Goal: Transaction & Acquisition: Purchase product/service

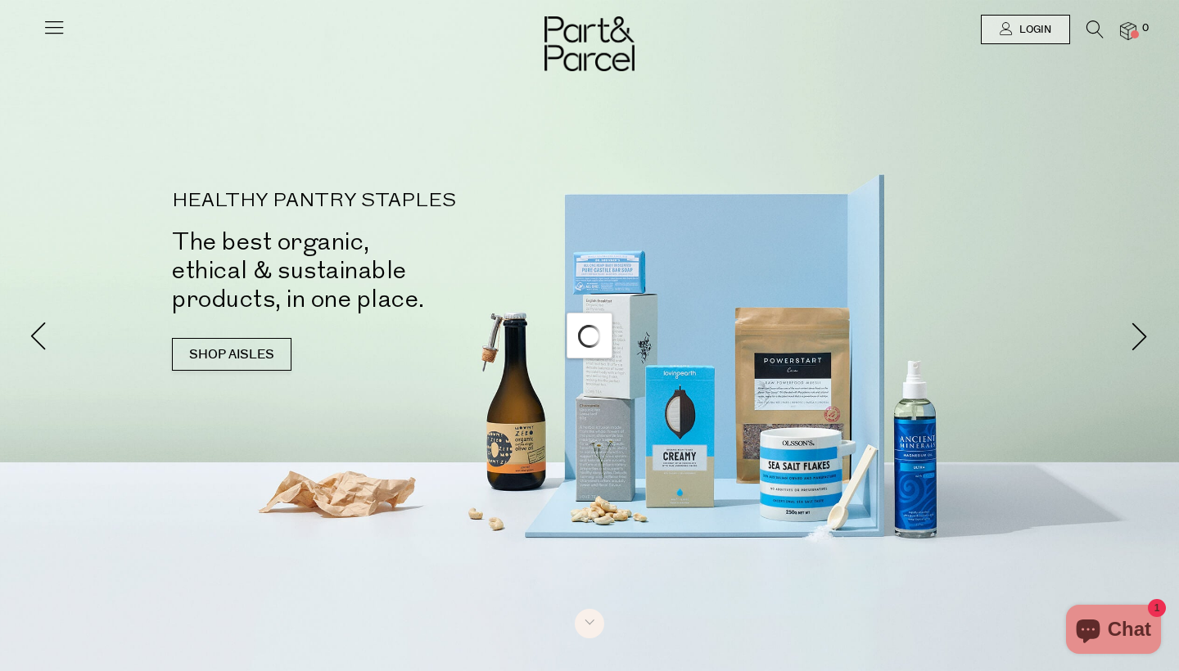
click at [58, 25] on icon at bounding box center [54, 27] width 23 height 23
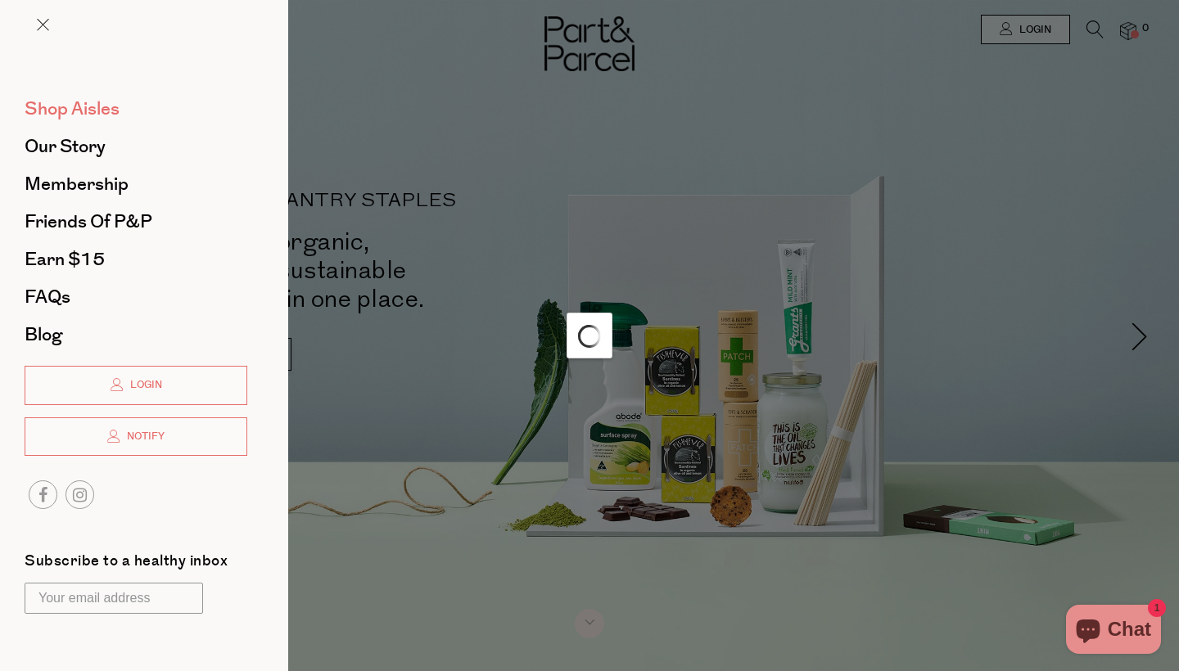
click at [107, 111] on span "Shop Aisles" at bounding box center [72, 109] width 95 height 26
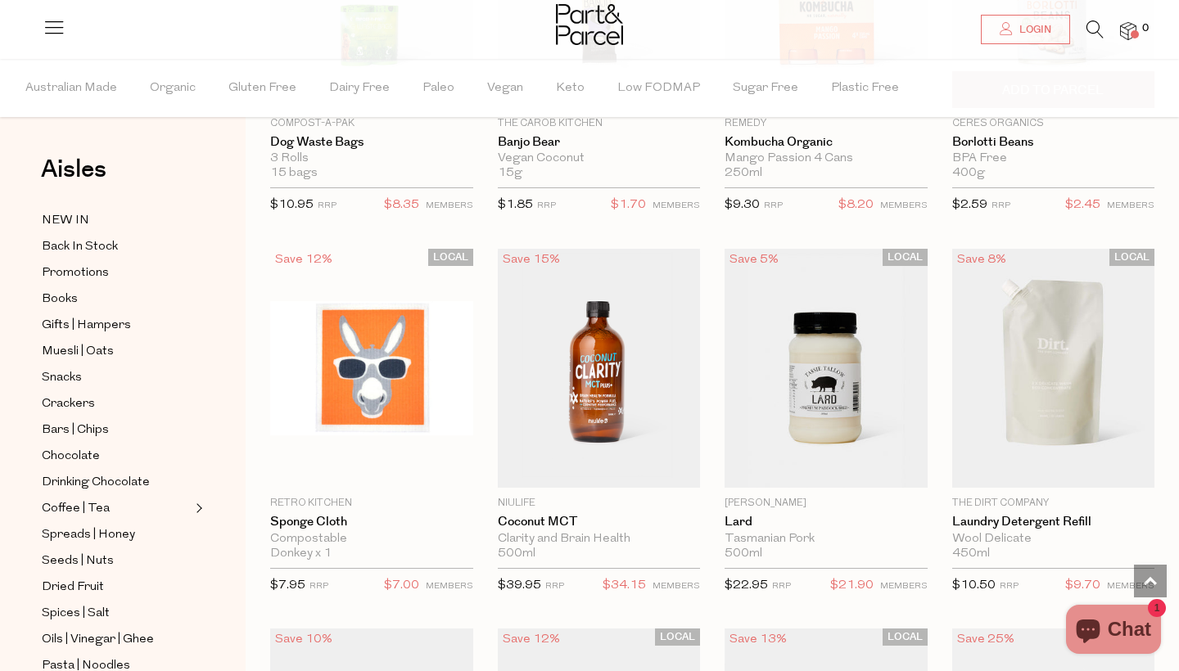
scroll to position [1113, 0]
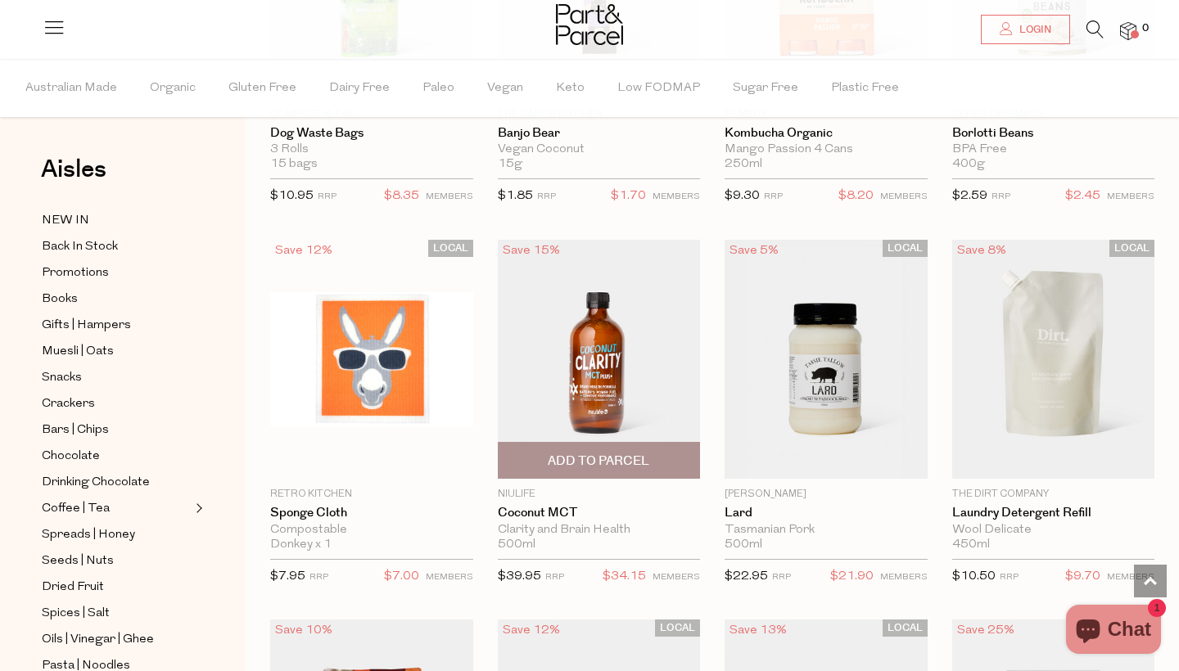
click at [627, 387] on img at bounding box center [599, 359] width 203 height 239
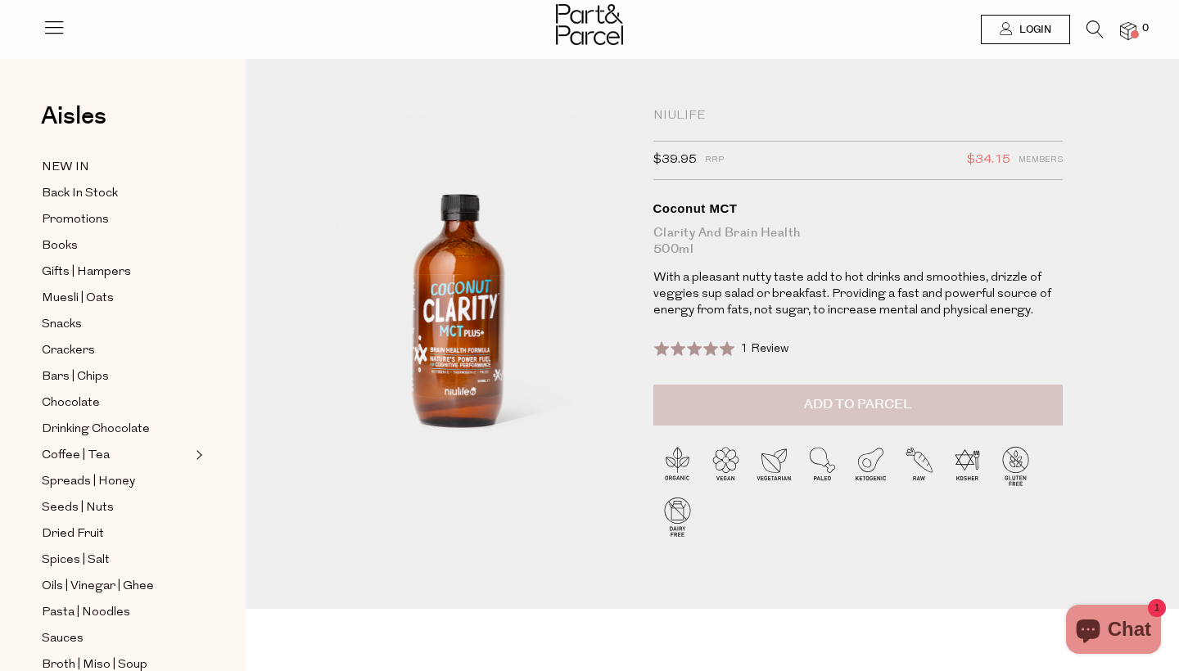
click at [865, 409] on span "Add to Parcel" at bounding box center [857, 404] width 107 height 19
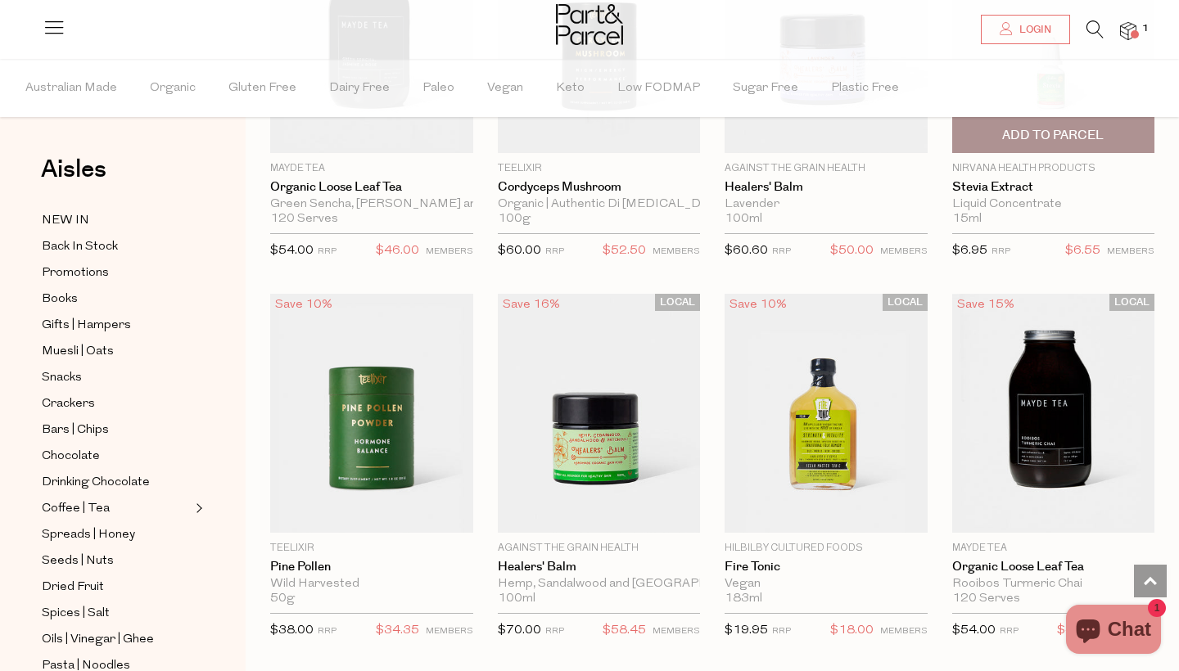
scroll to position [4099, 0]
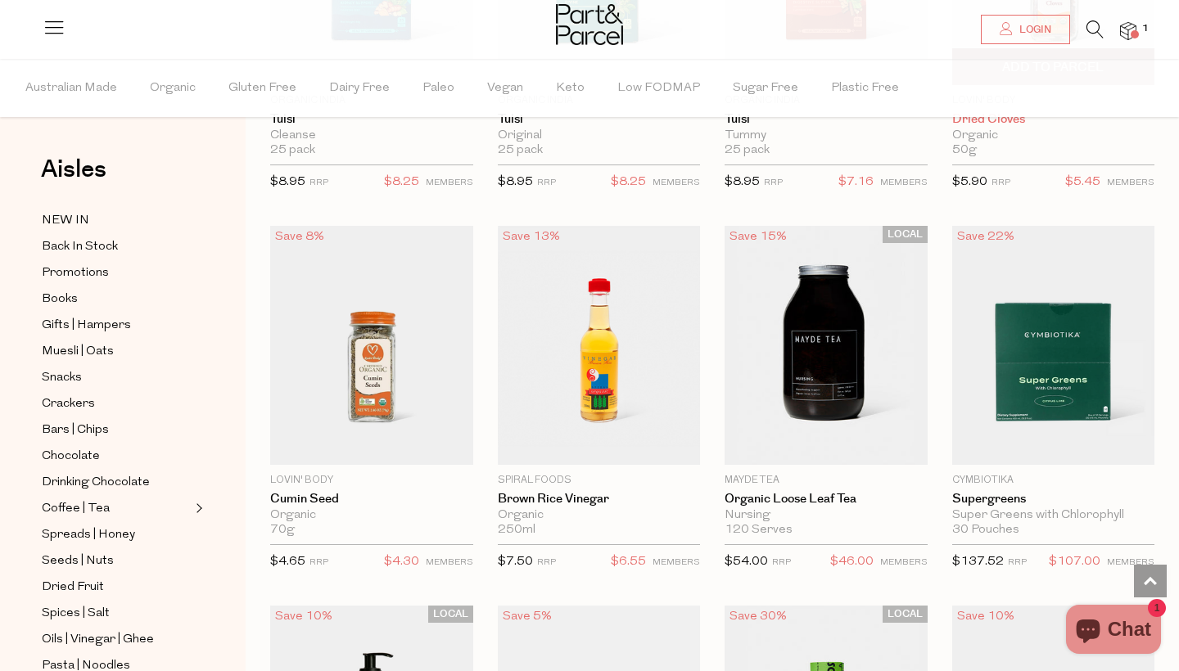
scroll to position [8728, 0]
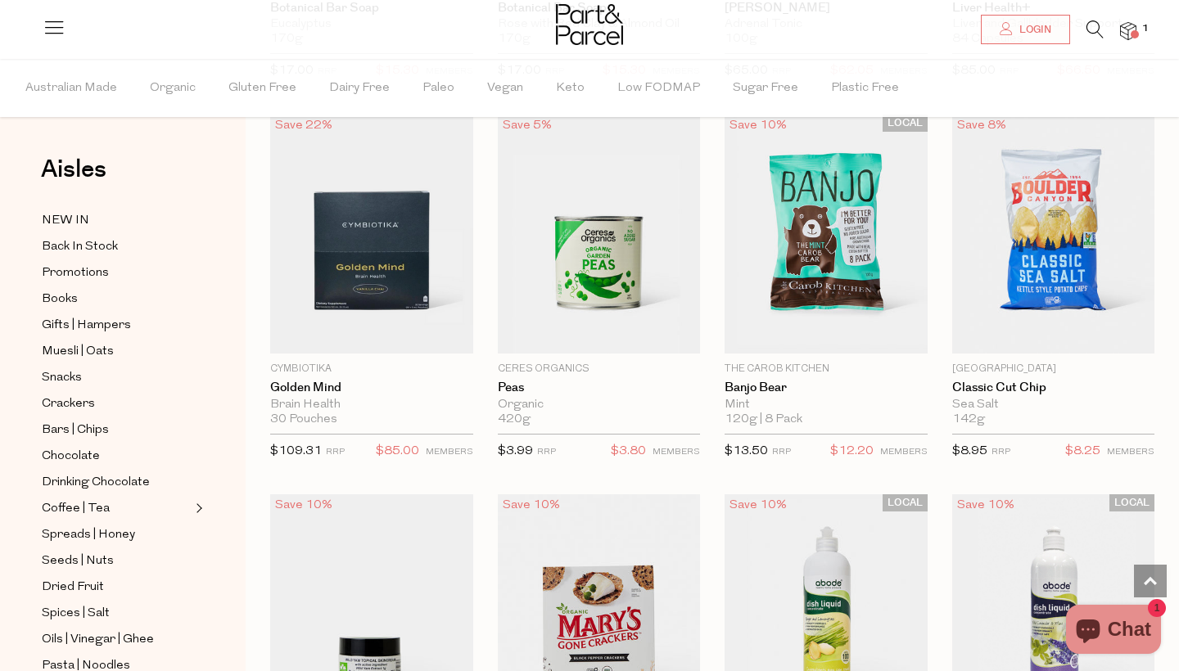
scroll to position [11874, 0]
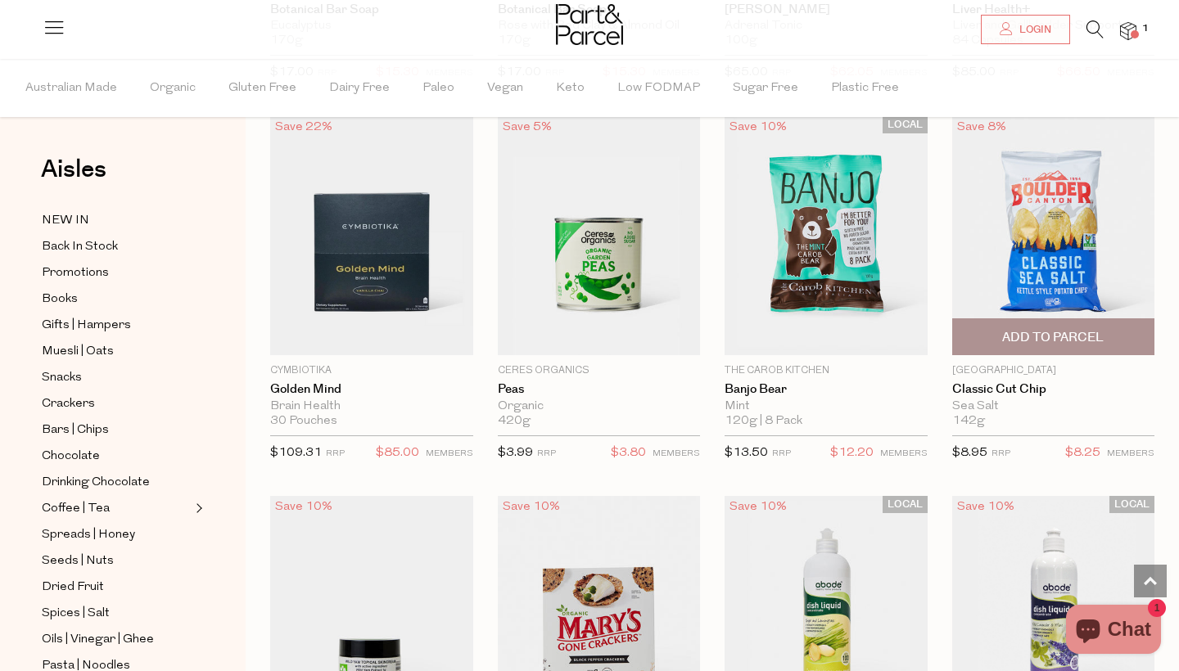
click at [1027, 329] on span "Add To Parcel" at bounding box center [1053, 337] width 102 height 17
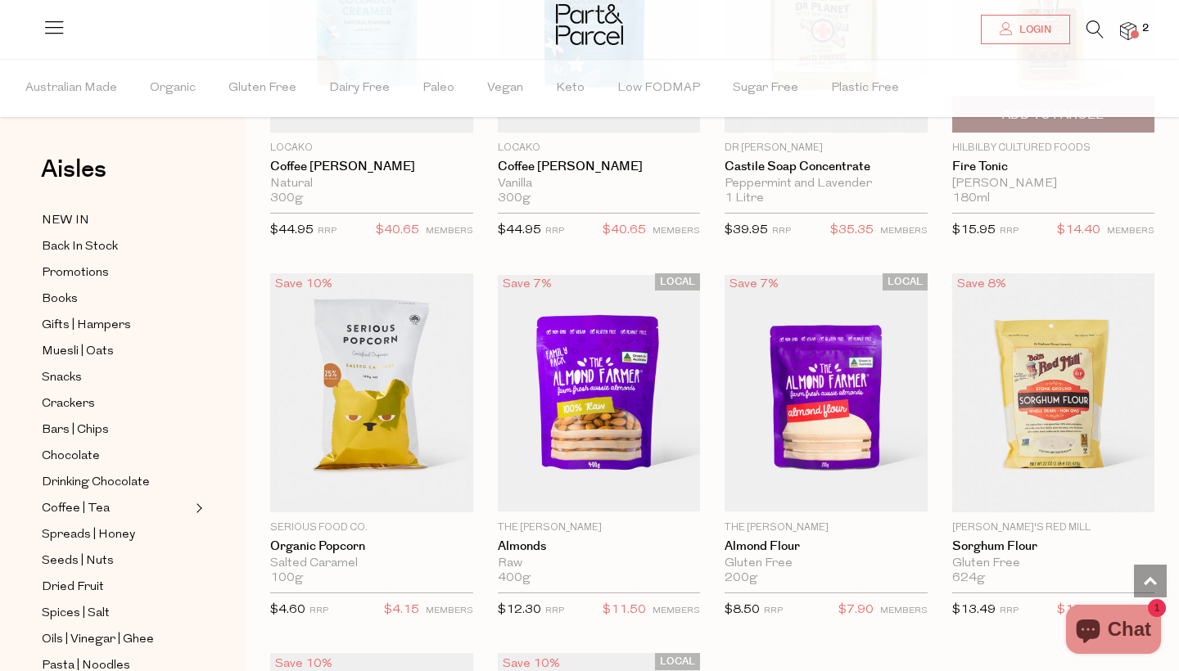
scroll to position [13624, 0]
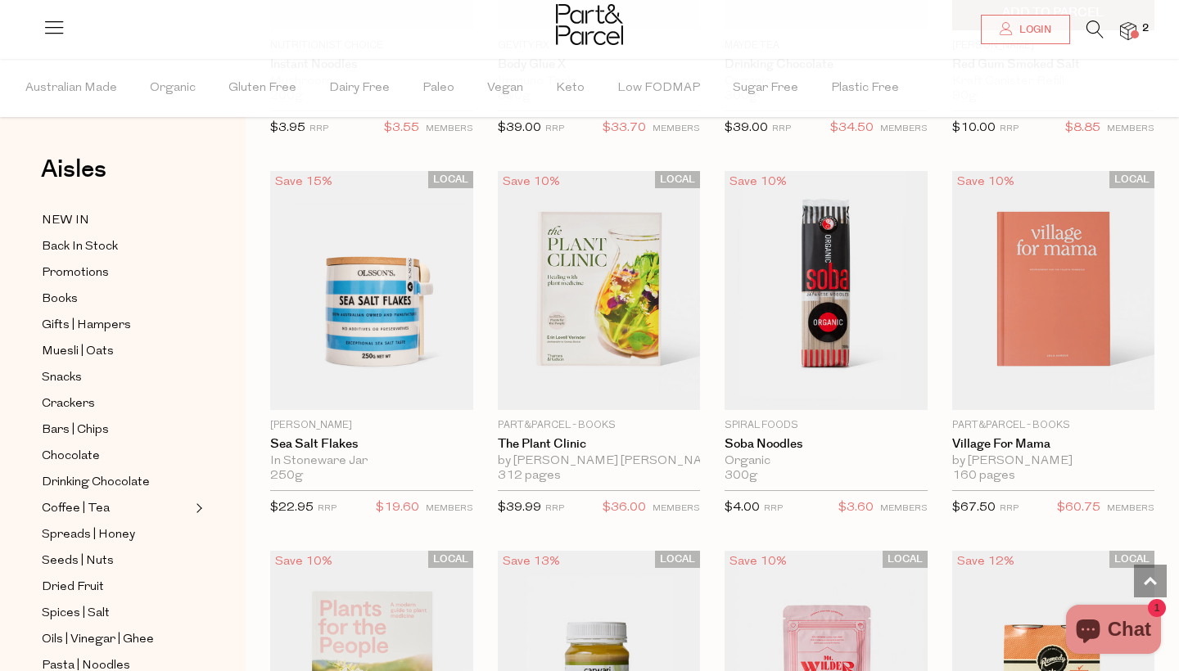
scroll to position [14858, 0]
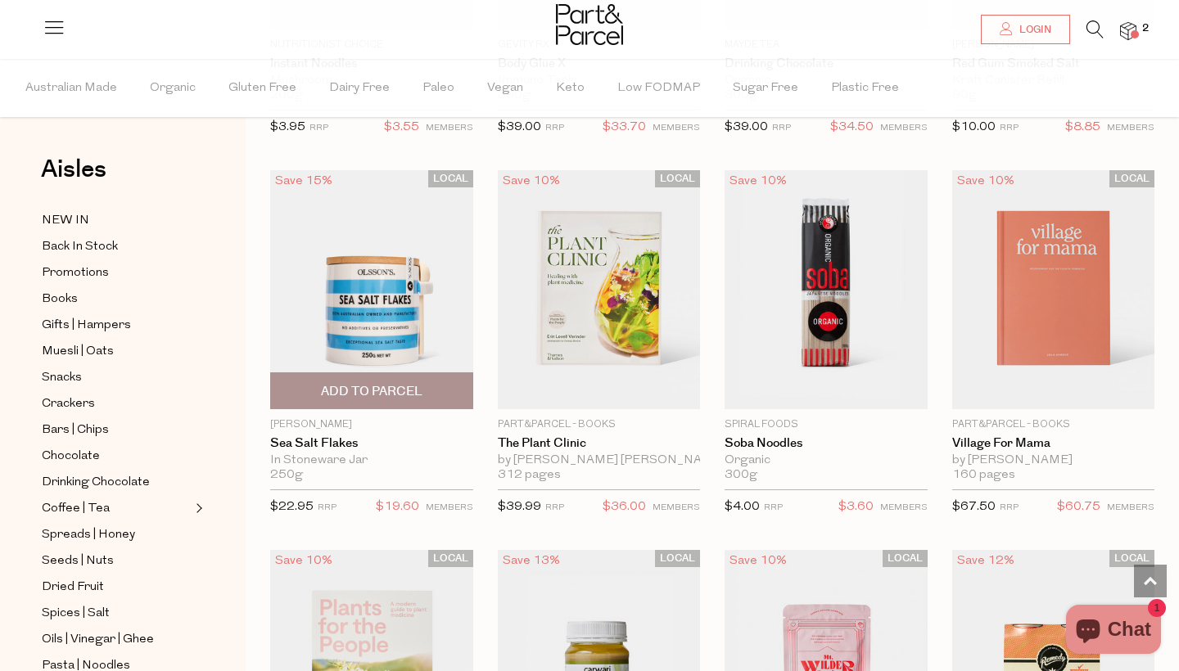
click at [395, 383] on span "Add To Parcel" at bounding box center [372, 391] width 102 height 17
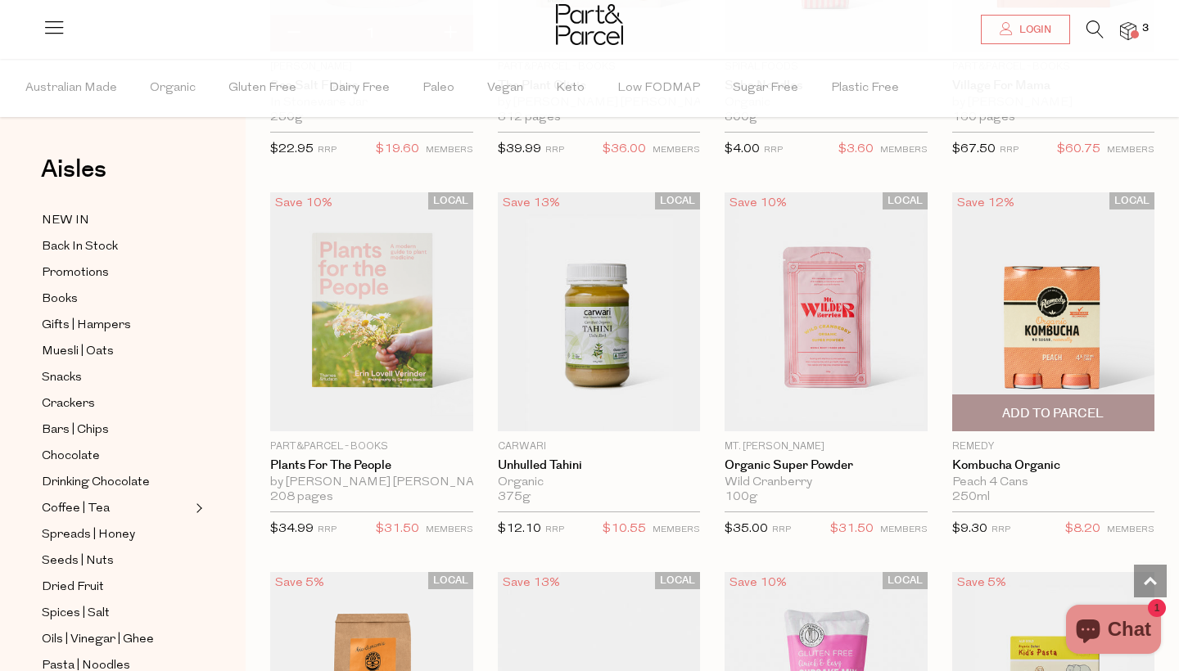
scroll to position [15220, 0]
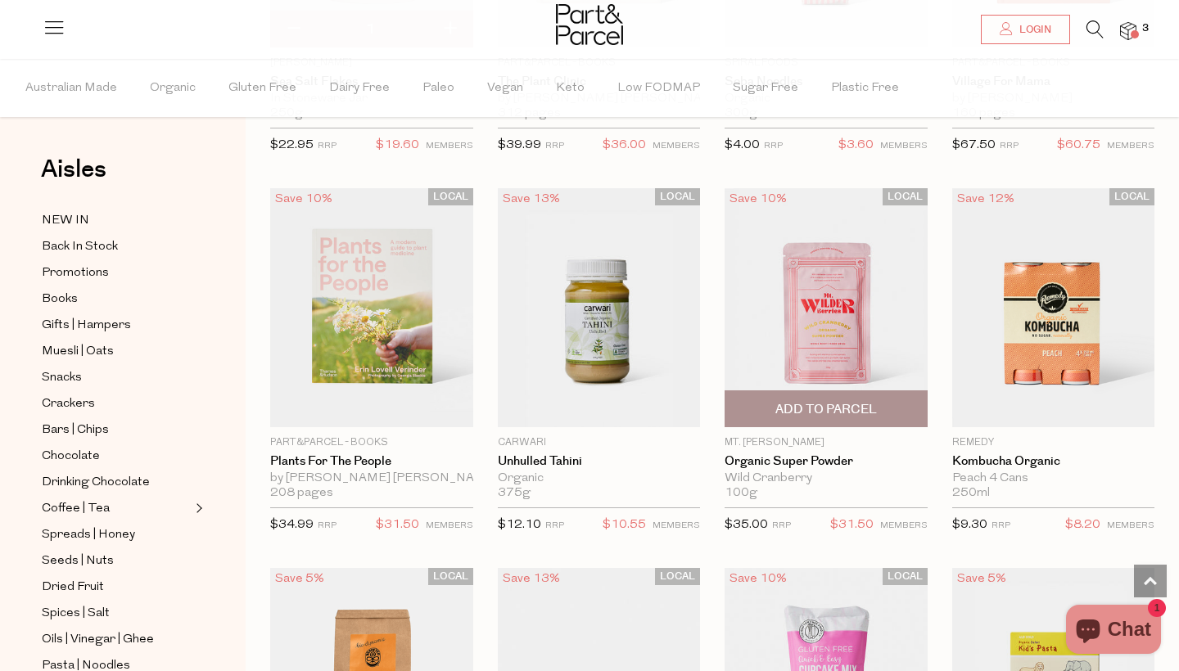
click at [818, 269] on img at bounding box center [826, 307] width 203 height 239
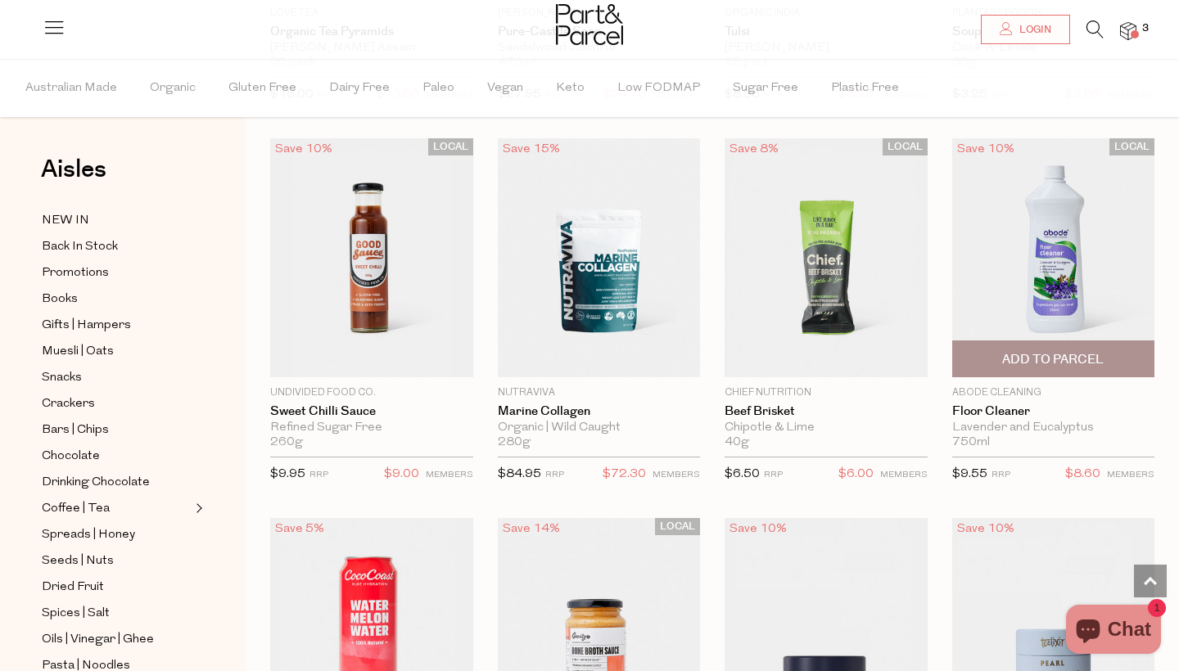
scroll to position [8054, 0]
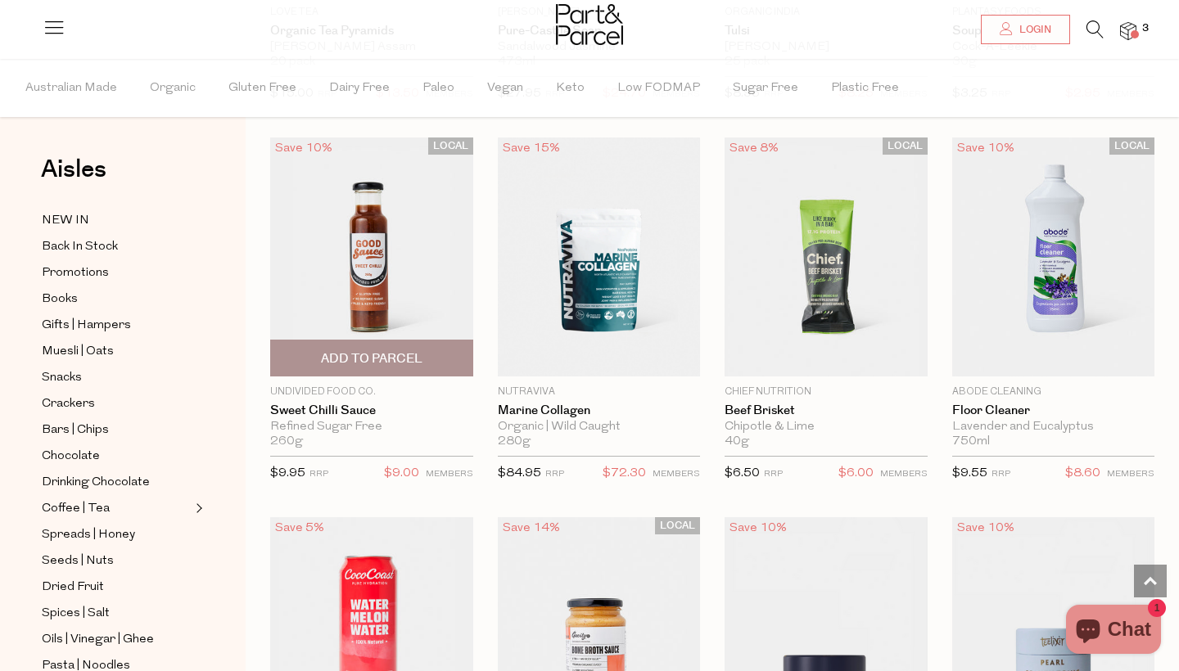
click at [374, 350] on span "Add To Parcel" at bounding box center [372, 358] width 102 height 17
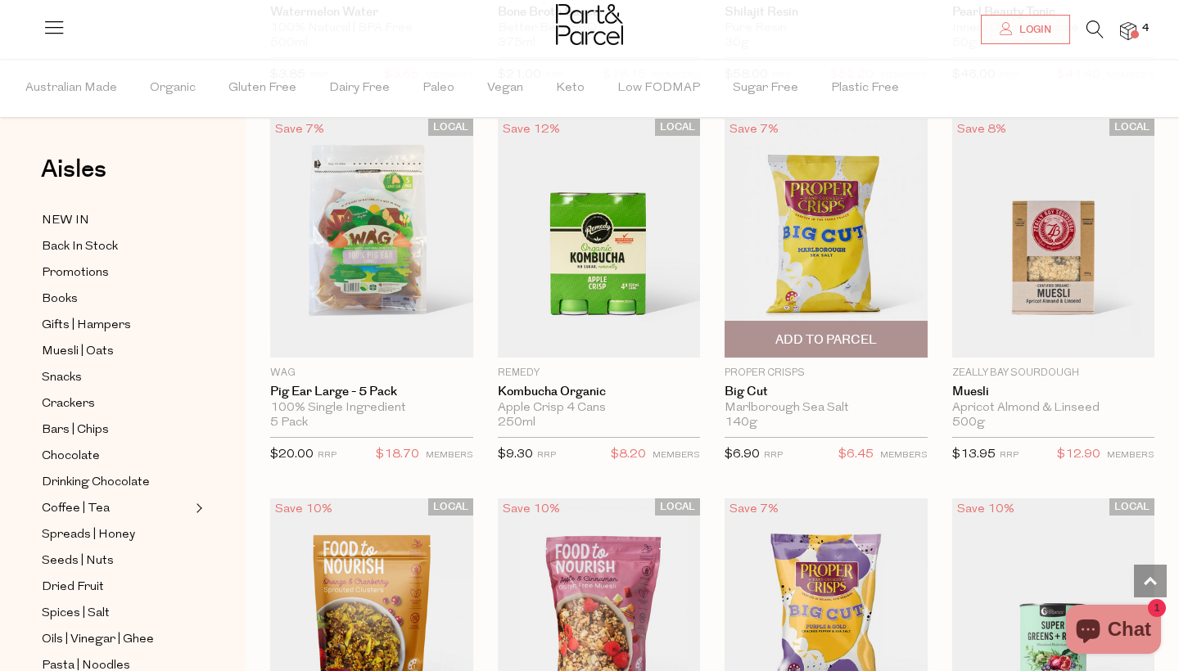
scroll to position [8834, 0]
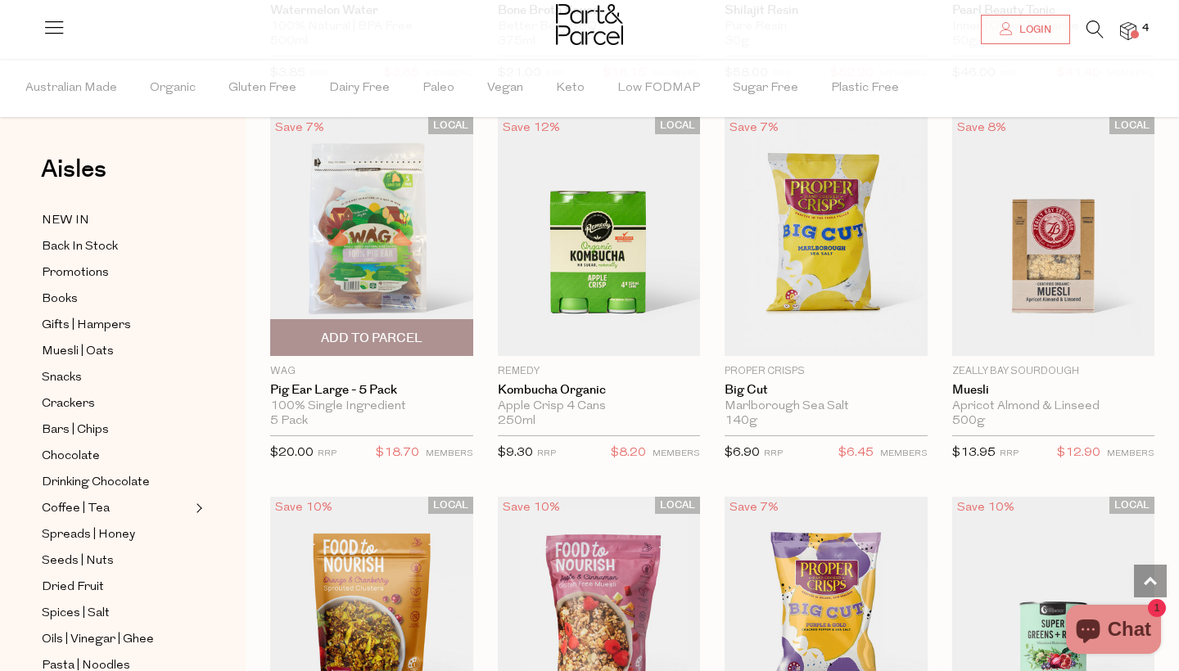
click at [354, 330] on span "Add To Parcel" at bounding box center [371, 337] width 193 height 35
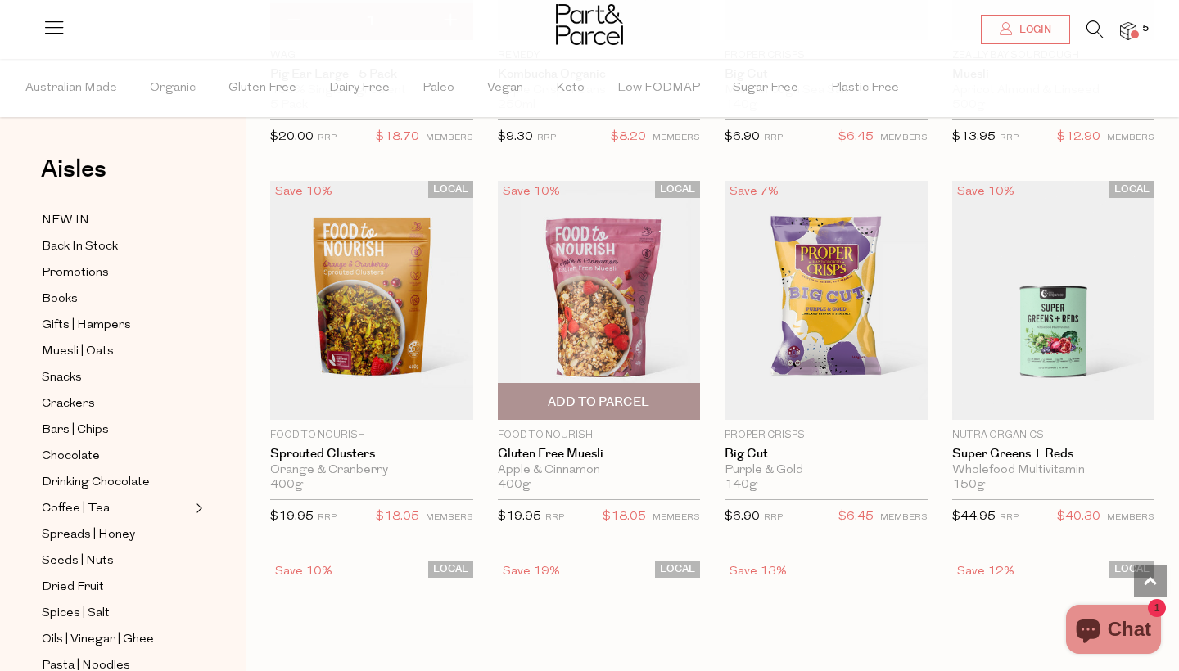
scroll to position [9152, 0]
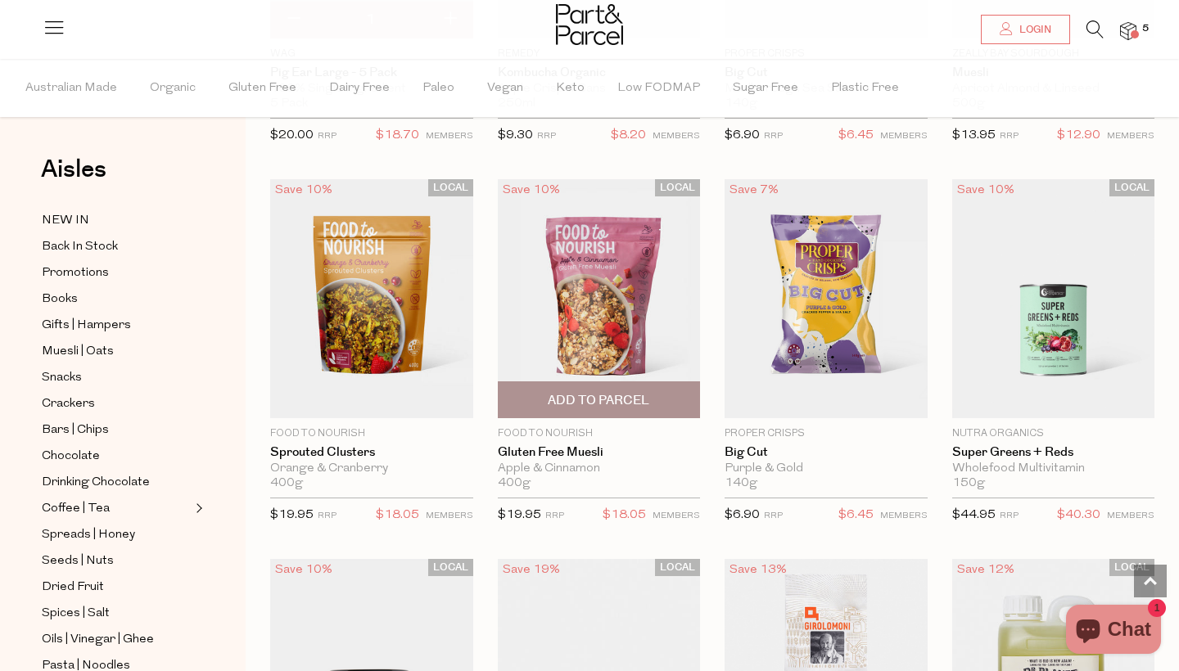
click at [644, 392] on span "Add To Parcel" at bounding box center [599, 400] width 102 height 17
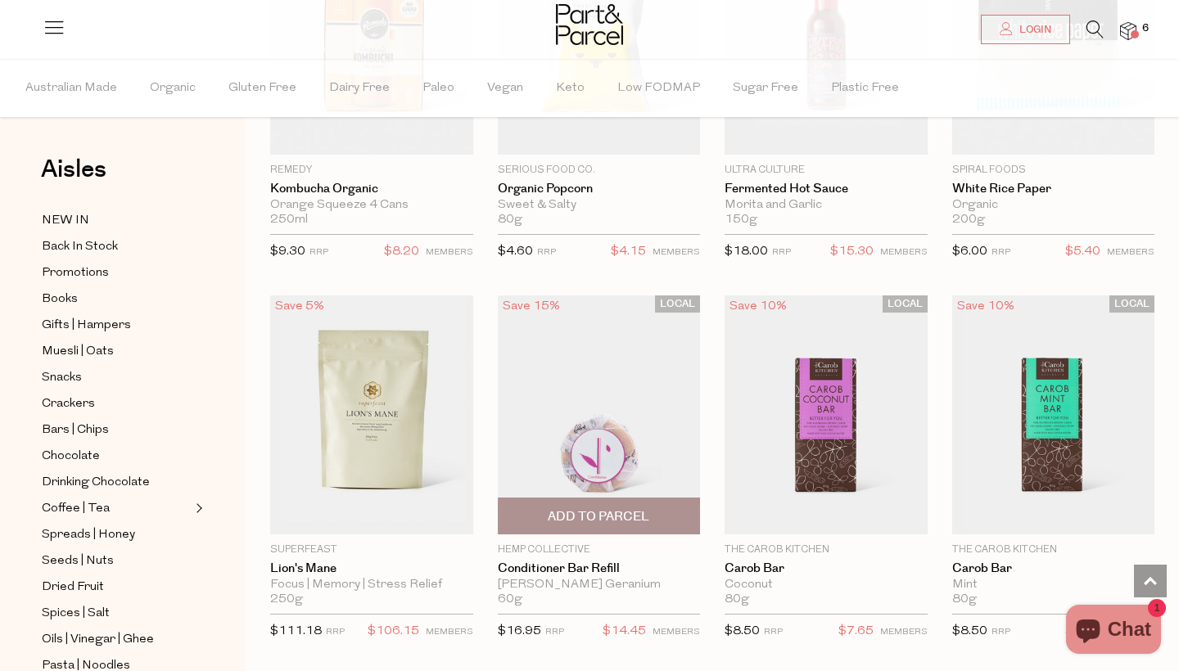
scroll to position [10195, 0]
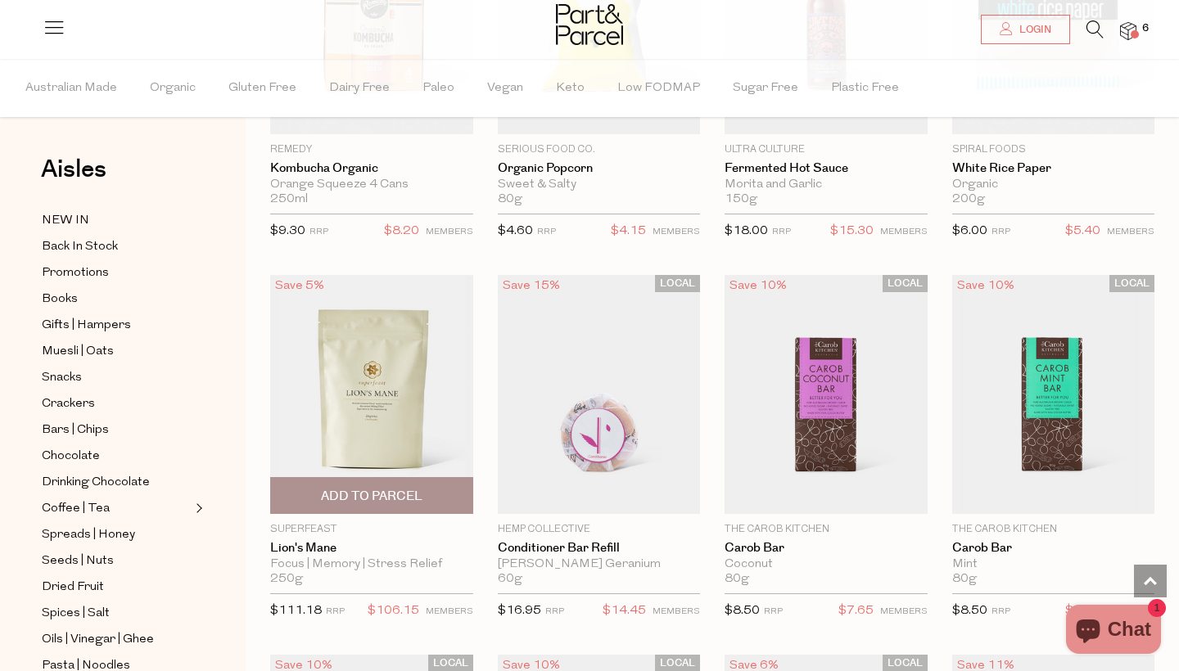
click at [428, 360] on img at bounding box center [371, 394] width 203 height 239
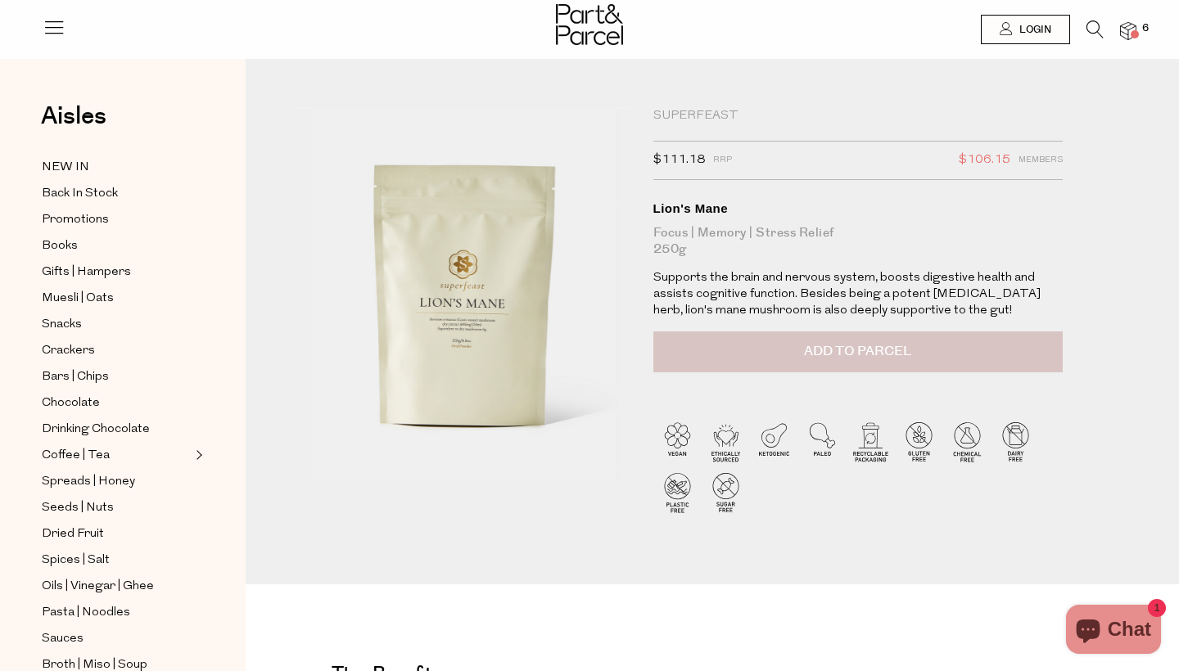
click at [813, 359] on span "Add to Parcel" at bounding box center [857, 351] width 107 height 19
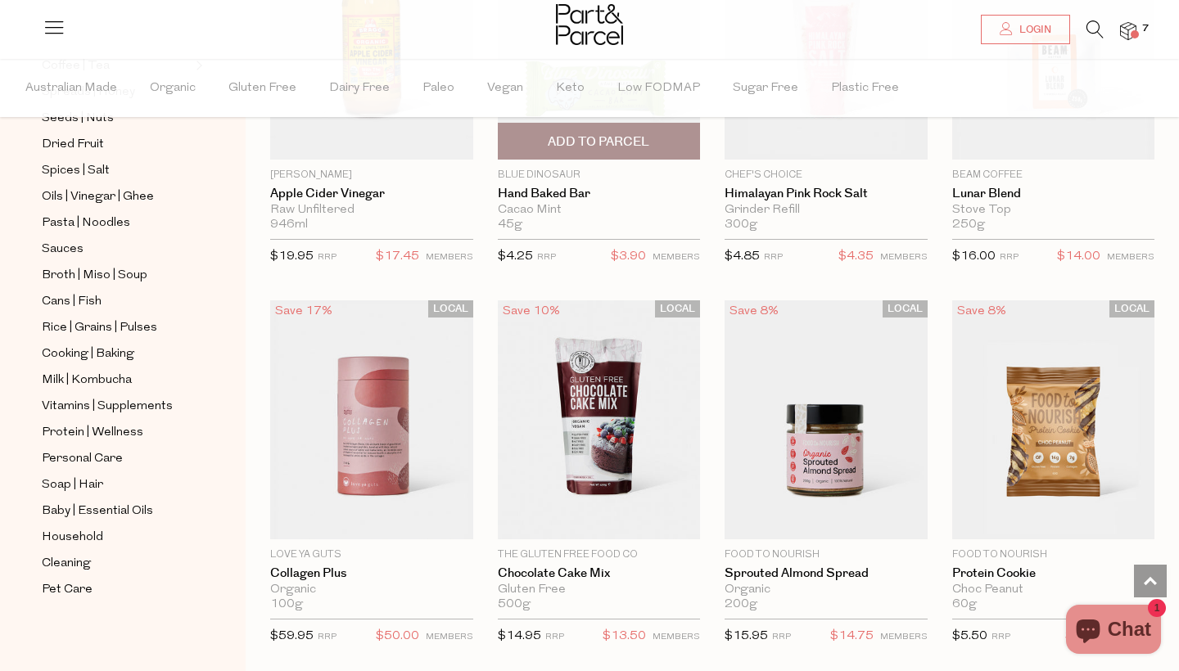
scroll to position [6805, 0]
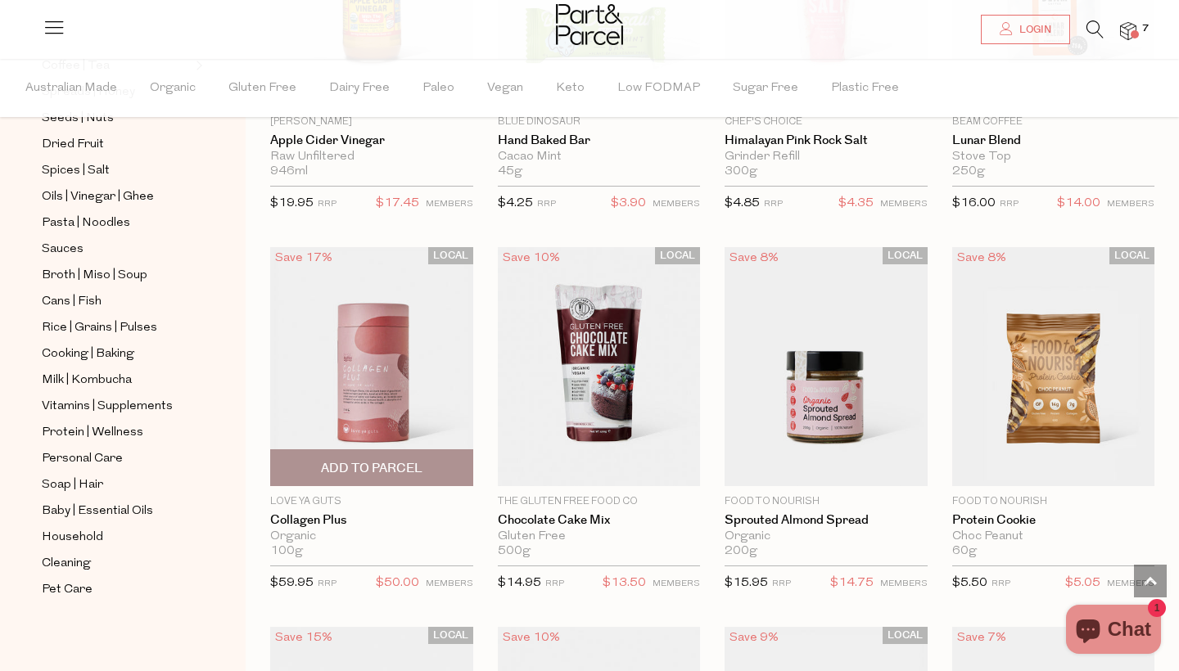
click at [429, 347] on img at bounding box center [371, 365] width 203 height 239
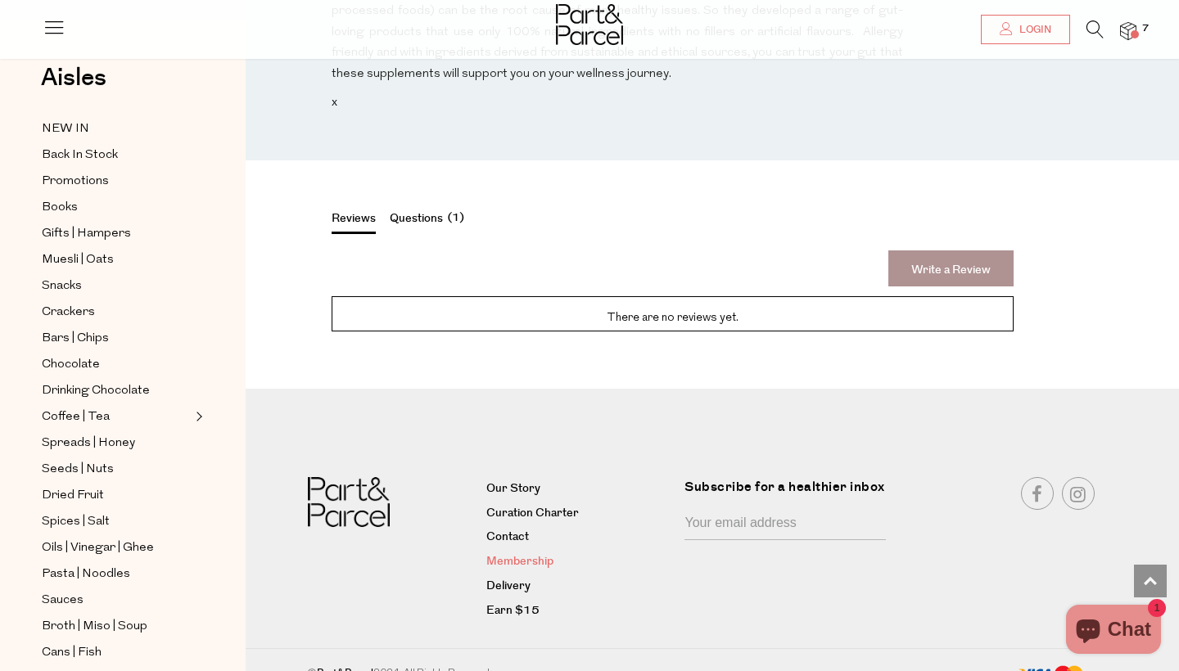
scroll to position [1646, 0]
click at [429, 210] on button "Questions 1" at bounding box center [429, 221] width 79 height 23
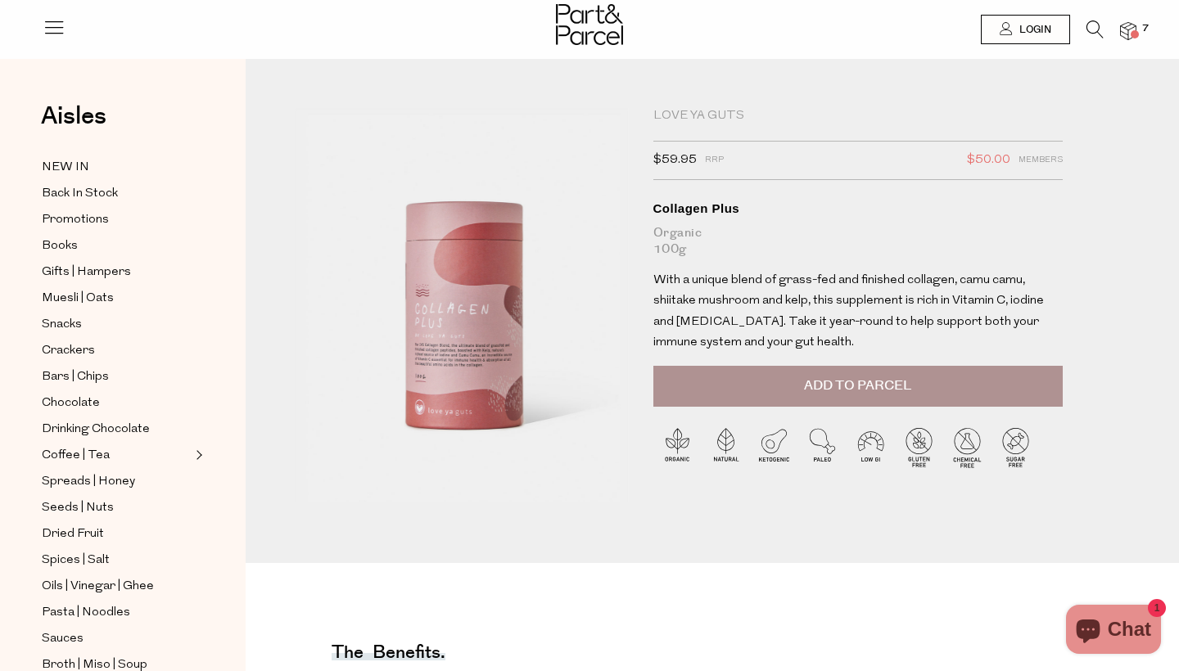
scroll to position [0, 0]
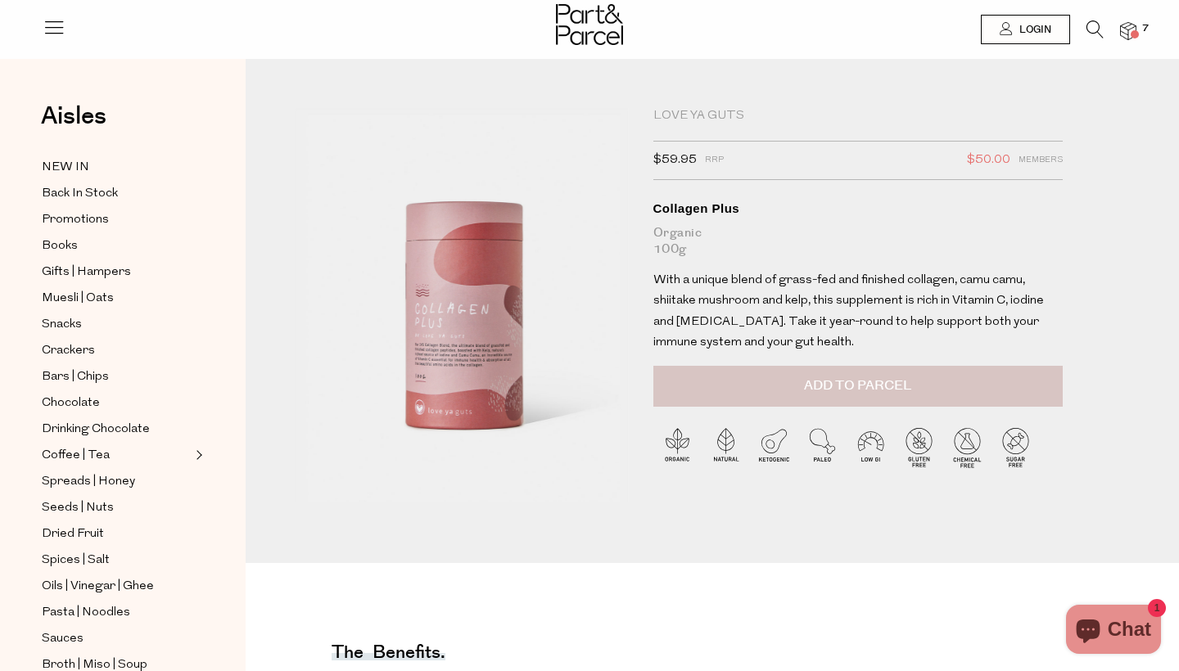
click at [831, 371] on button "Add to Parcel" at bounding box center [857, 386] width 409 height 41
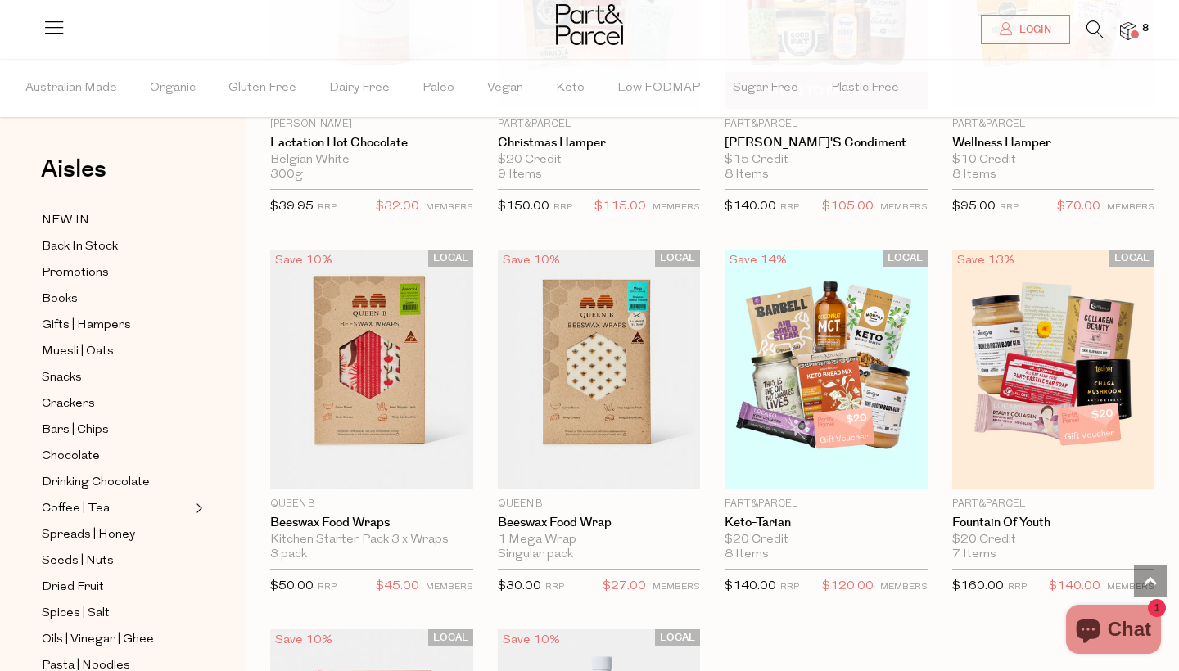
scroll to position [13653, 0]
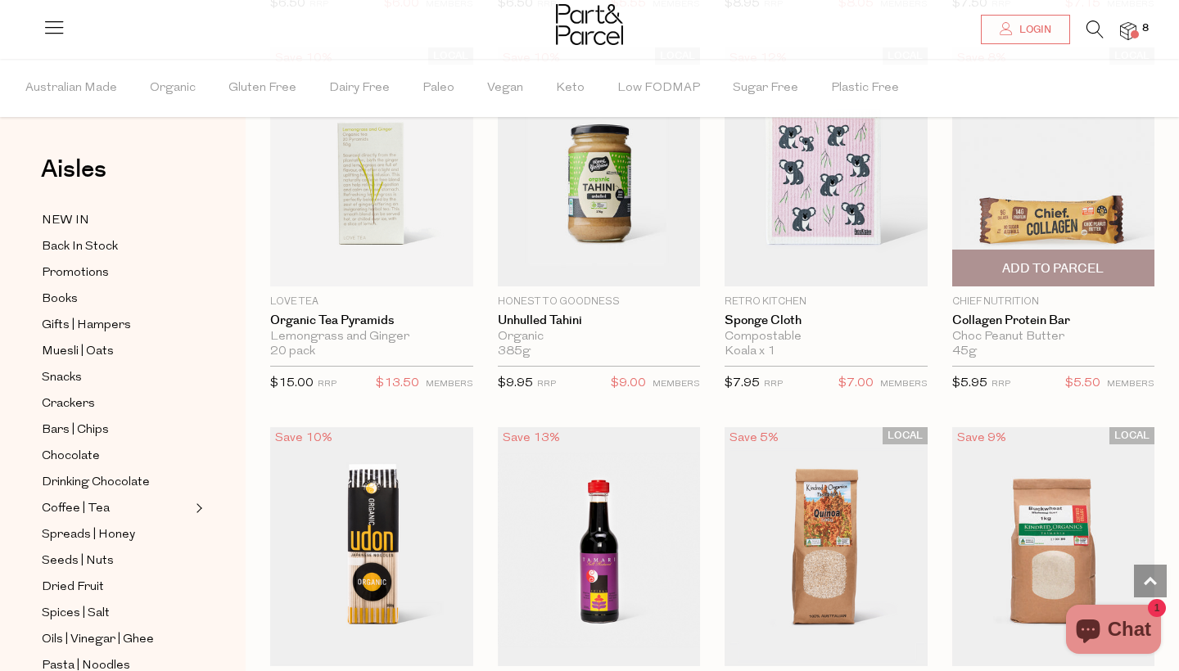
scroll to position [18443, 0]
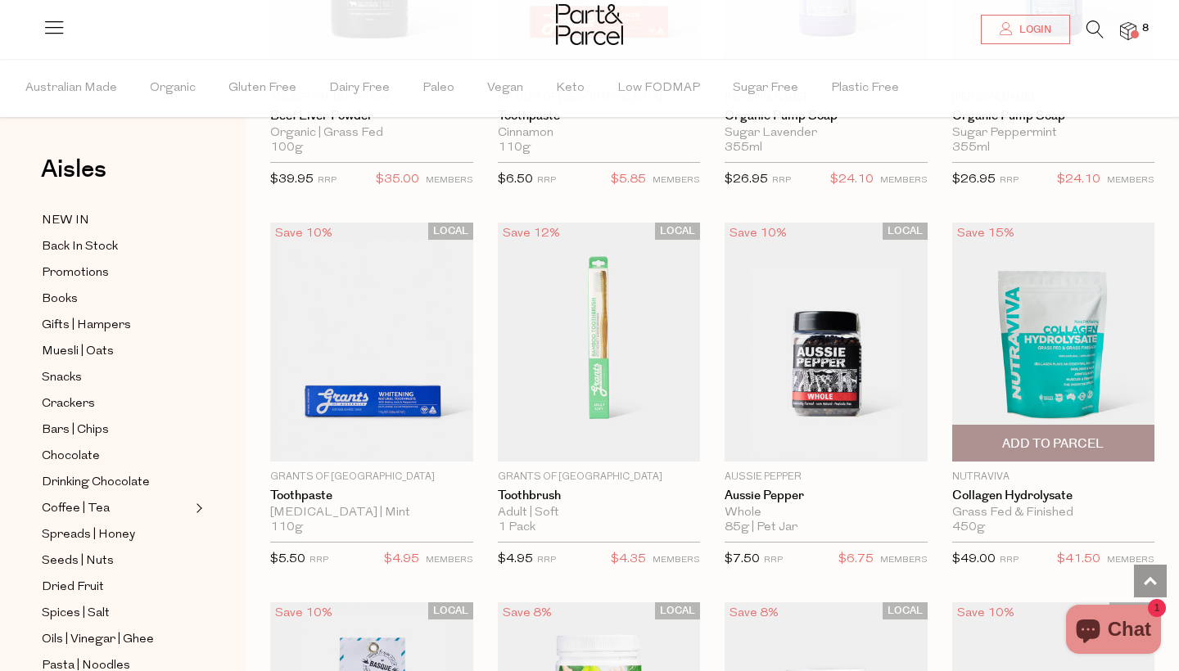
scroll to position [22793, 0]
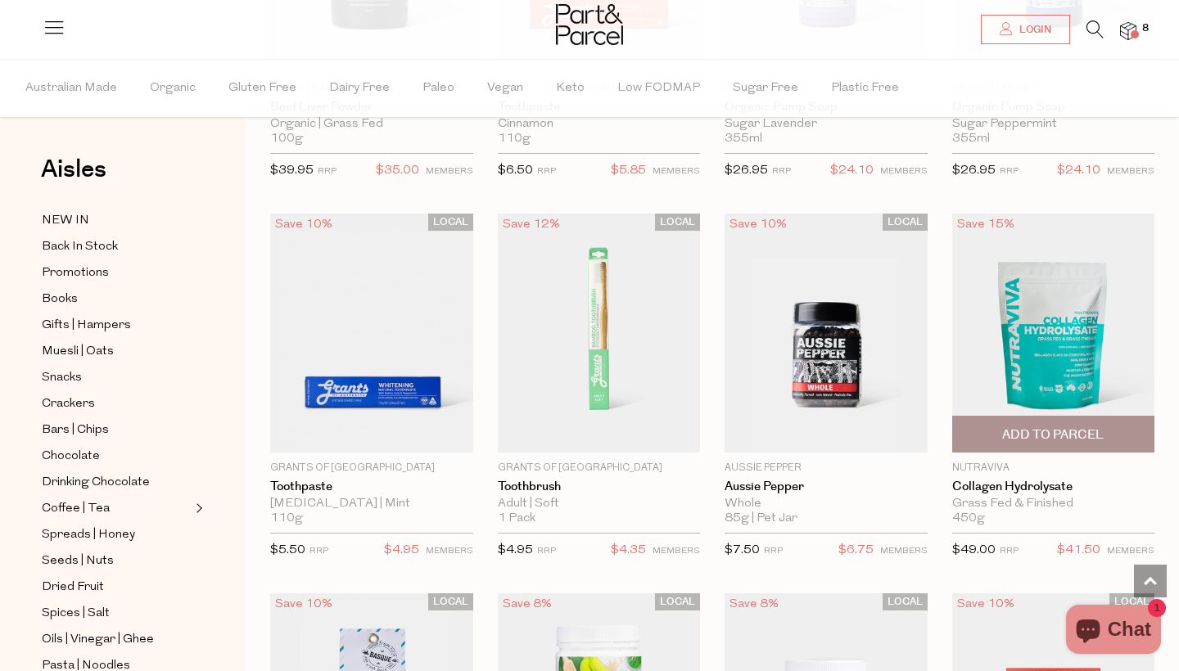
click at [1085, 417] on span "Add To Parcel" at bounding box center [1053, 434] width 193 height 35
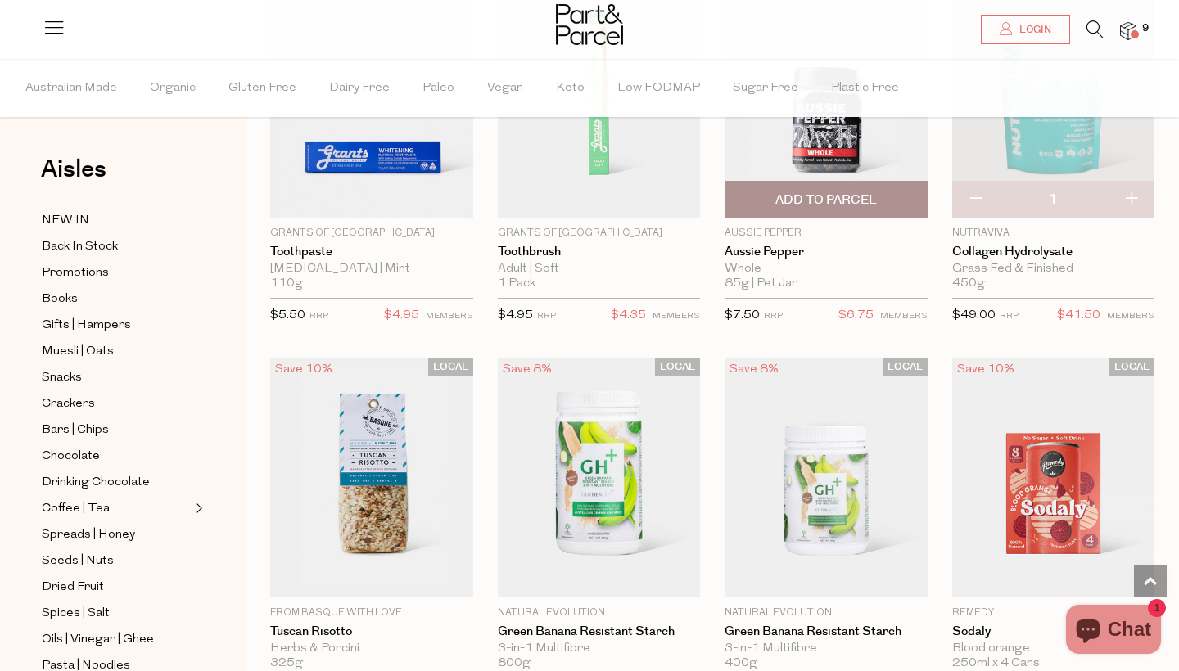
scroll to position [23029, 0]
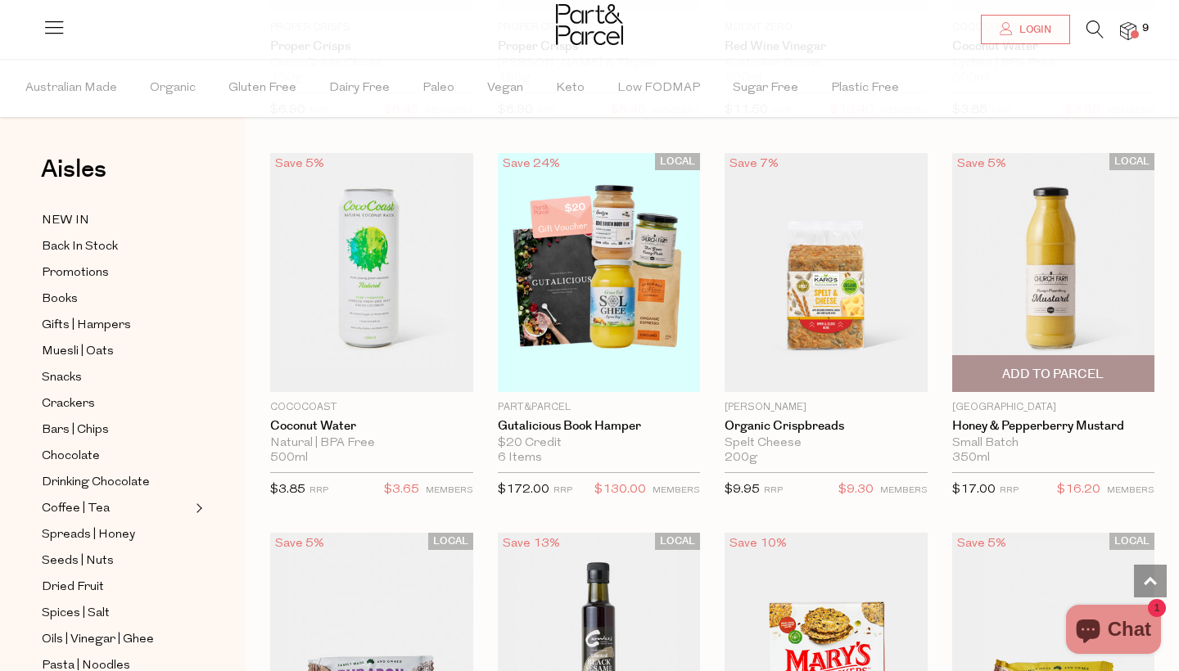
scroll to position [24002, 0]
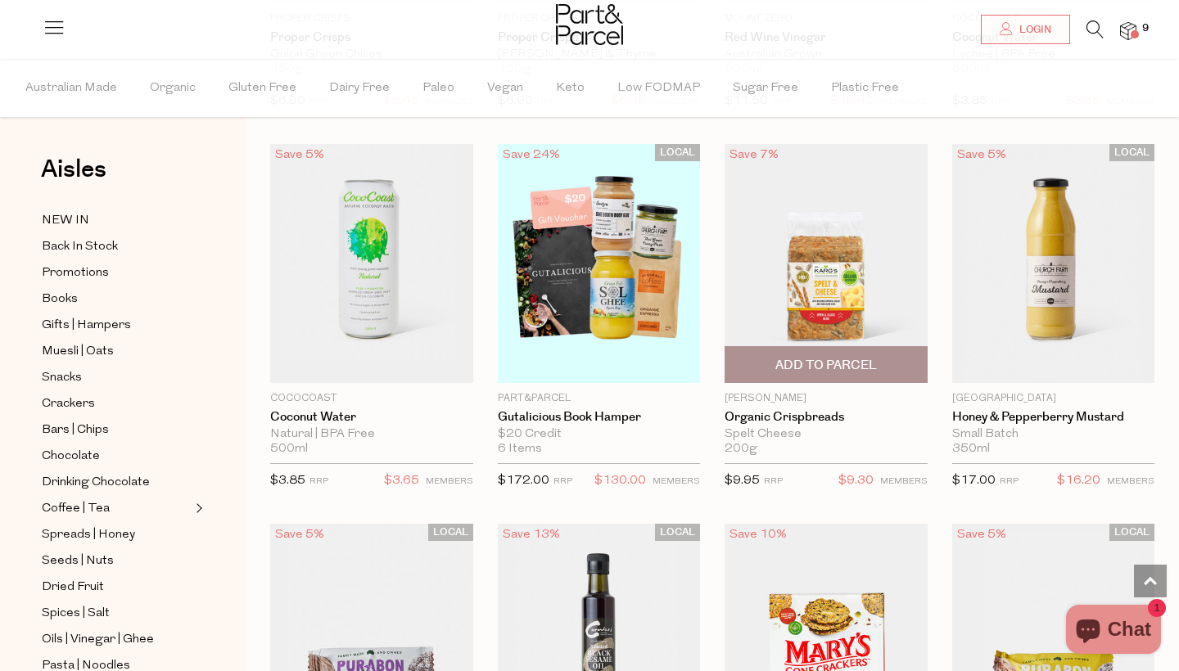
click at [828, 357] on span "Add To Parcel" at bounding box center [826, 365] width 102 height 17
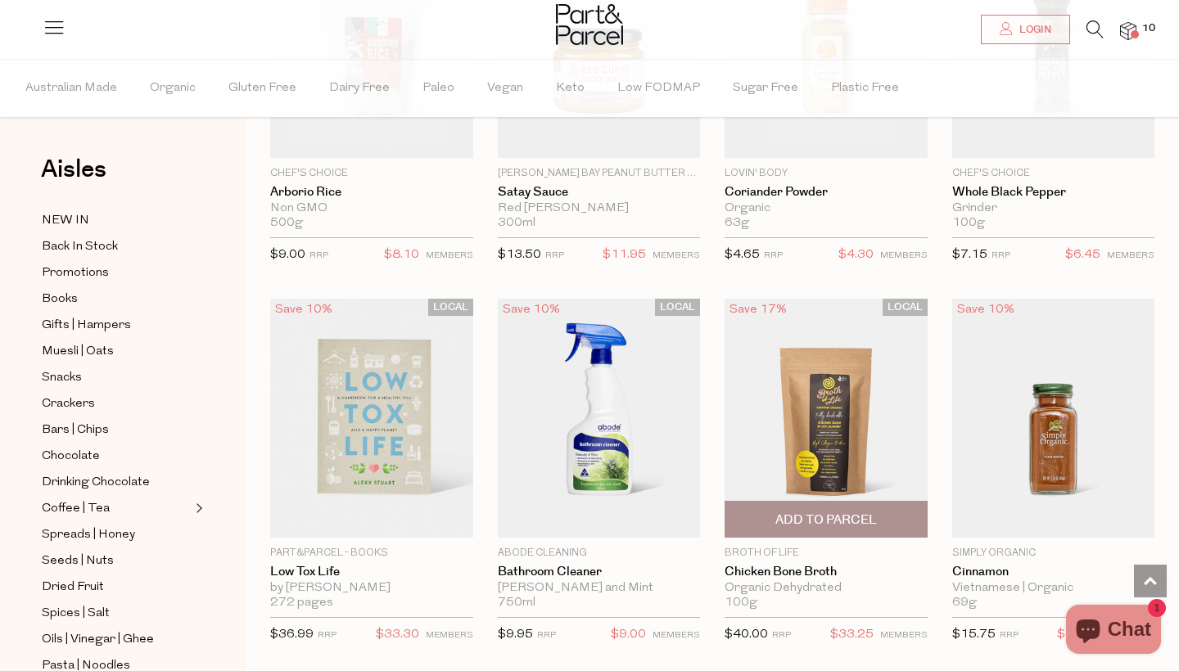
scroll to position [28046, 0]
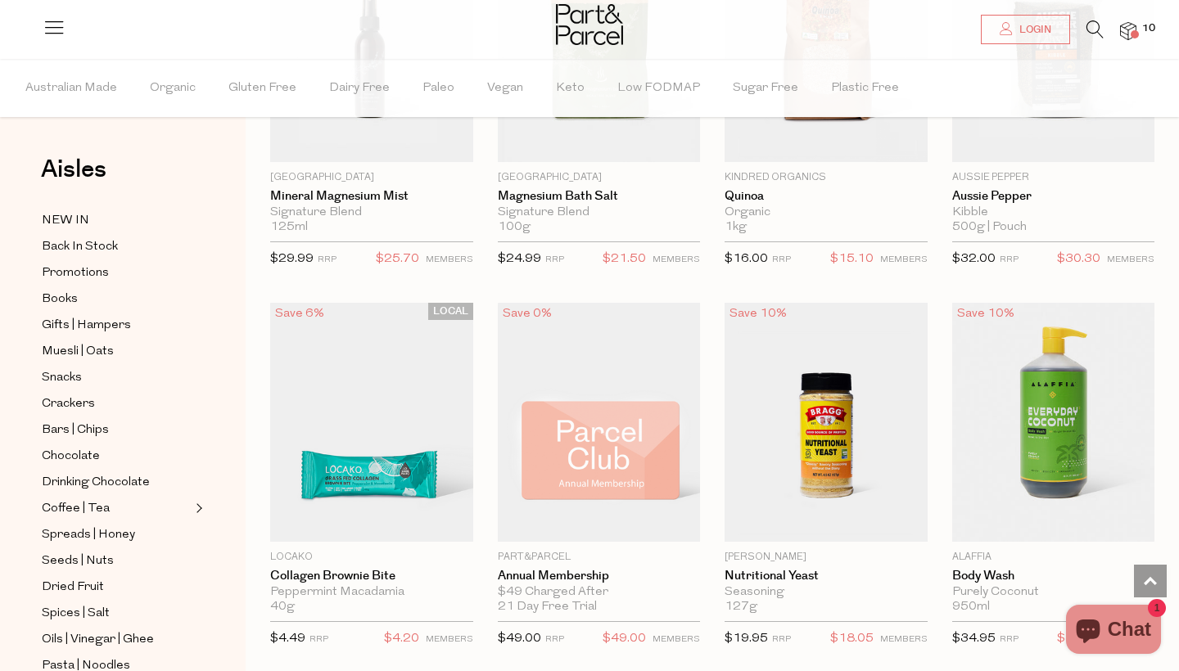
scroll to position [31818, 0]
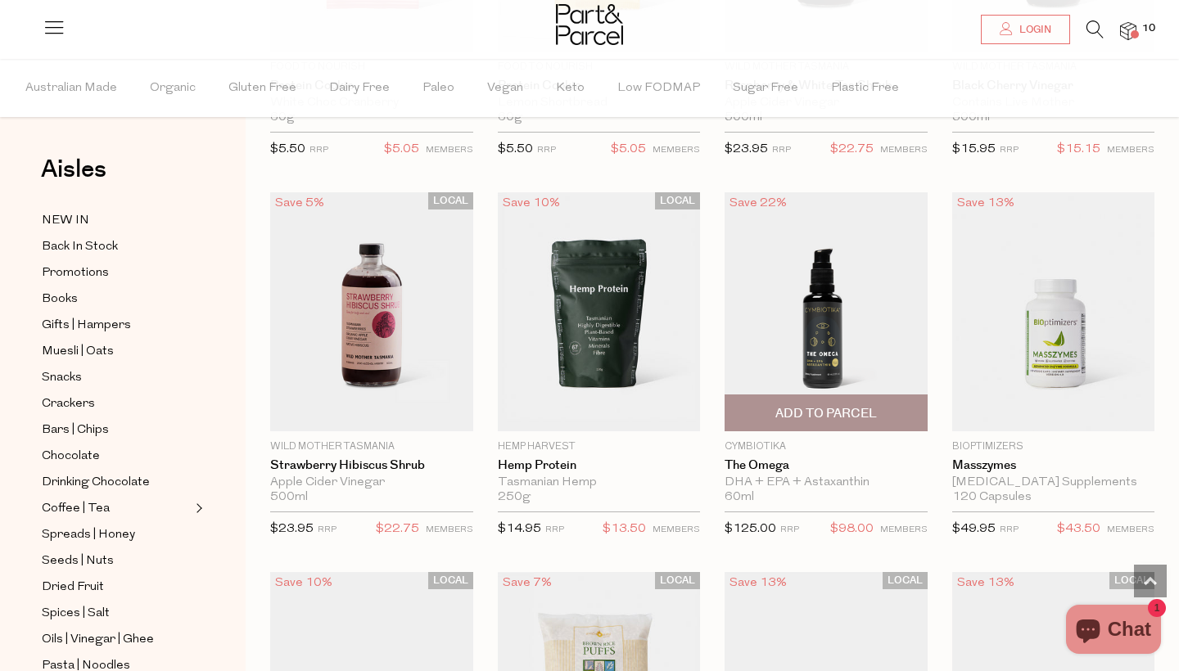
scroll to position [37257, 0]
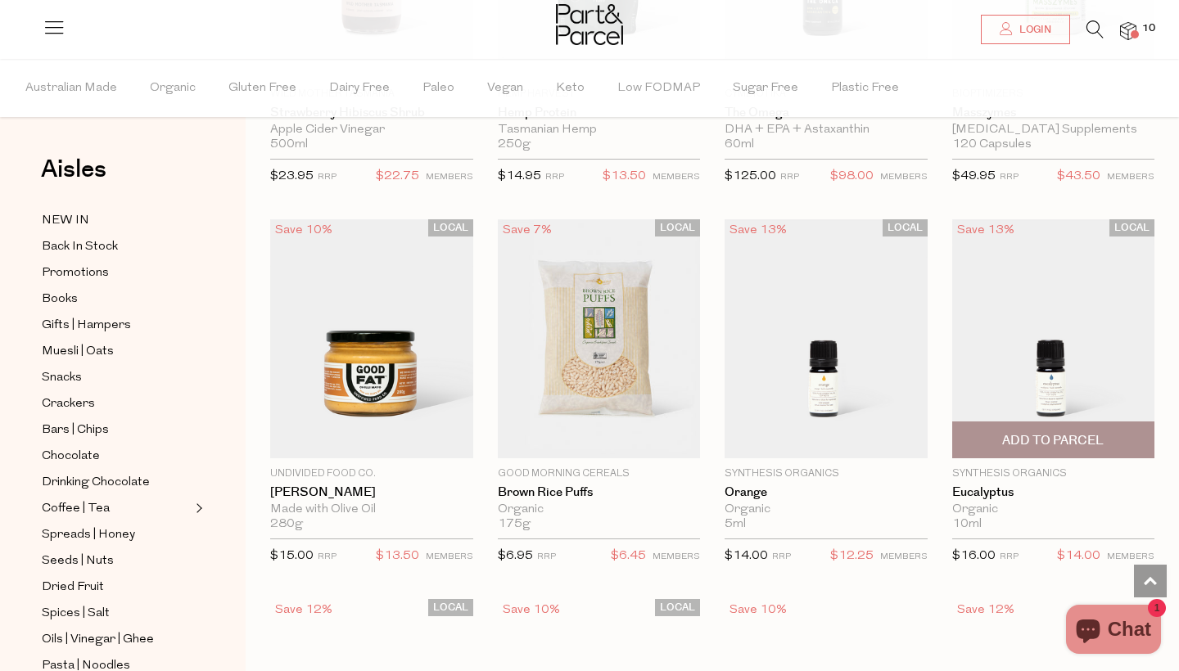
scroll to position [37609, 0]
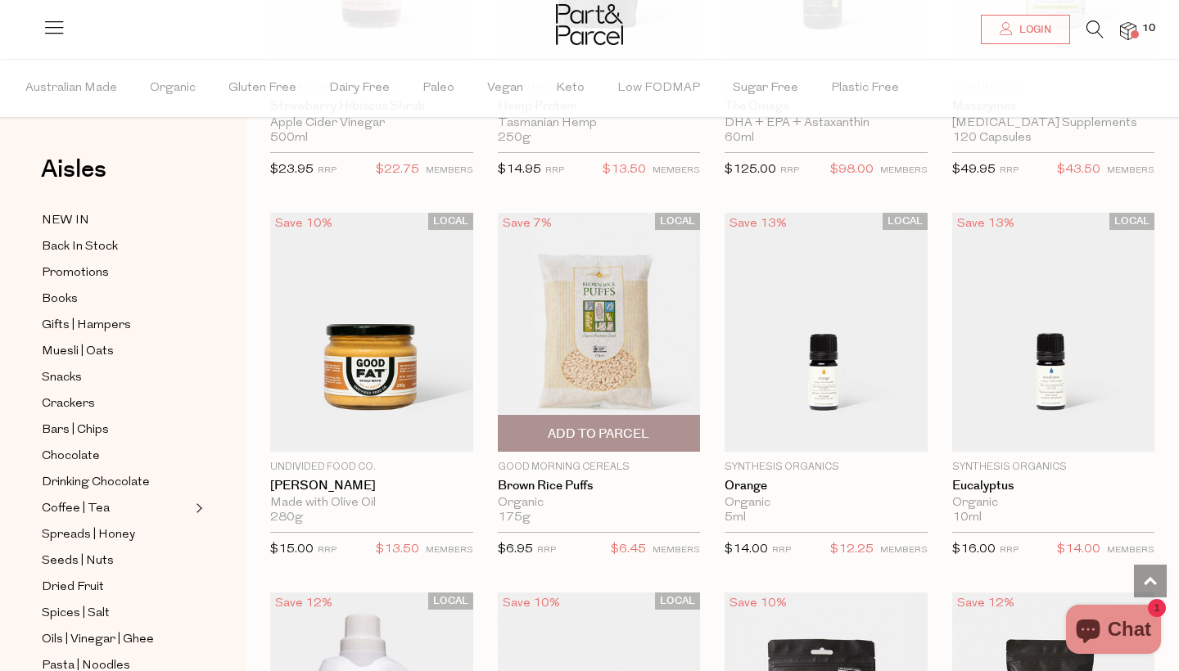
click at [591, 426] on span "Add To Parcel" at bounding box center [599, 434] width 102 height 17
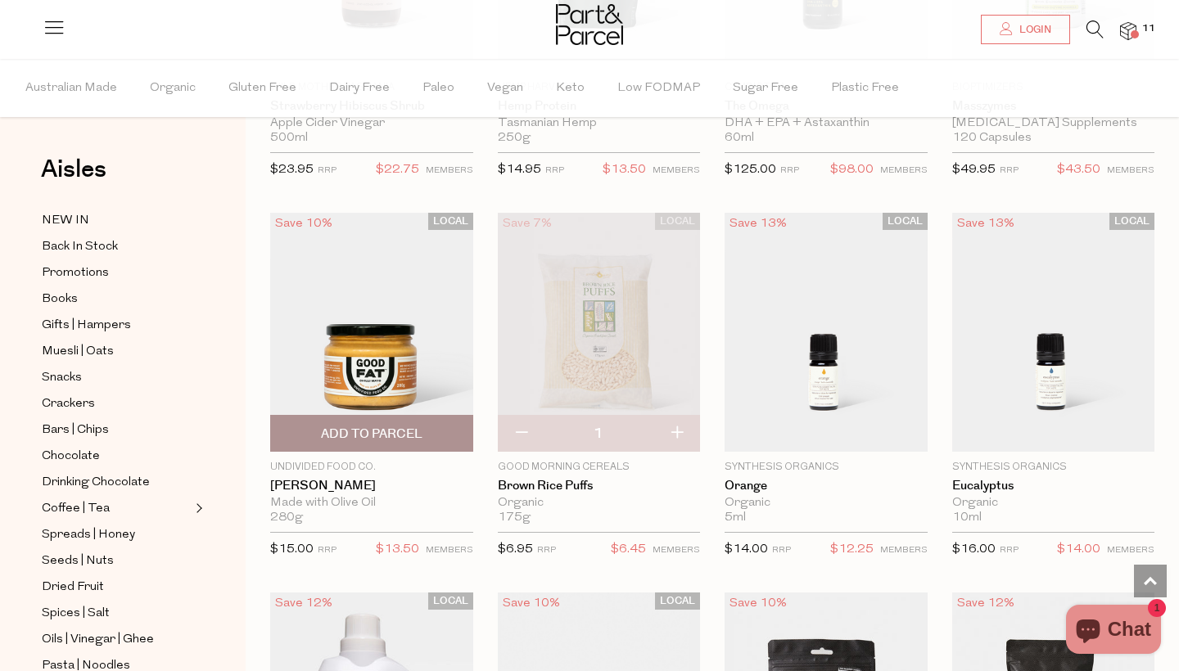
scroll to position [37635, 0]
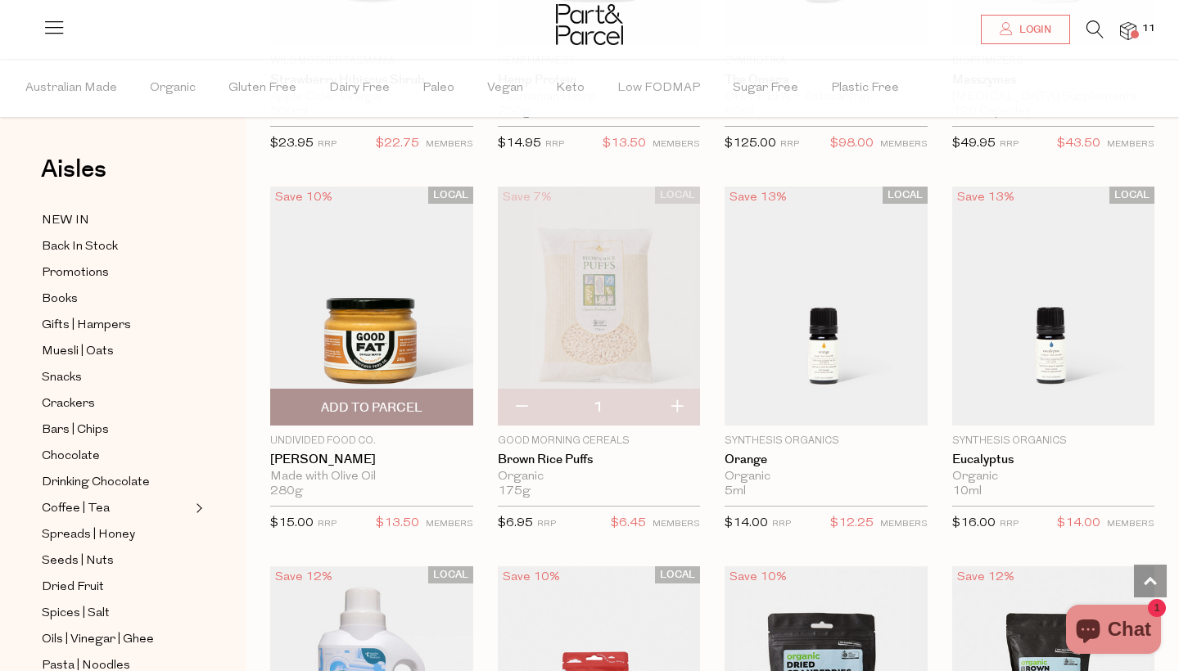
click at [406, 400] on span "Add To Parcel" at bounding box center [372, 408] width 102 height 17
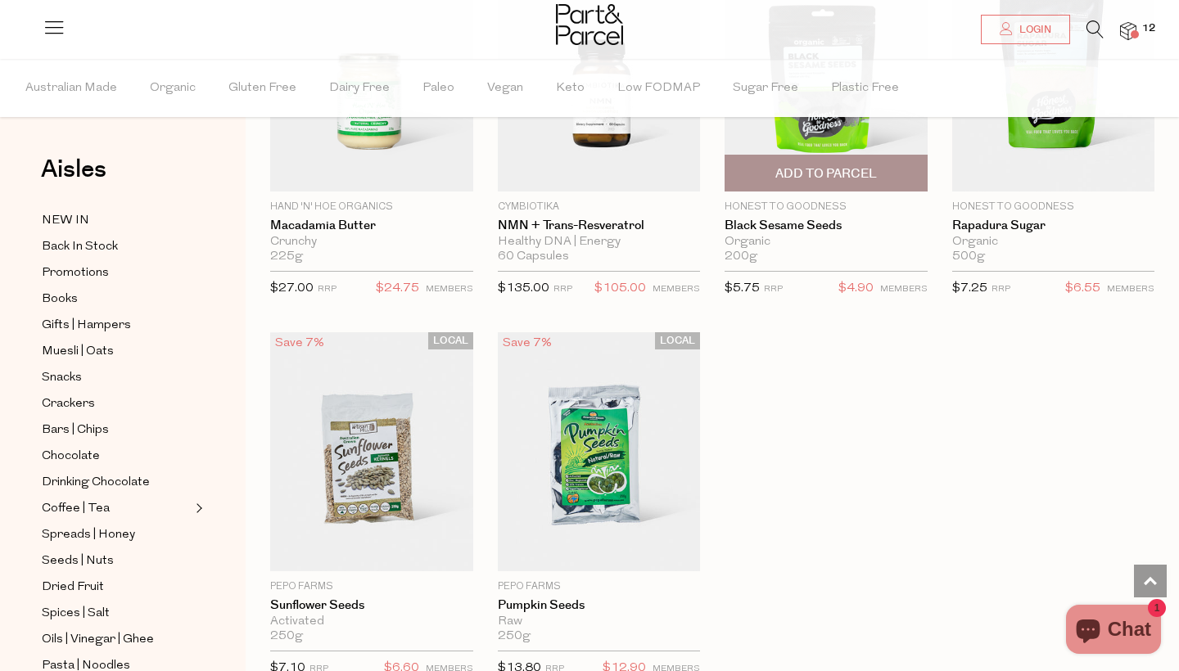
scroll to position [42429, 0]
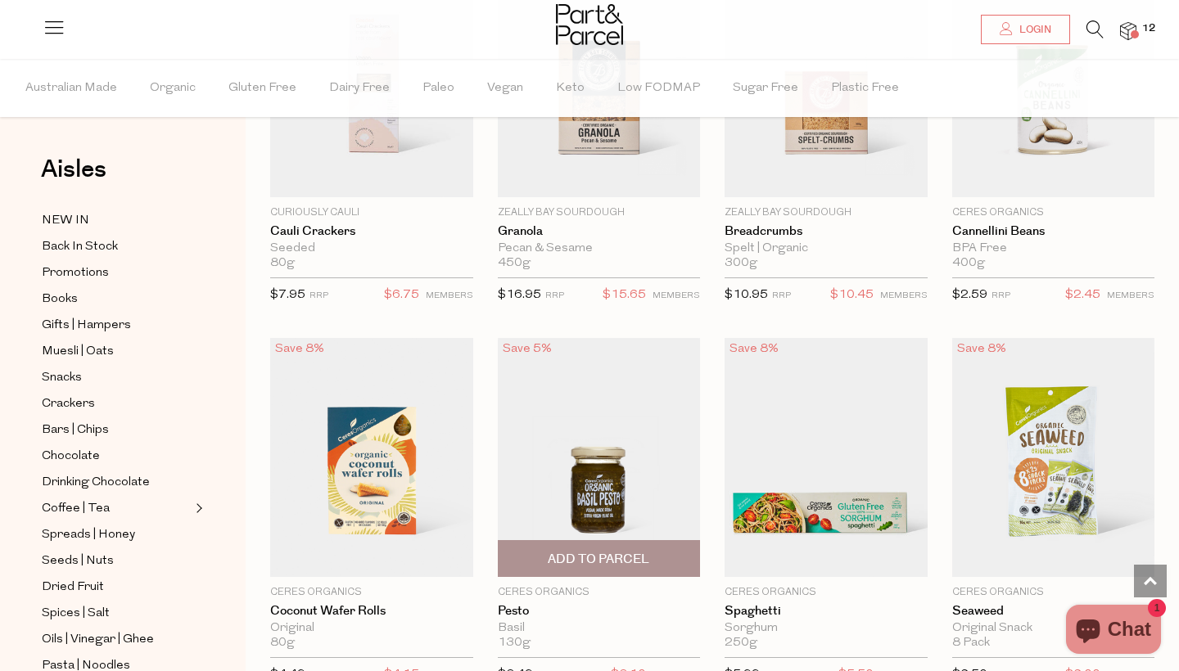
scroll to position [46995, 0]
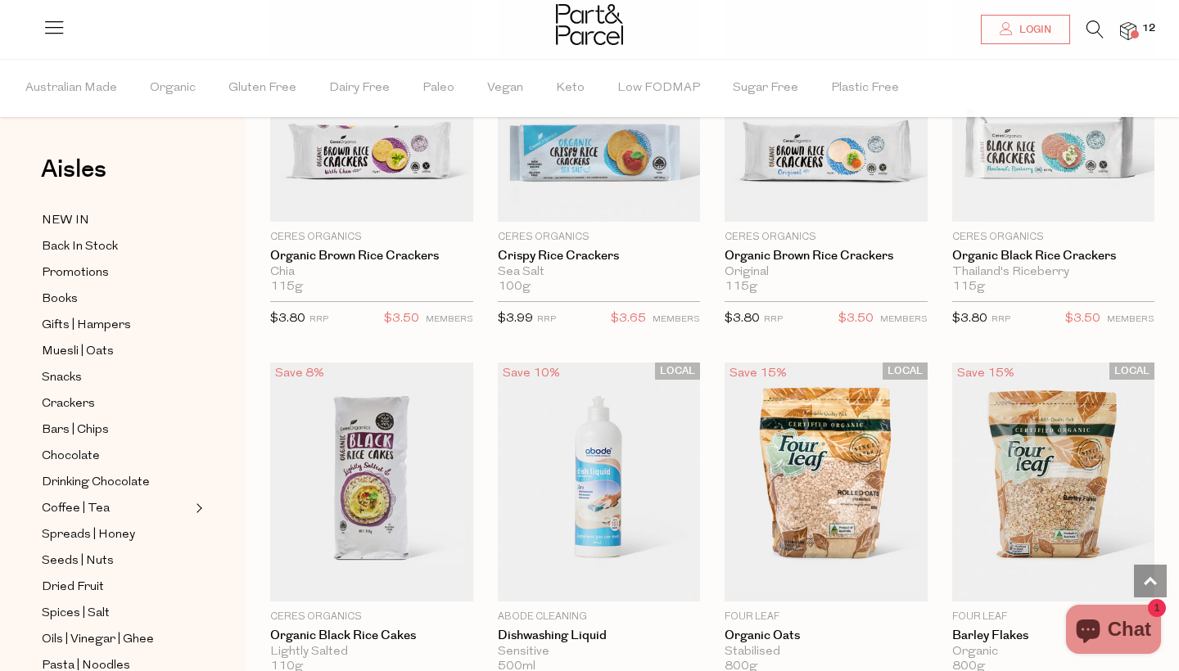
scroll to position [51144, 0]
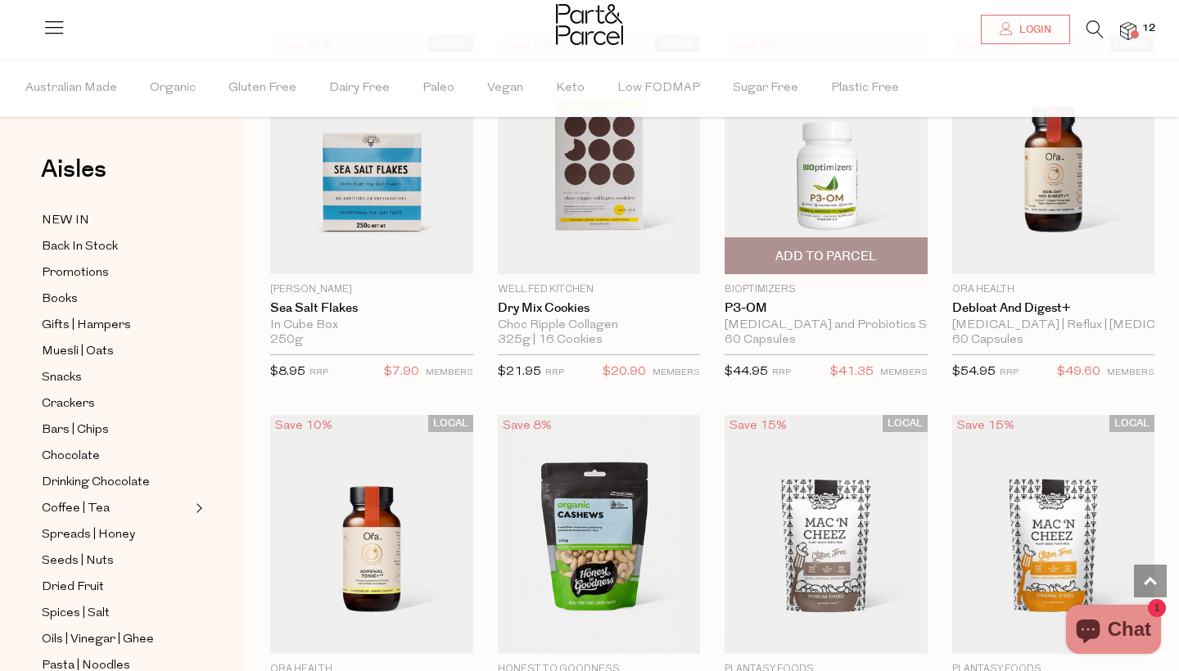
scroll to position [56411, 0]
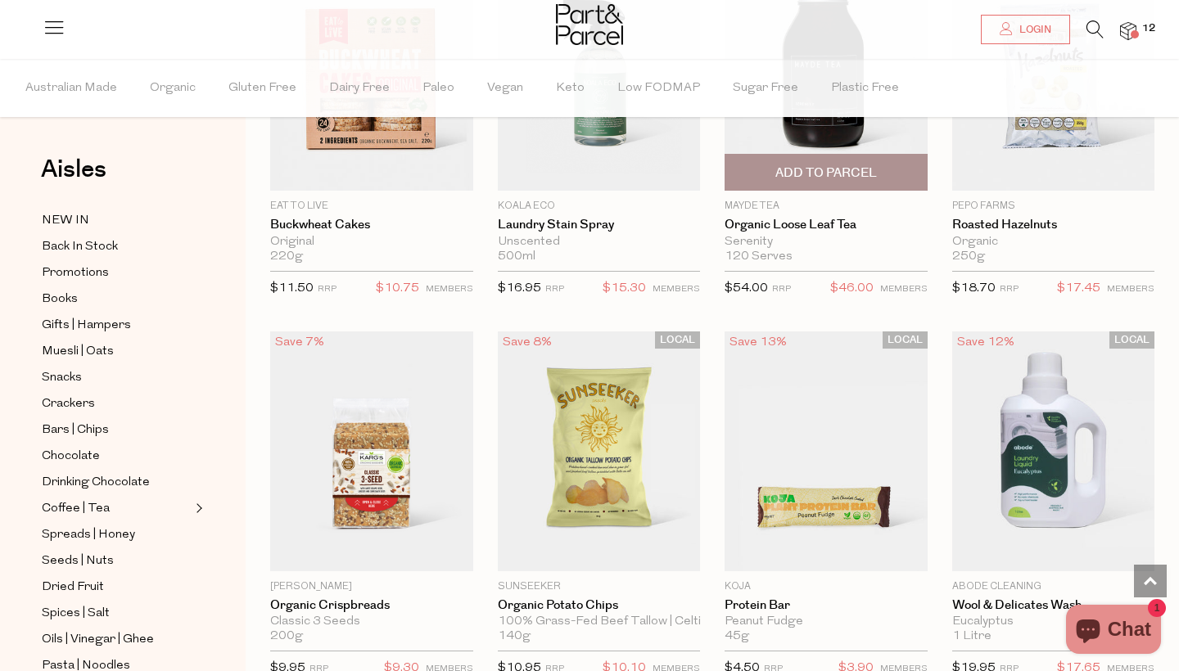
scroll to position [59914, 0]
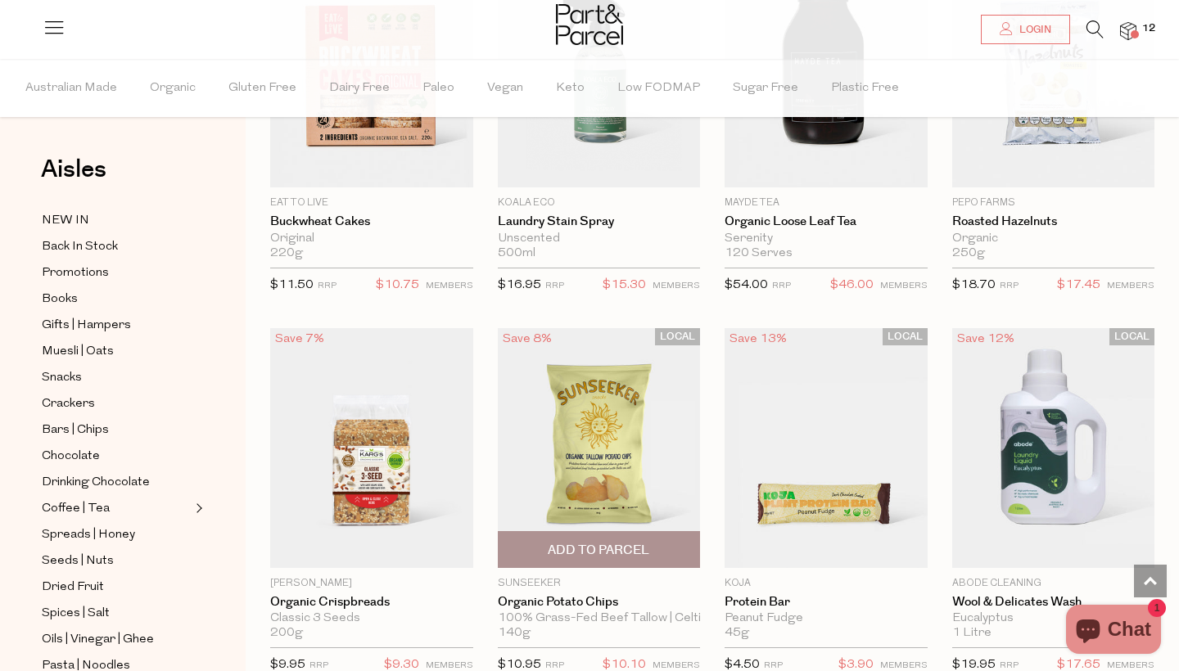
click at [589, 542] on span "Add To Parcel" at bounding box center [599, 550] width 102 height 17
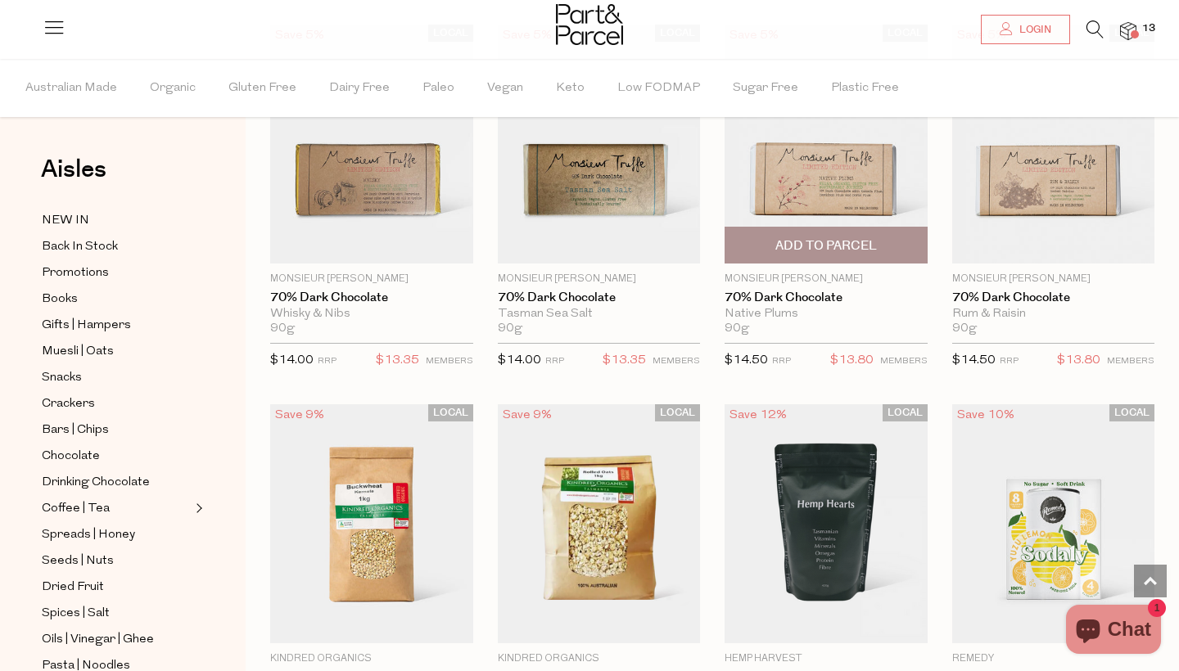
scroll to position [60984, 0]
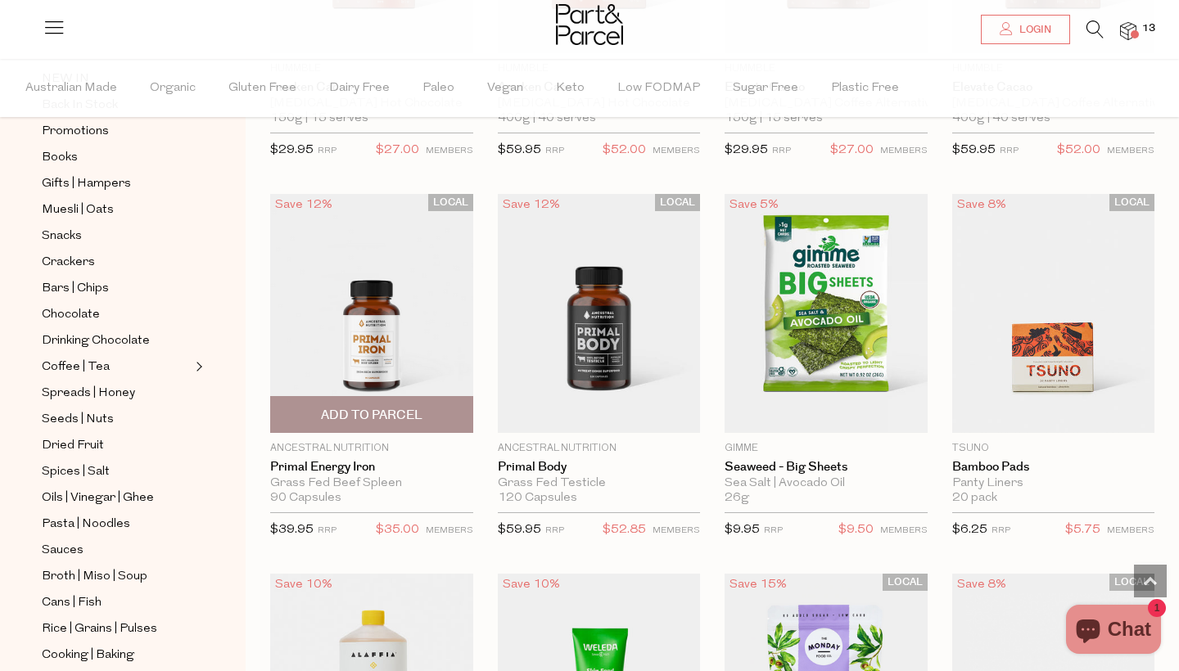
scroll to position [62330, 0]
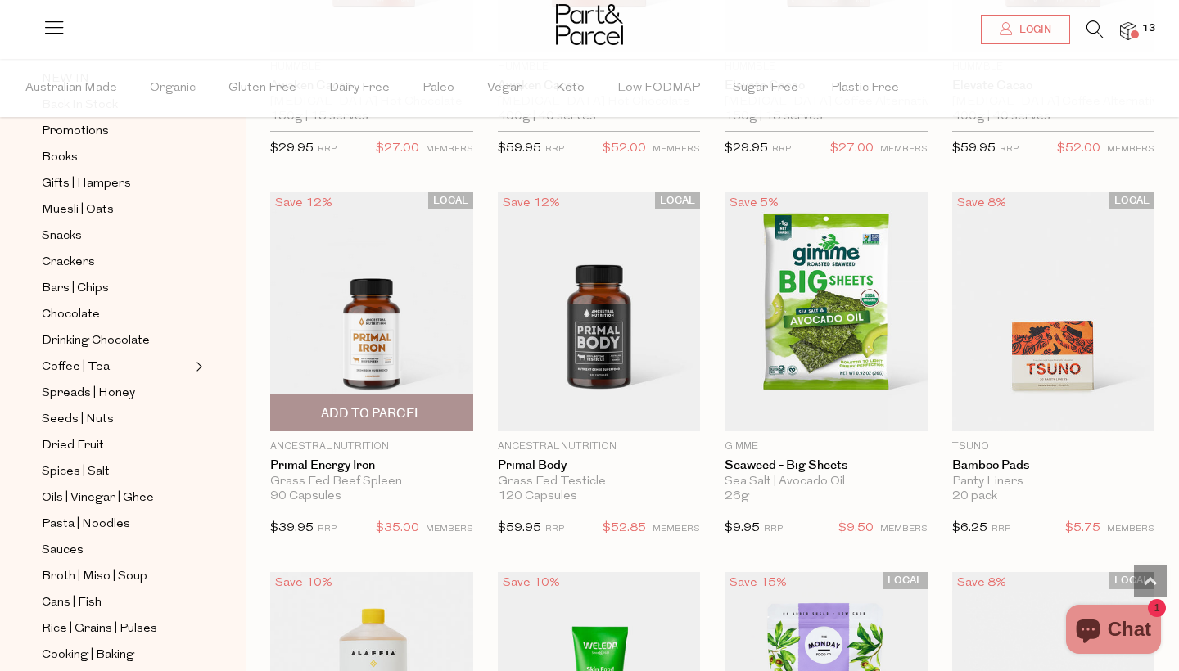
click at [346, 405] on span "Add To Parcel" at bounding box center [372, 413] width 102 height 17
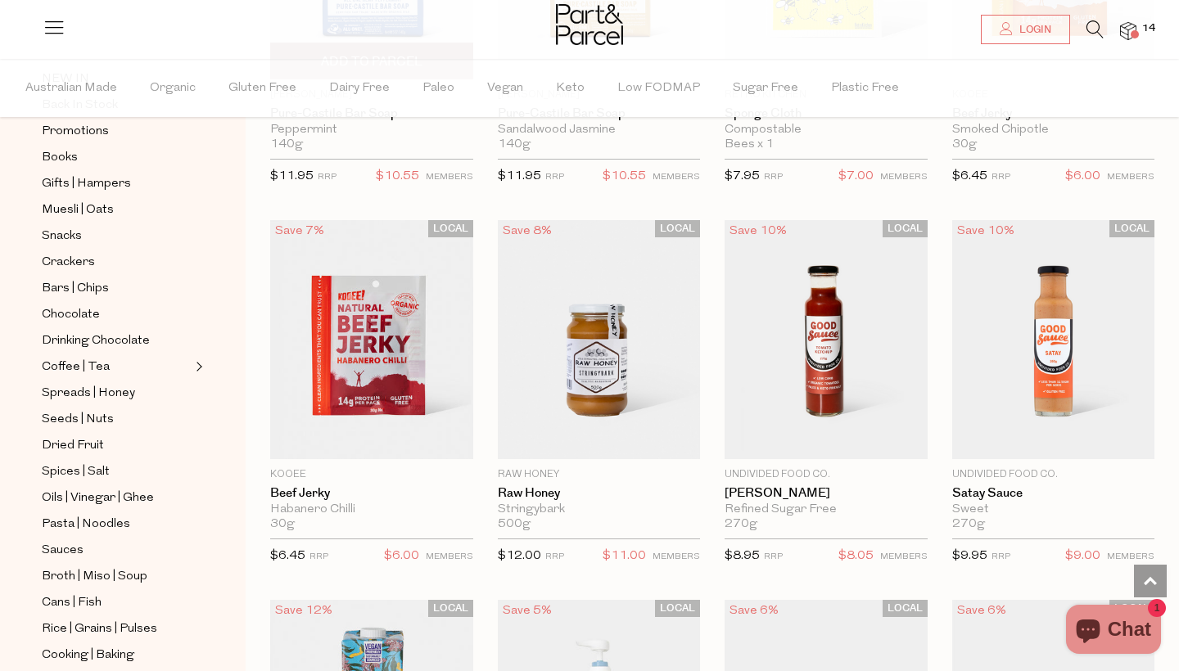
scroll to position [64203, 0]
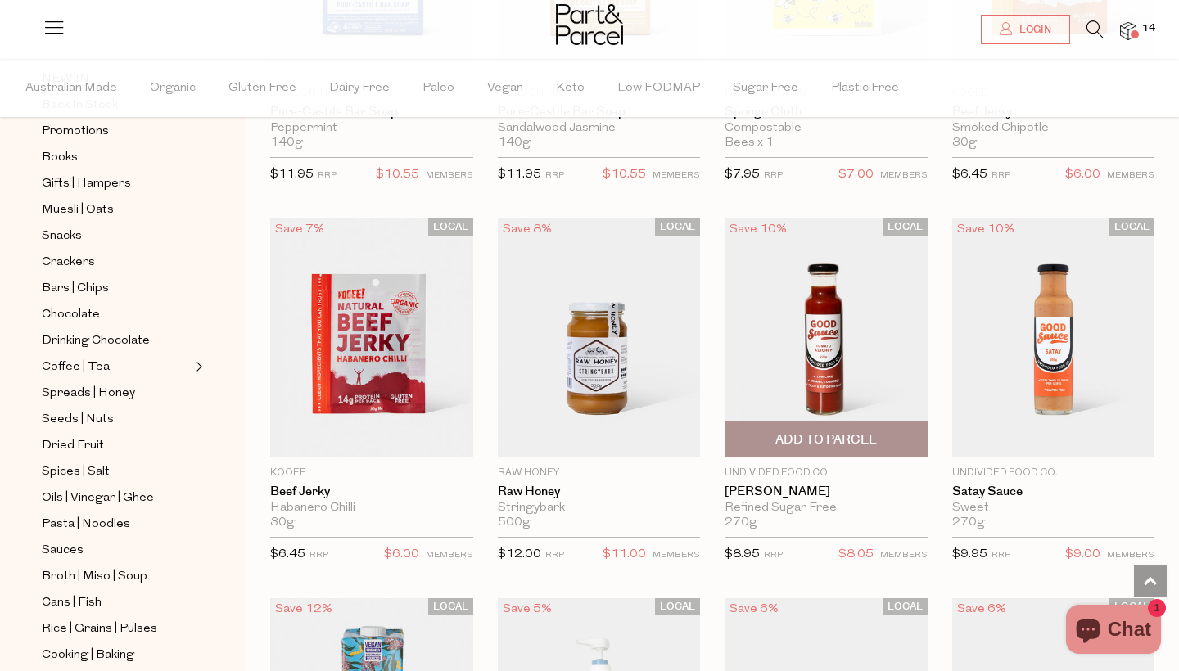
click at [796, 431] on span "Add To Parcel" at bounding box center [826, 439] width 102 height 17
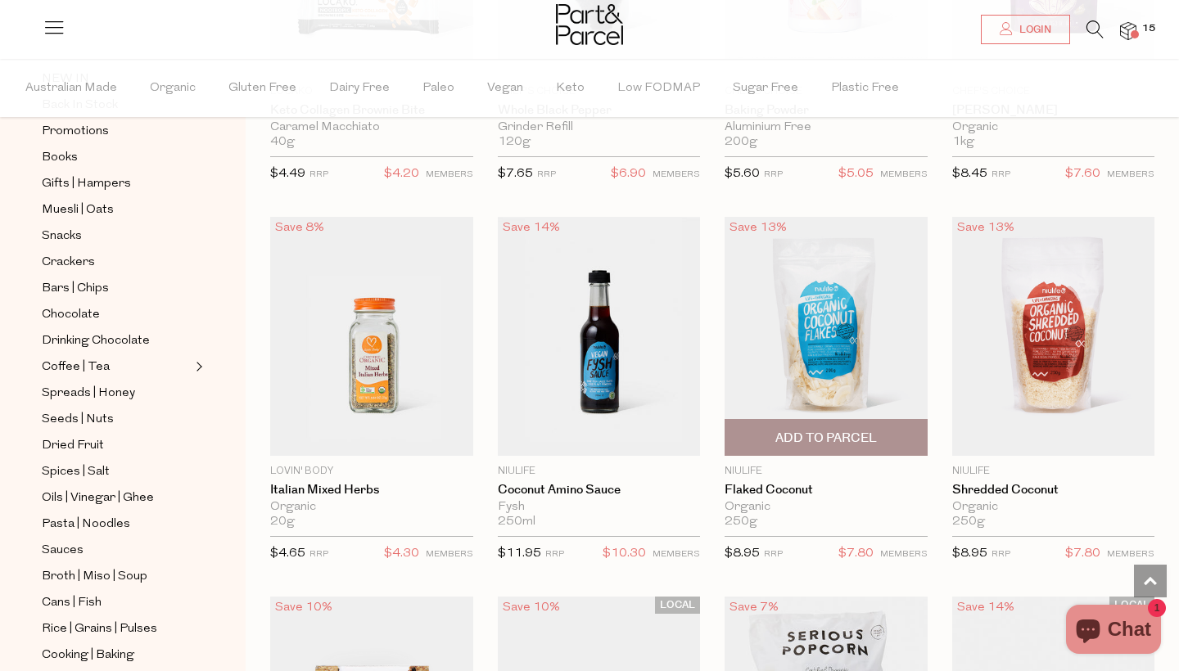
scroll to position [65345, 0]
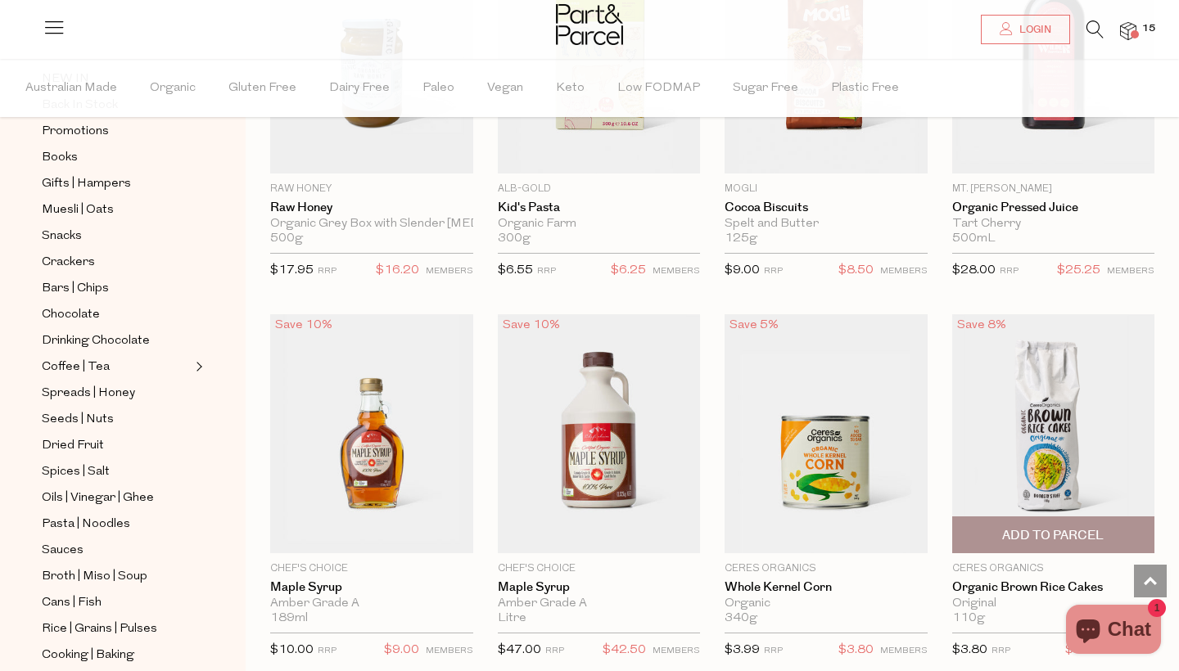
scroll to position [69812, 0]
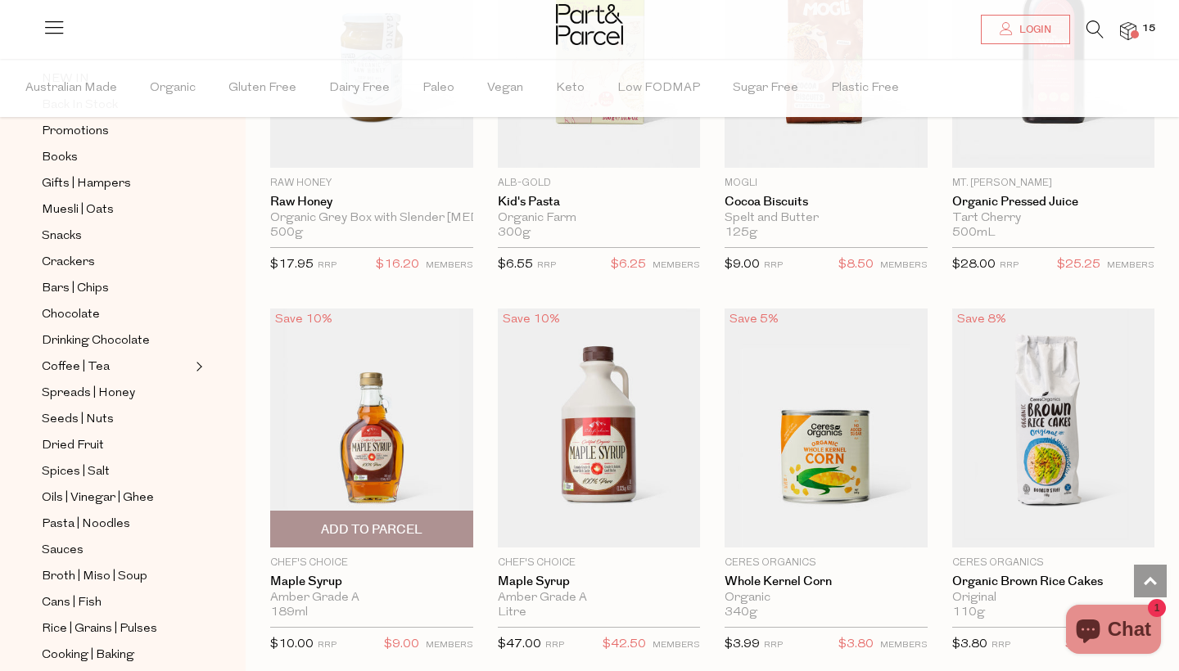
click at [343, 521] on span "Add To Parcel" at bounding box center [372, 529] width 102 height 17
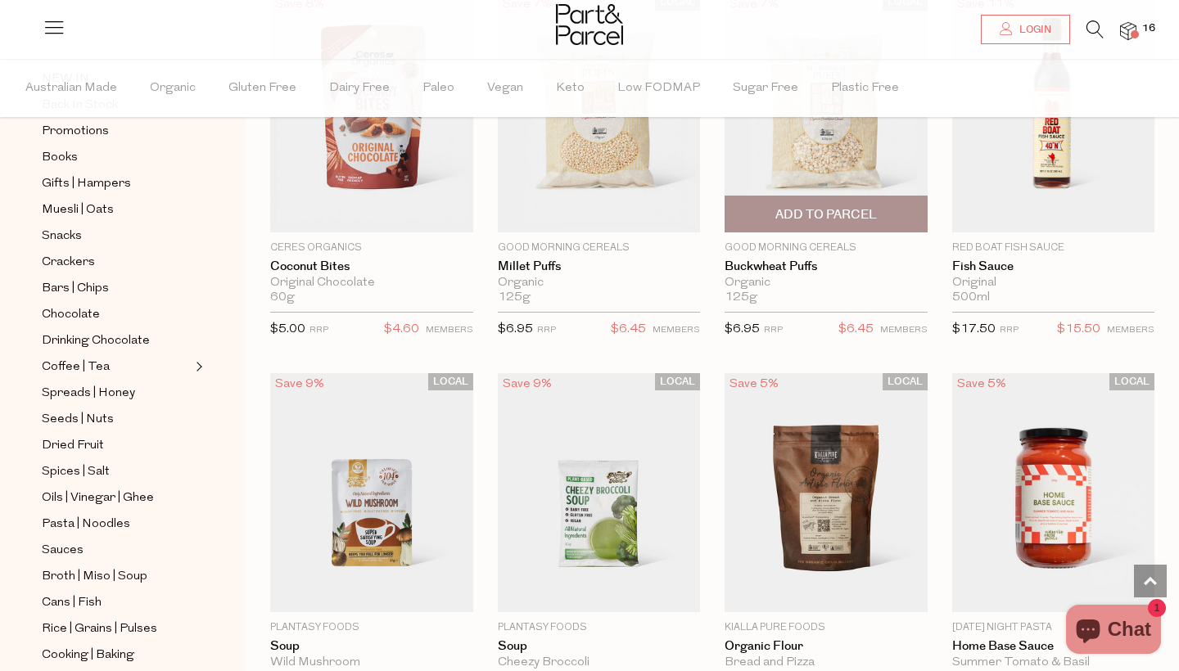
scroll to position [70509, 0]
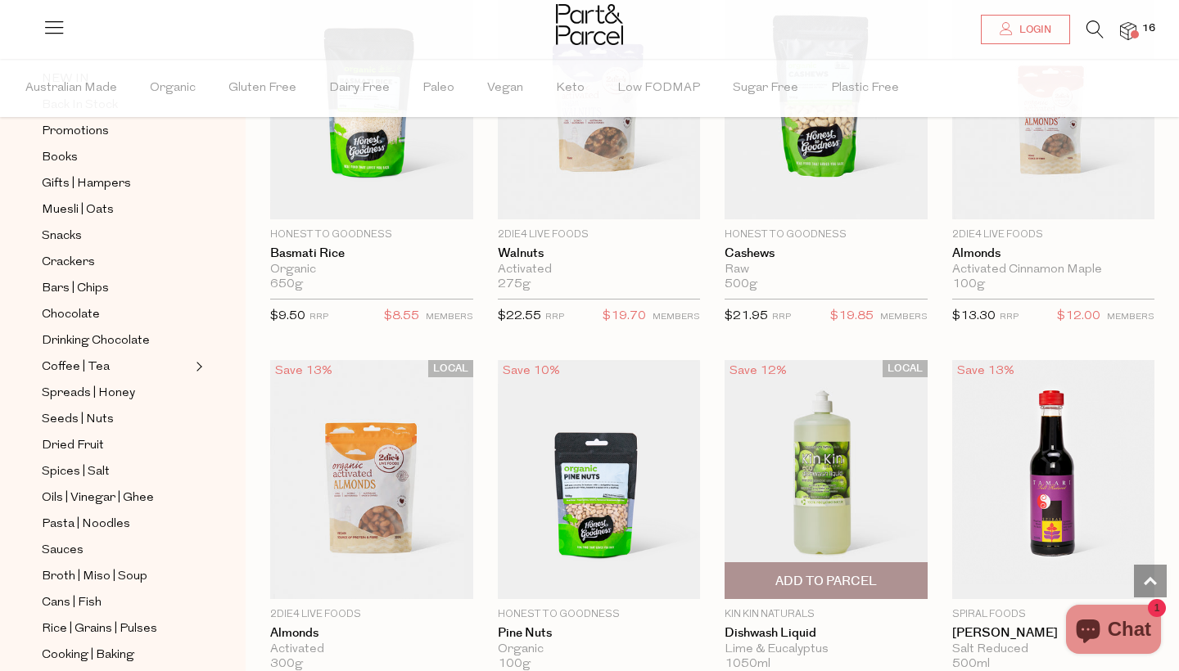
scroll to position [71296, 0]
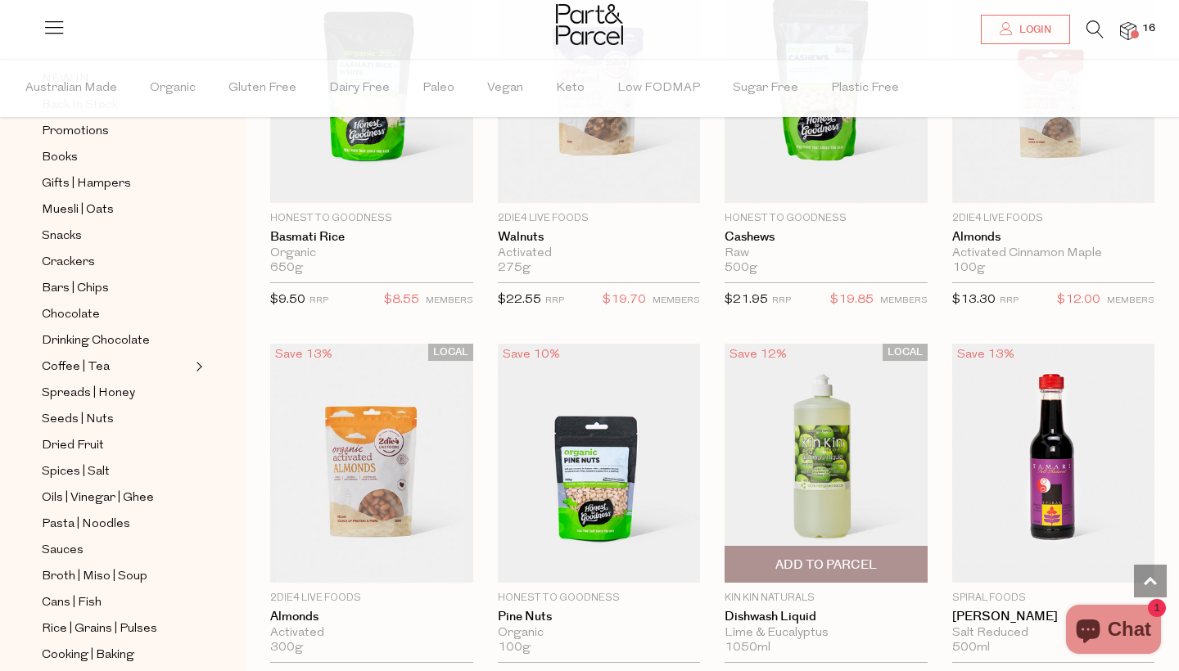
click at [823, 557] on span "Add To Parcel" at bounding box center [826, 565] width 102 height 17
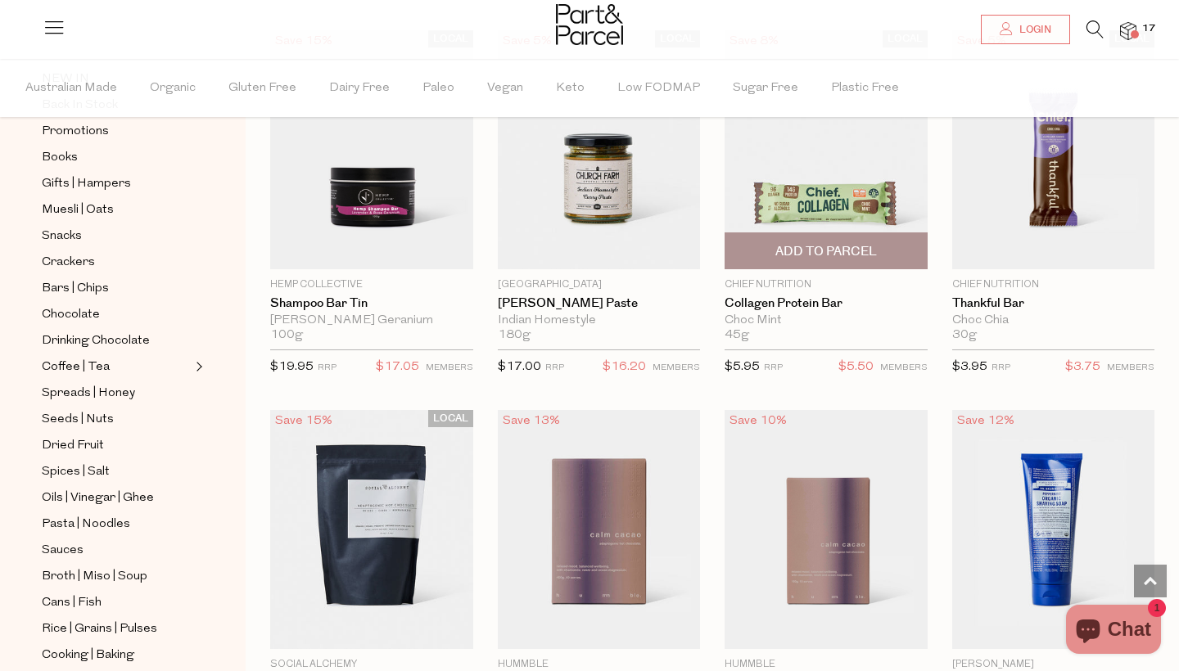
scroll to position [75032, 0]
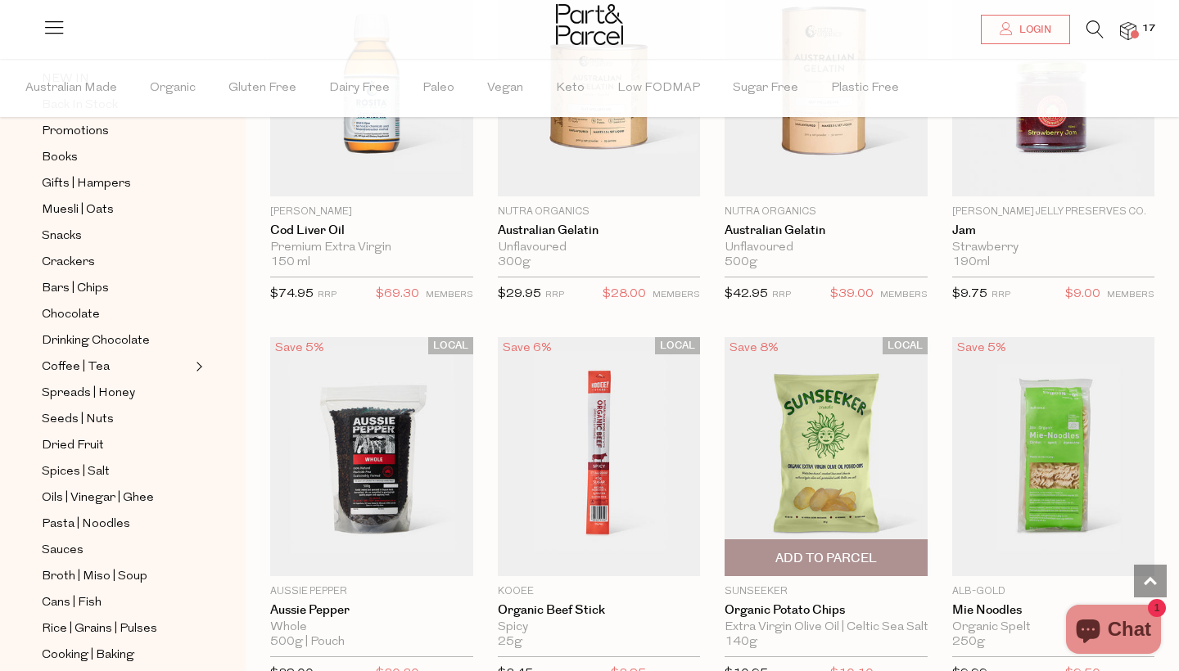
scroll to position [78159, 0]
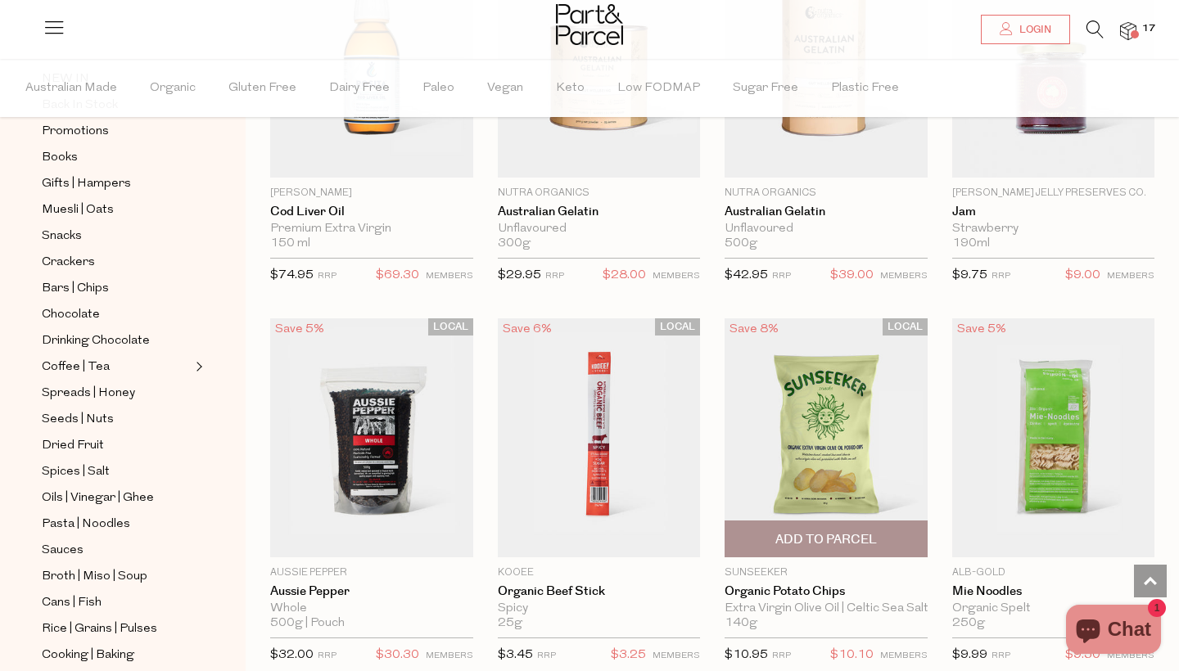
click at [774, 521] on span "Add To Parcel" at bounding box center [825, 538] width 193 height 35
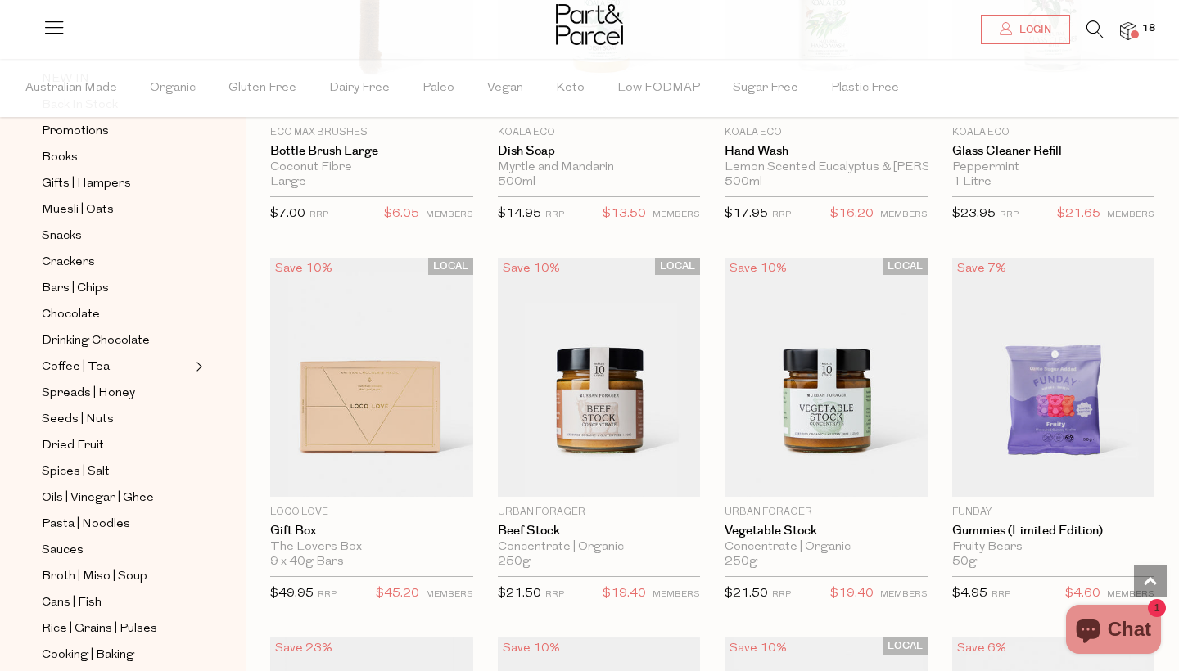
scroll to position [79777, 0]
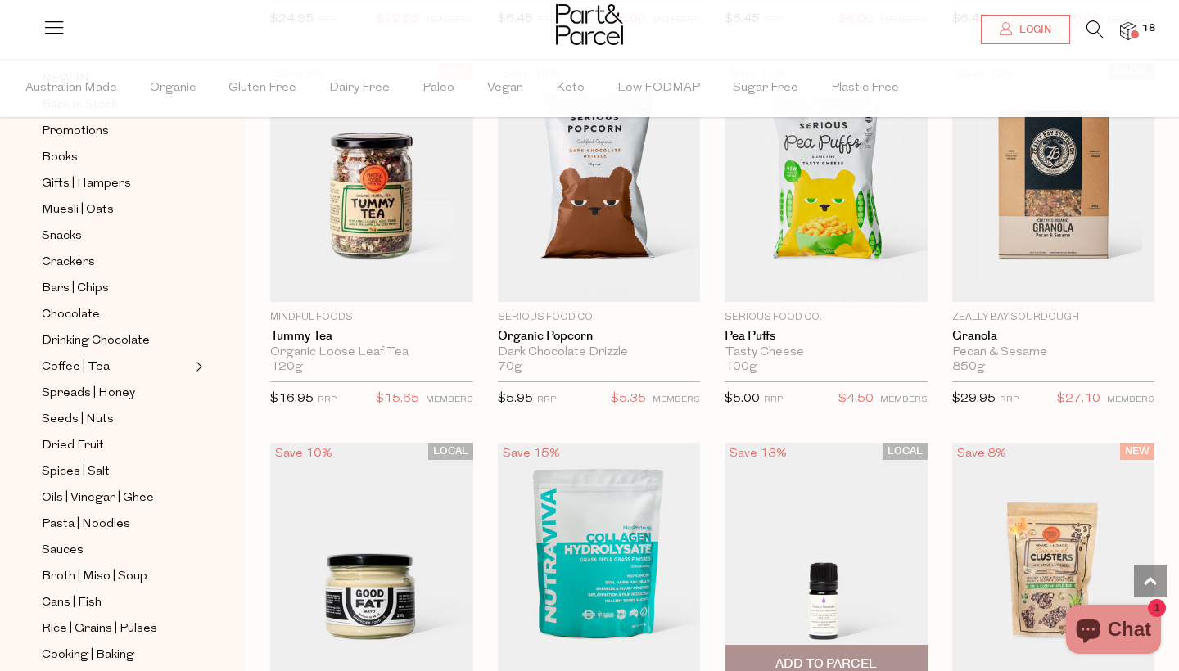
scroll to position [84918, 0]
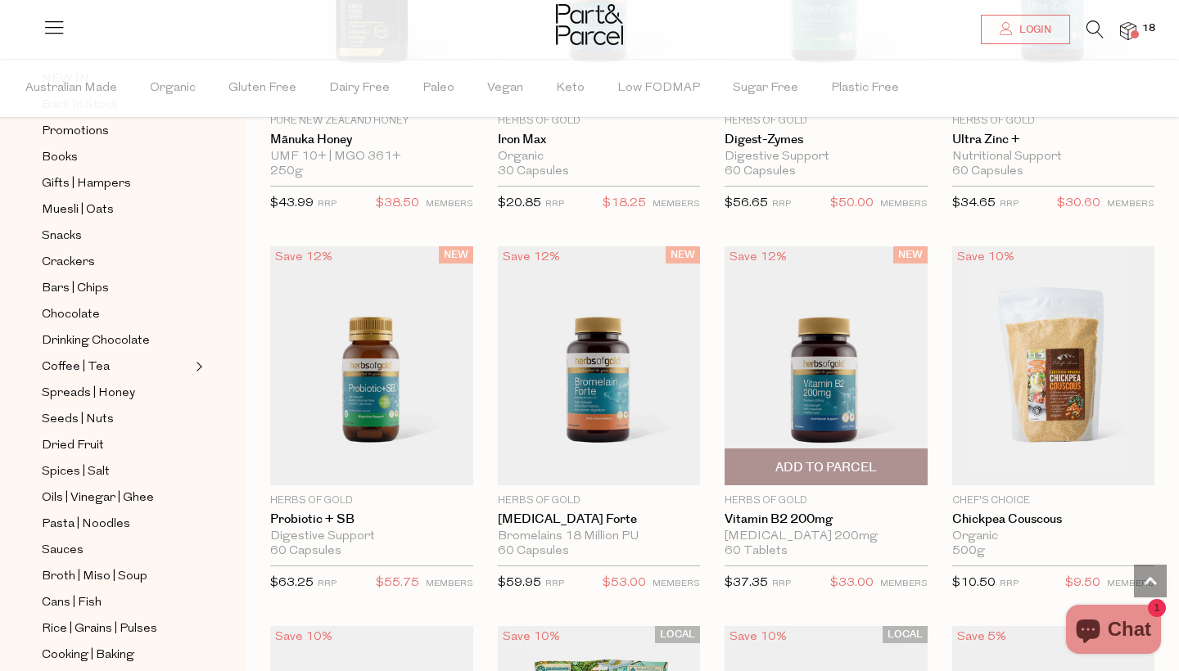
scroll to position [86959, 0]
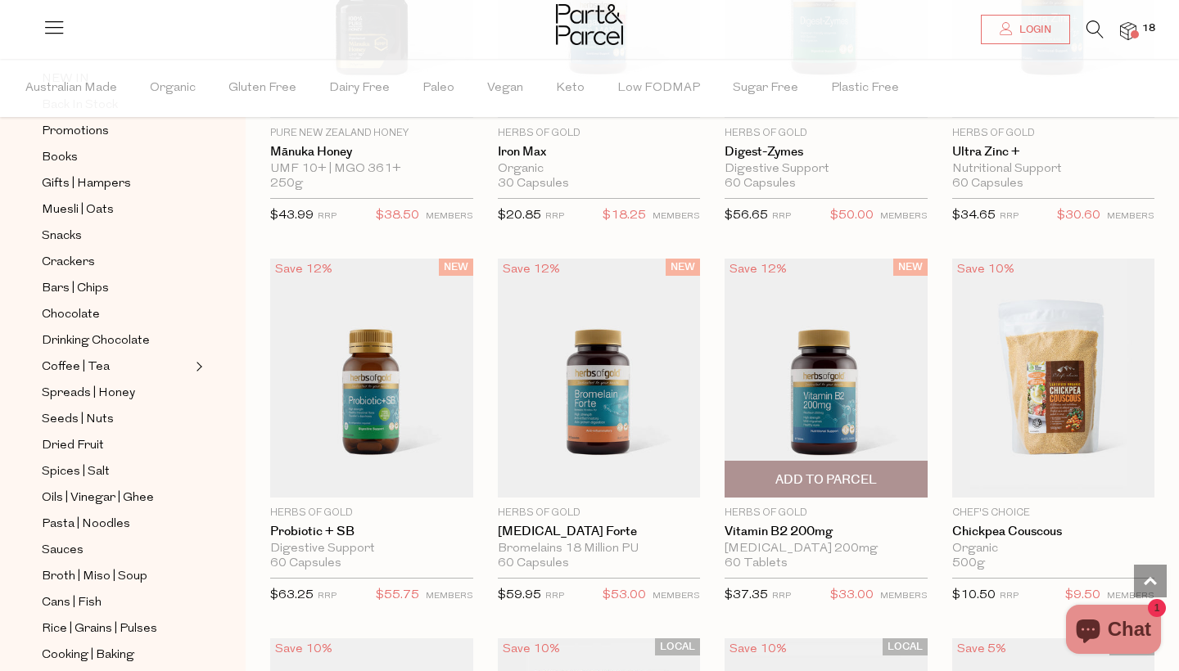
click at [820, 259] on img at bounding box center [826, 378] width 203 height 239
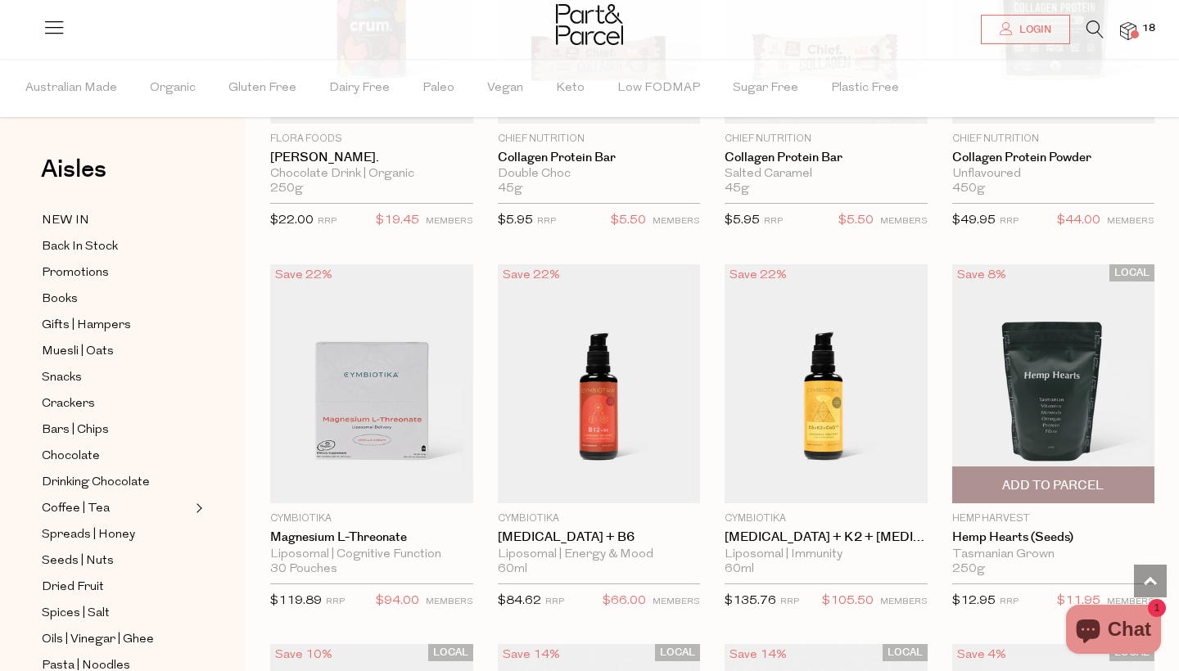
scroll to position [8314, 0]
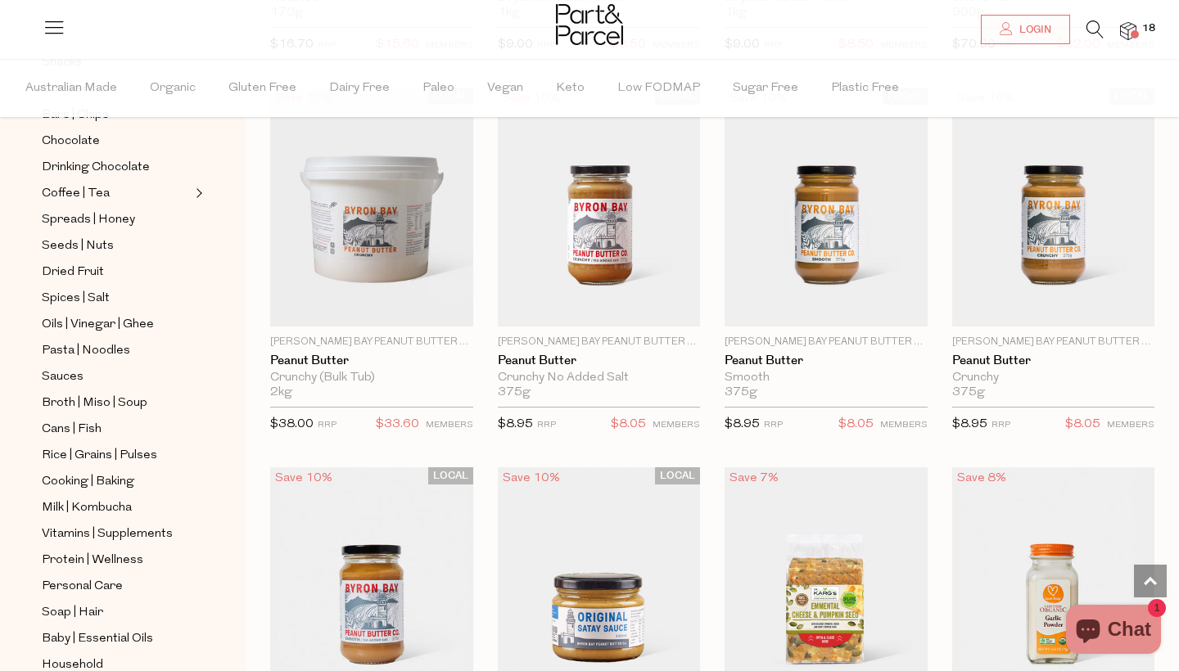
scroll to position [388, 0]
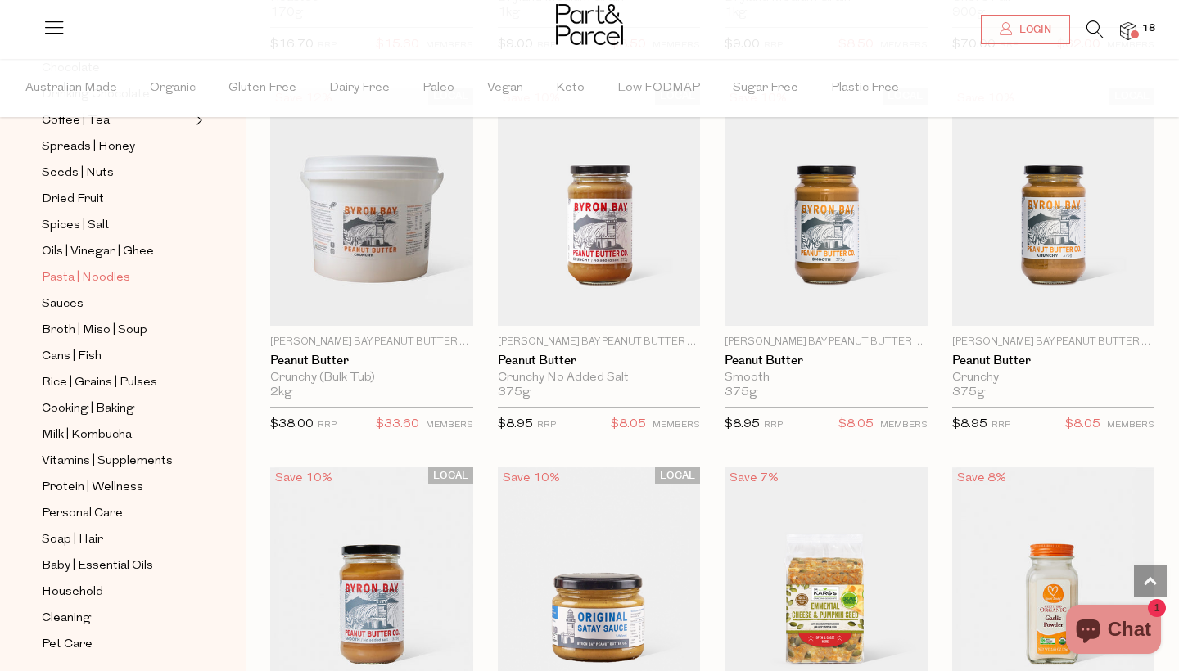
click at [81, 280] on span "Pasta | Noodles" at bounding box center [86, 279] width 88 height 20
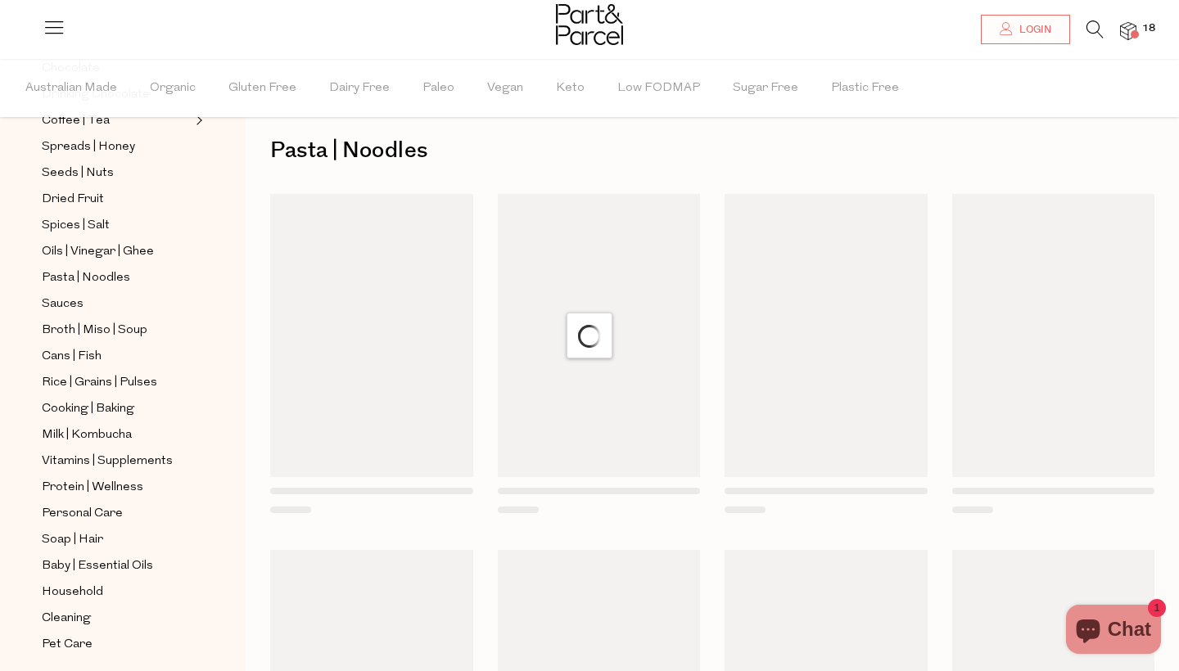
scroll to position [-1, 0]
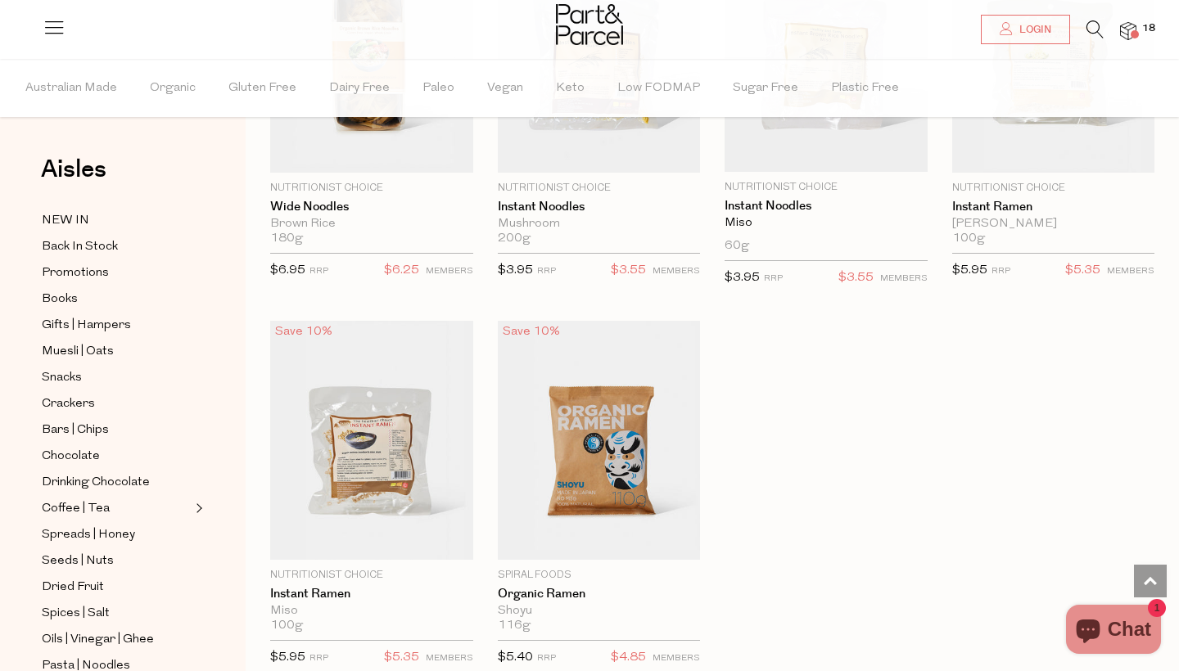
click at [1126, 25] on img at bounding box center [1128, 31] width 16 height 19
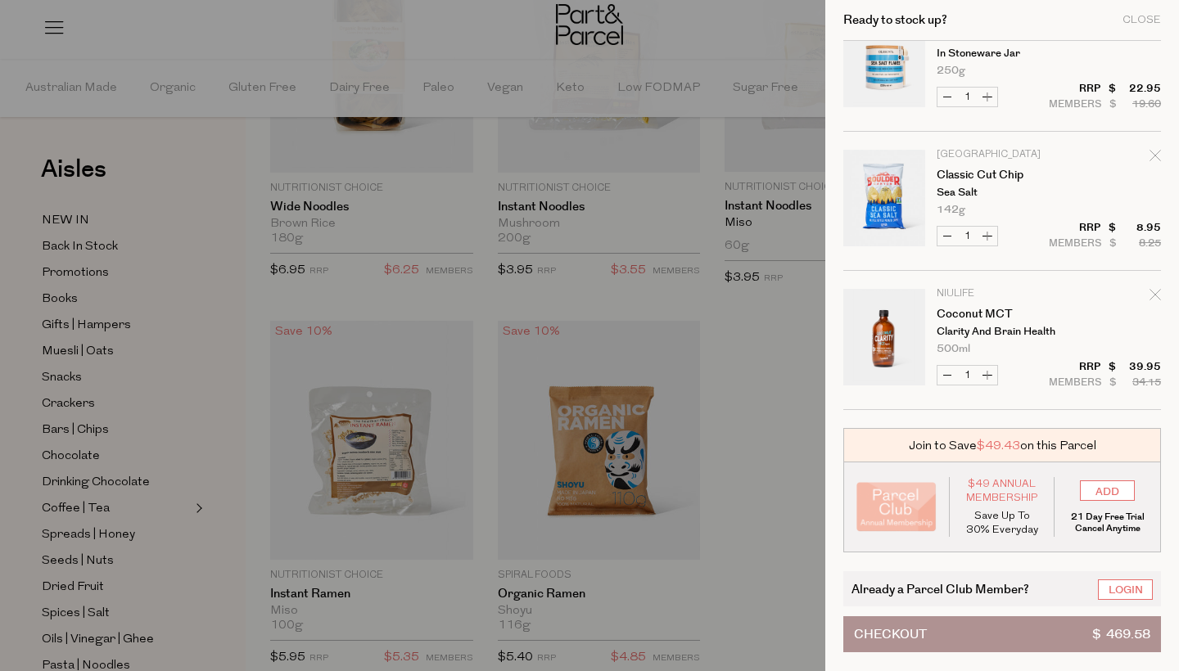
scroll to position [2149, 0]
click at [1155, 289] on icon "Remove Coconut MCT" at bounding box center [1154, 294] width 11 height 11
type input "Add Membership"
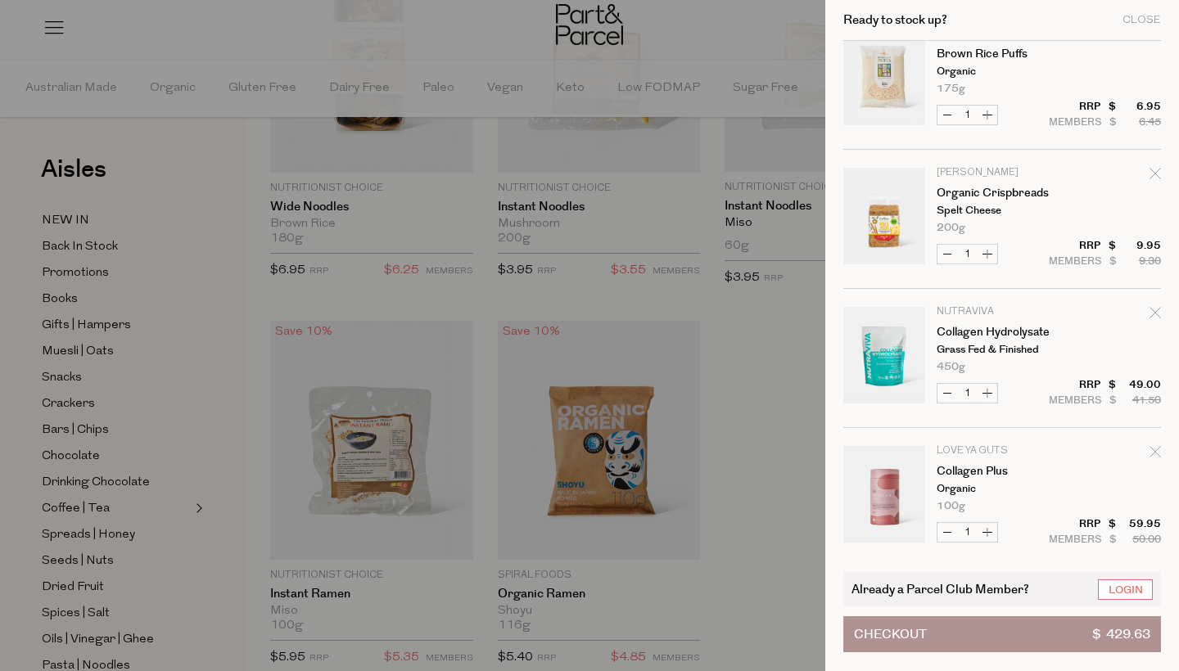
scroll to position [1010, 0]
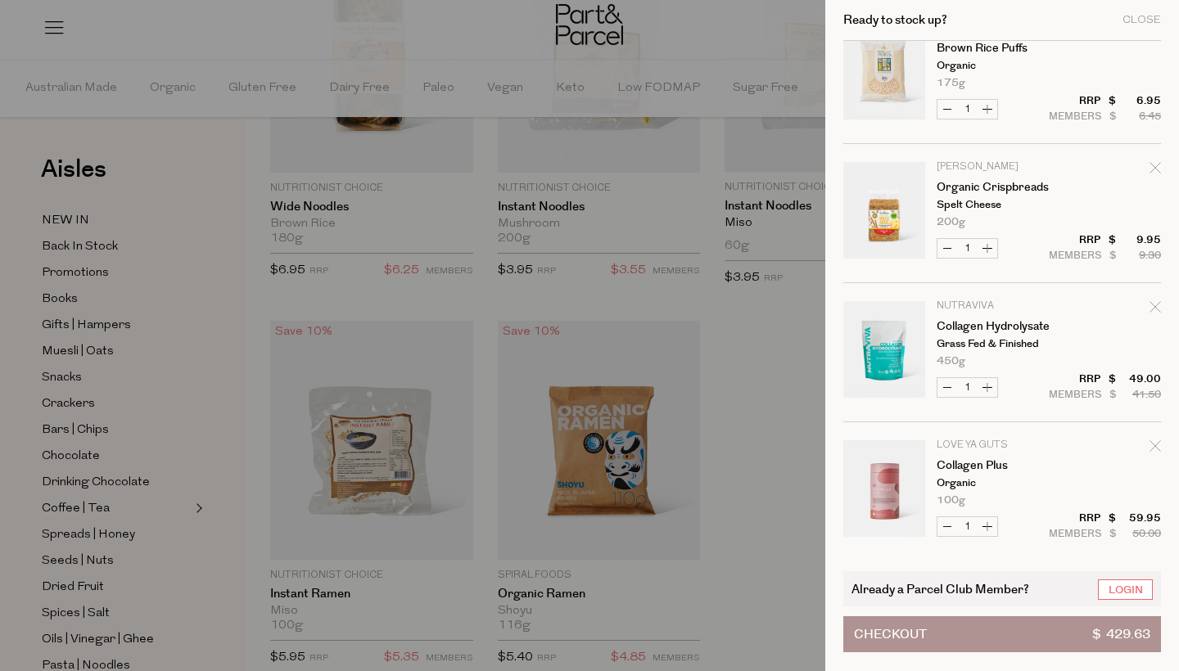
click at [1153, 169] on icon "Remove Organic Crispbreads" at bounding box center [1154, 167] width 11 height 11
type input "Add Membership"
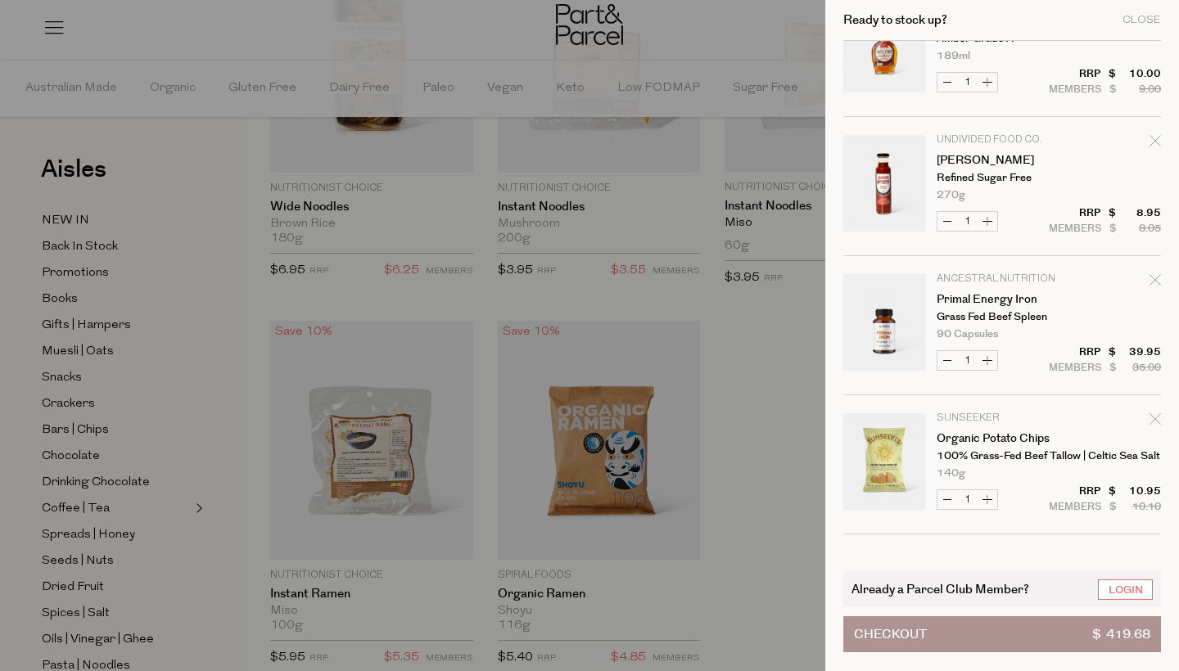
scroll to position [346, 0]
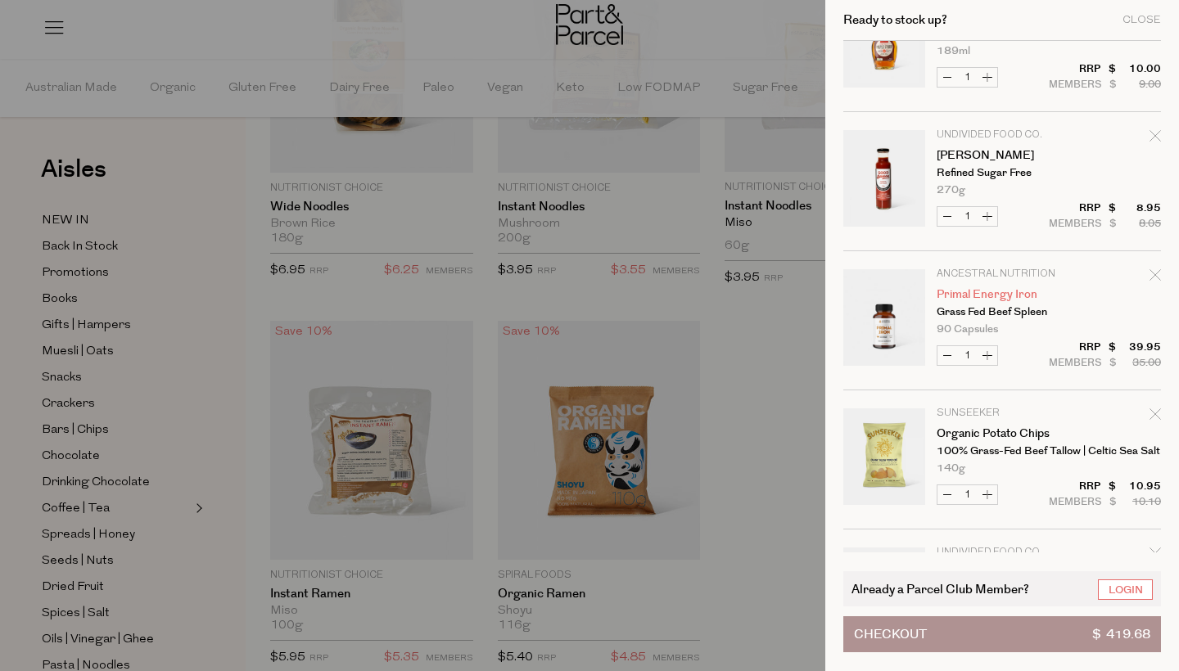
click at [955, 292] on link "Primal Energy Iron" at bounding box center [1000, 294] width 127 height 11
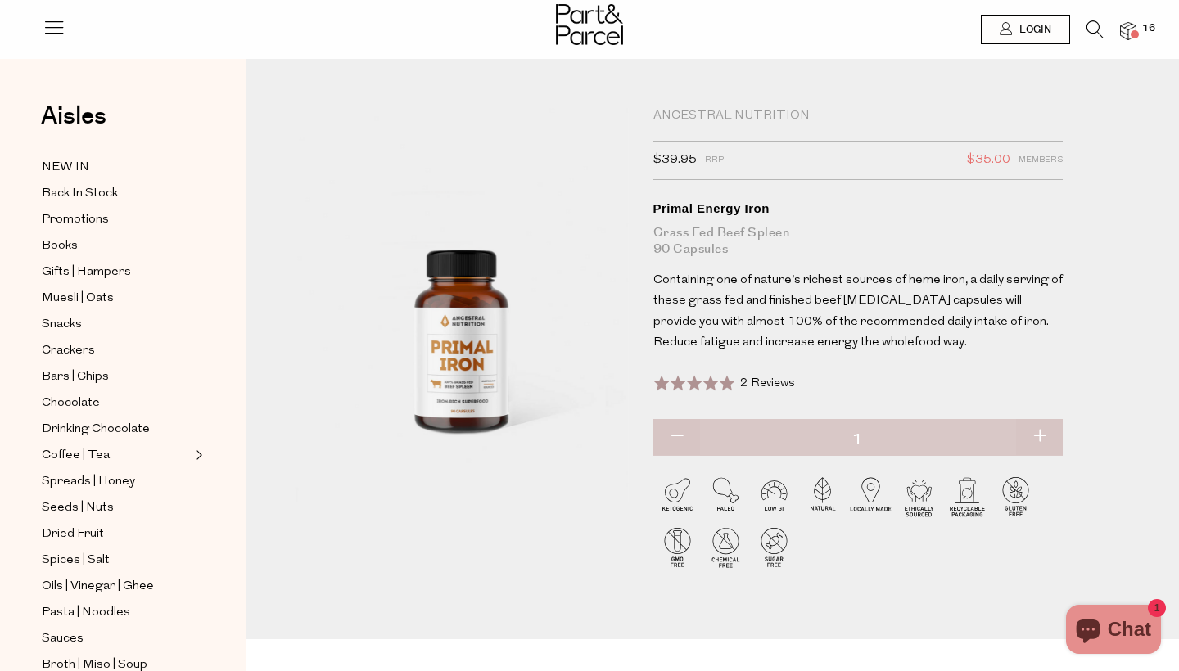
click at [1133, 25] on img at bounding box center [1128, 31] width 16 height 19
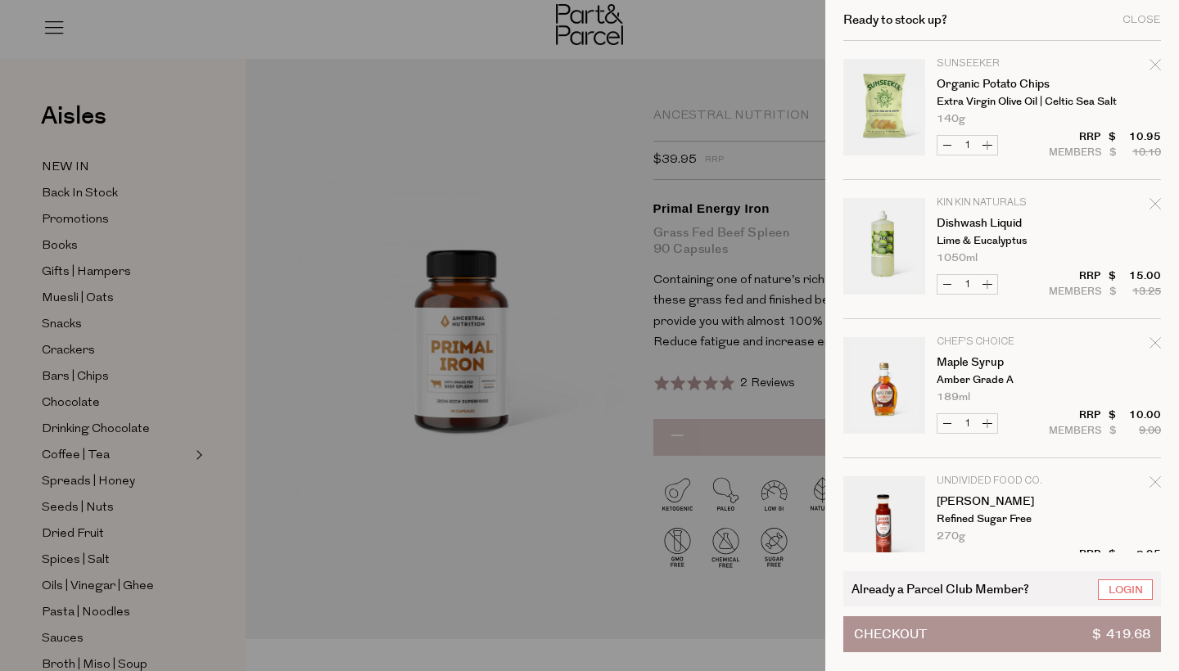
click at [1154, 62] on icon "Remove Organic Potato Chips" at bounding box center [1154, 64] width 11 height 11
type input "Add Membership"
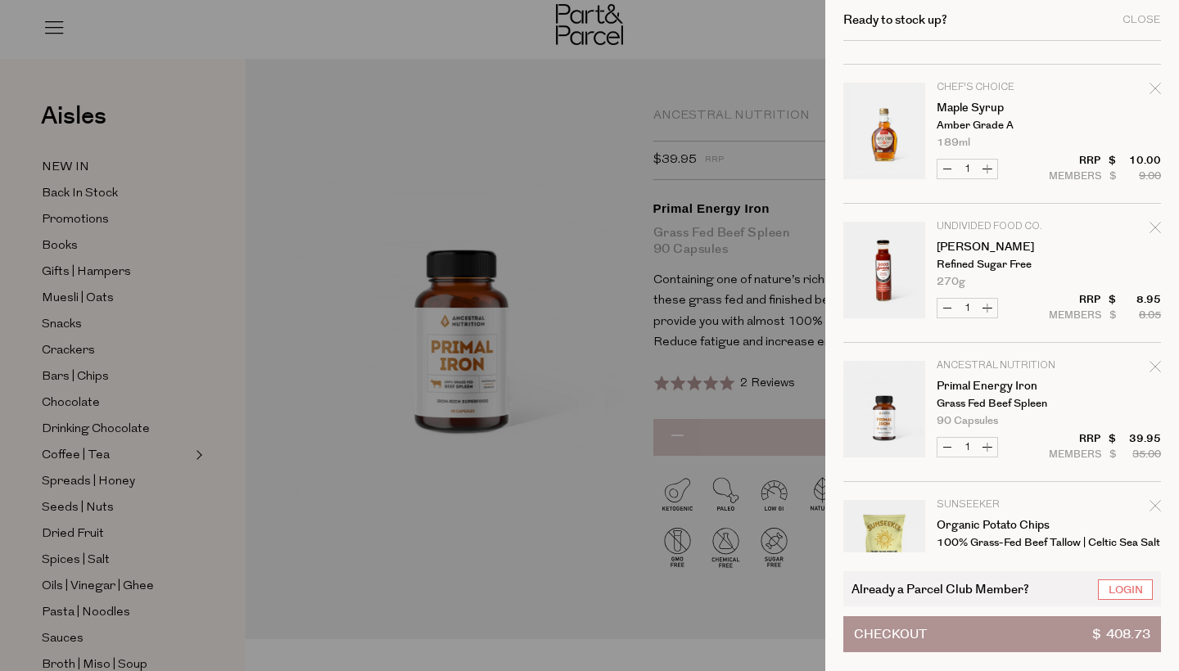
scroll to position [154, 0]
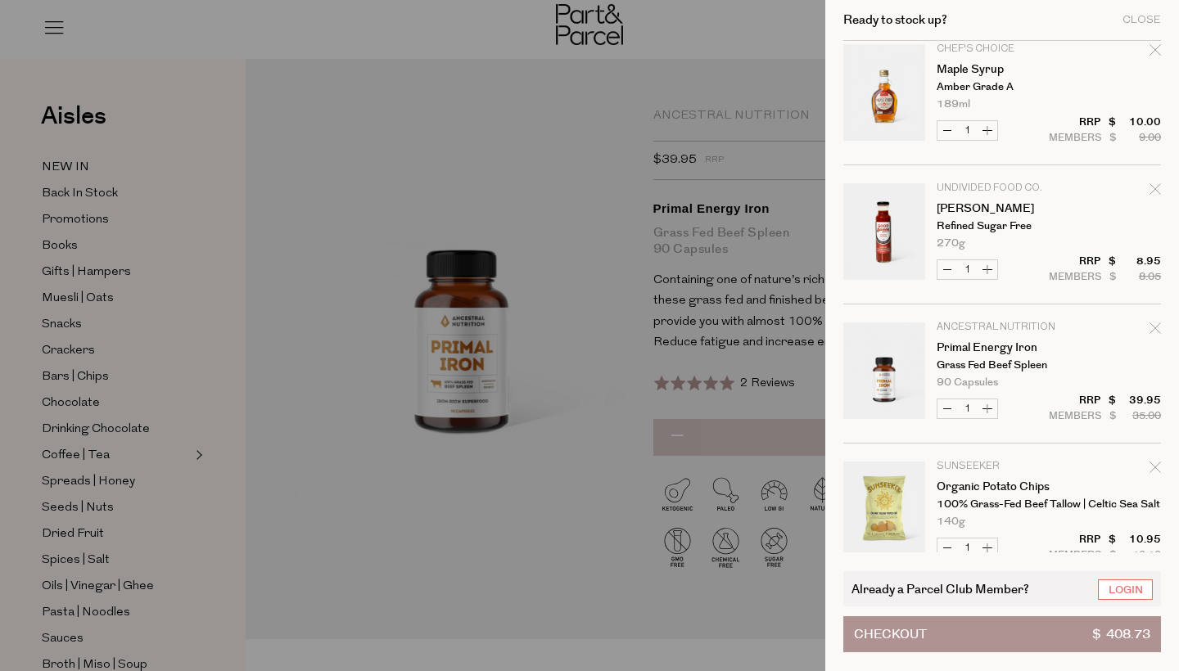
click at [1155, 52] on icon "Remove Maple Syrup" at bounding box center [1154, 49] width 11 height 11
type input "Add Membership"
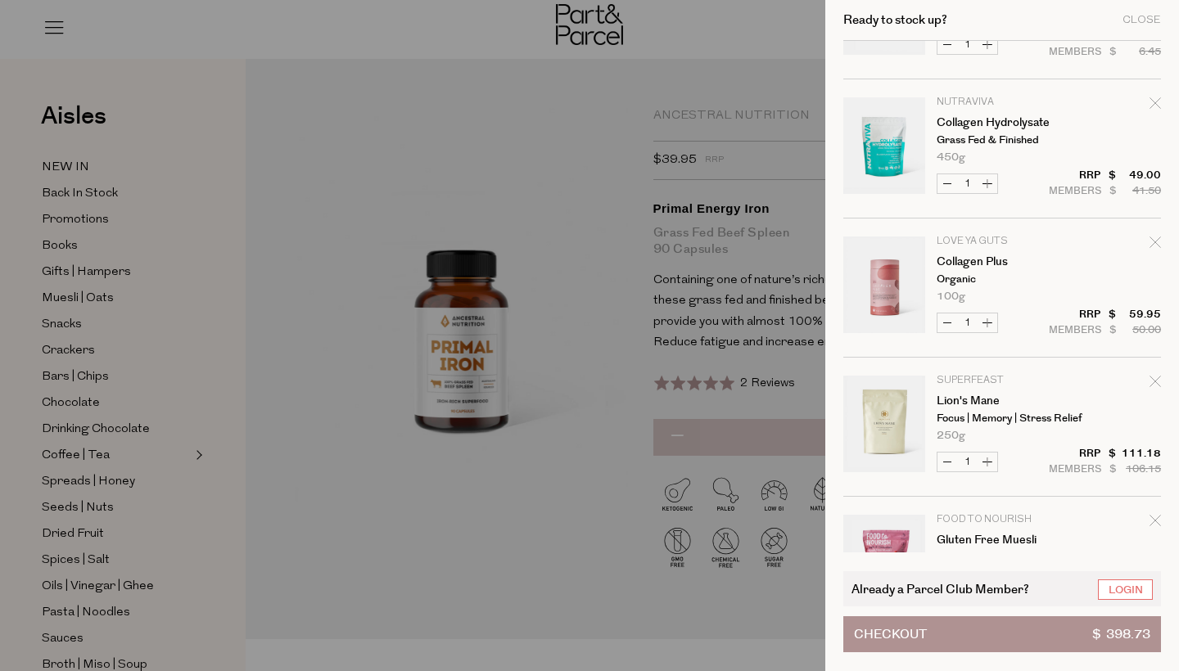
scroll to position [806, 0]
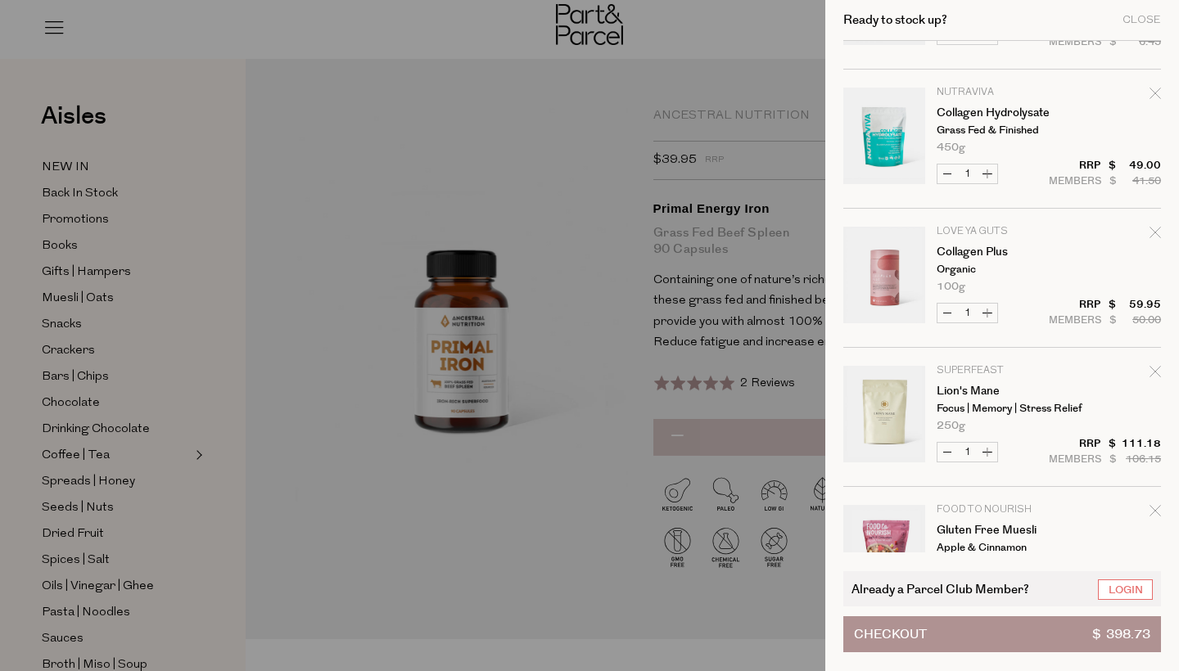
click at [1154, 230] on icon "Remove Collagen Plus" at bounding box center [1154, 232] width 11 height 11
type input "Add Membership"
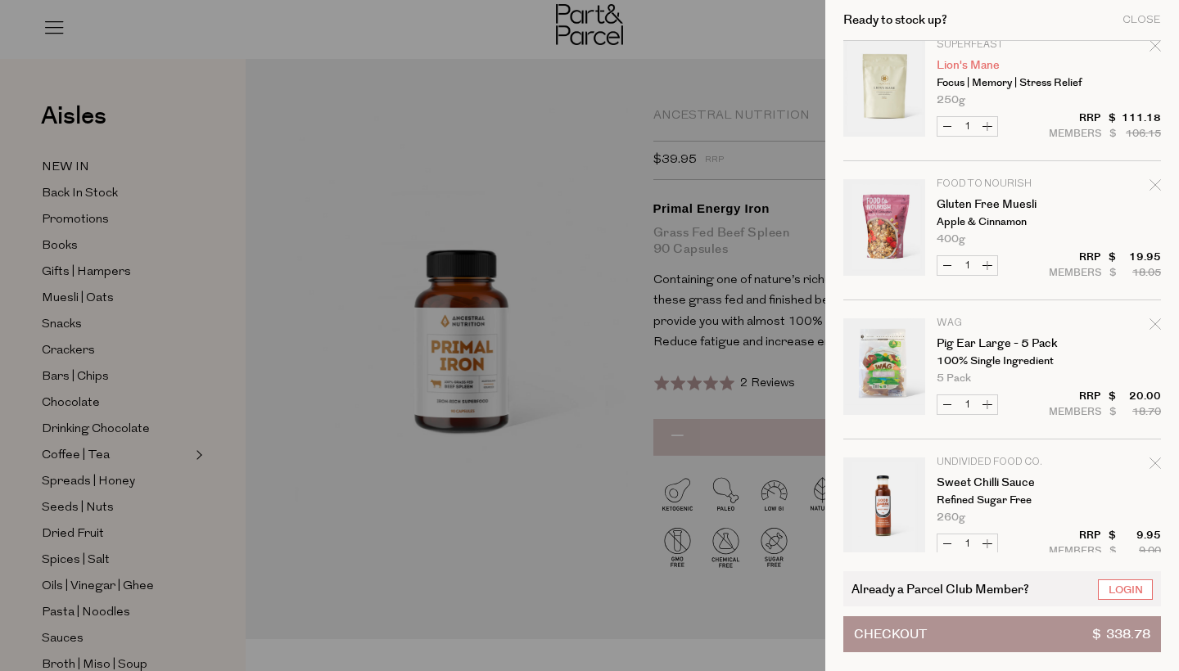
scroll to position [1000, 0]
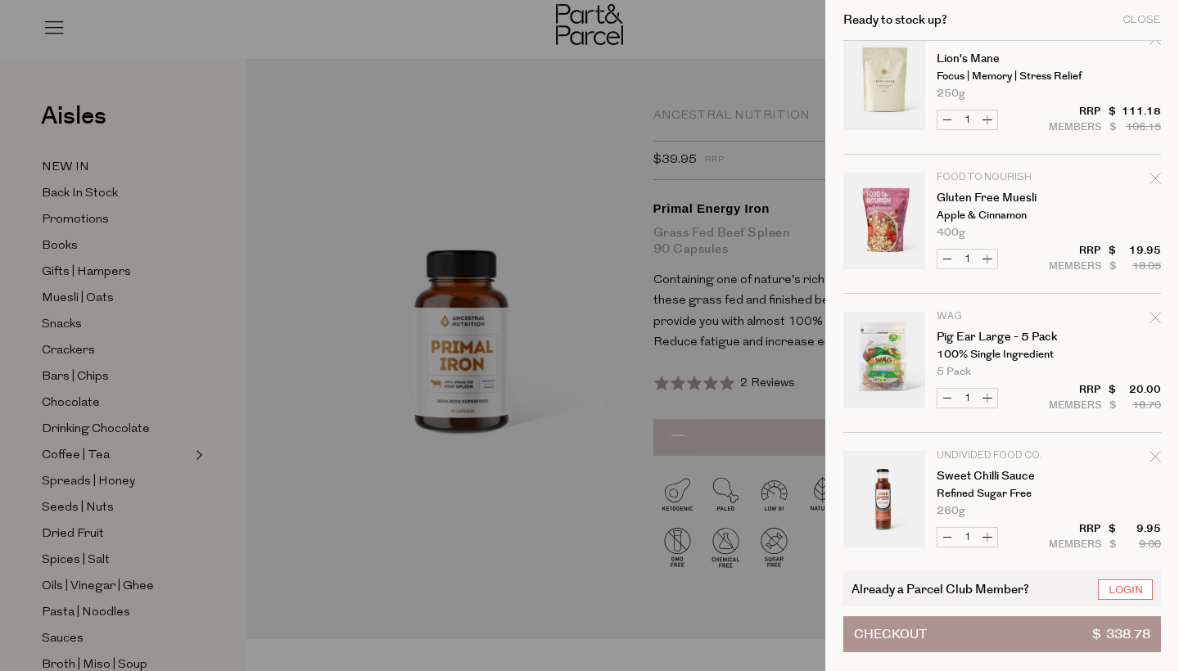
click at [1153, 318] on icon "Remove Pig Ear Large - 5 Pack" at bounding box center [1154, 317] width 11 height 11
type input "Add Membership"
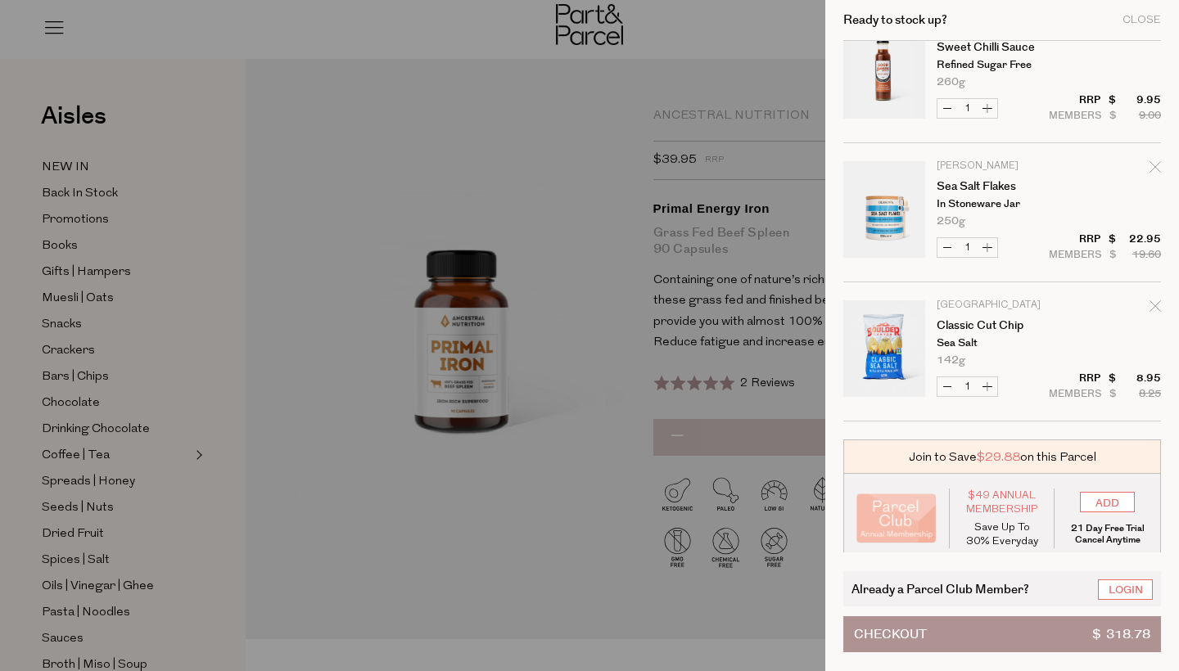
scroll to position [1292, 0]
click at [1151, 305] on icon "Remove Classic Cut Chip" at bounding box center [1154, 303] width 11 height 11
type input "Add Membership"
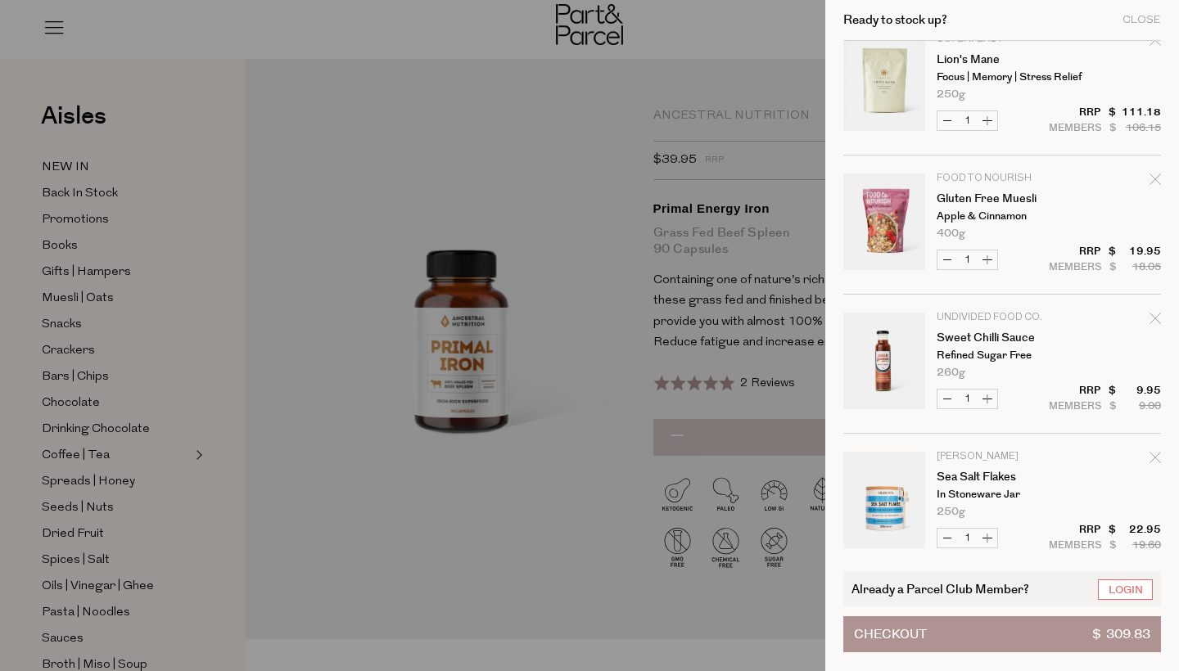
scroll to position [1001, 0]
click at [1151, 179] on icon "Remove Gluten Free Muesli" at bounding box center [1154, 176] width 11 height 11
type input "Add Membership"
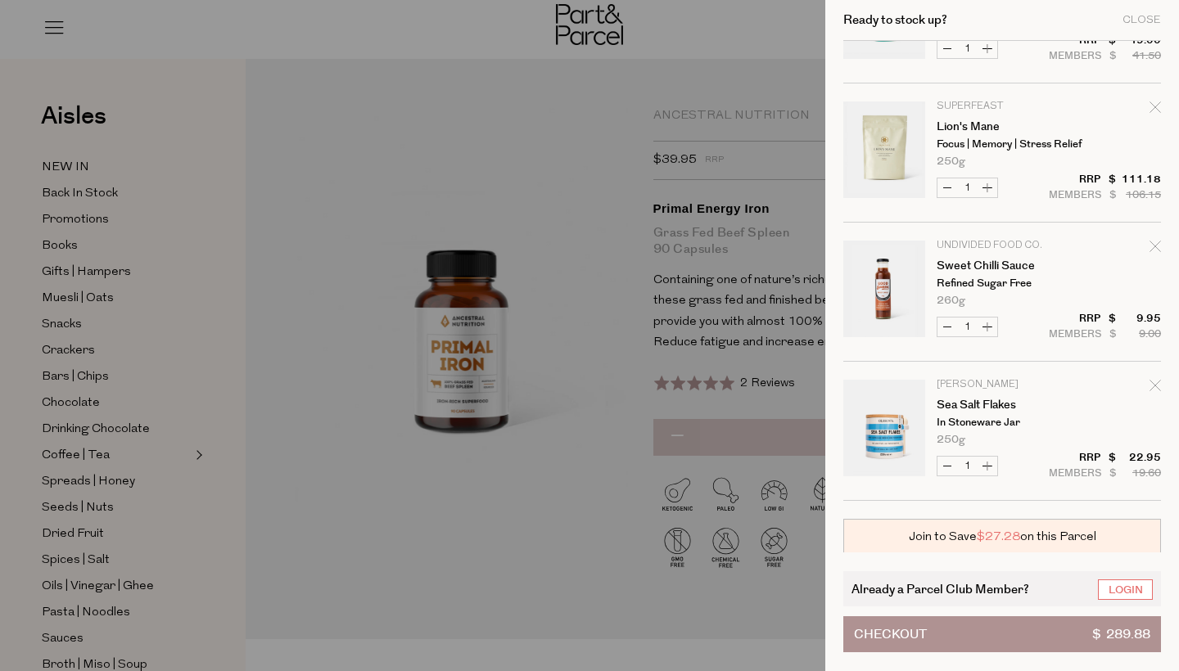
scroll to position [964, 0]
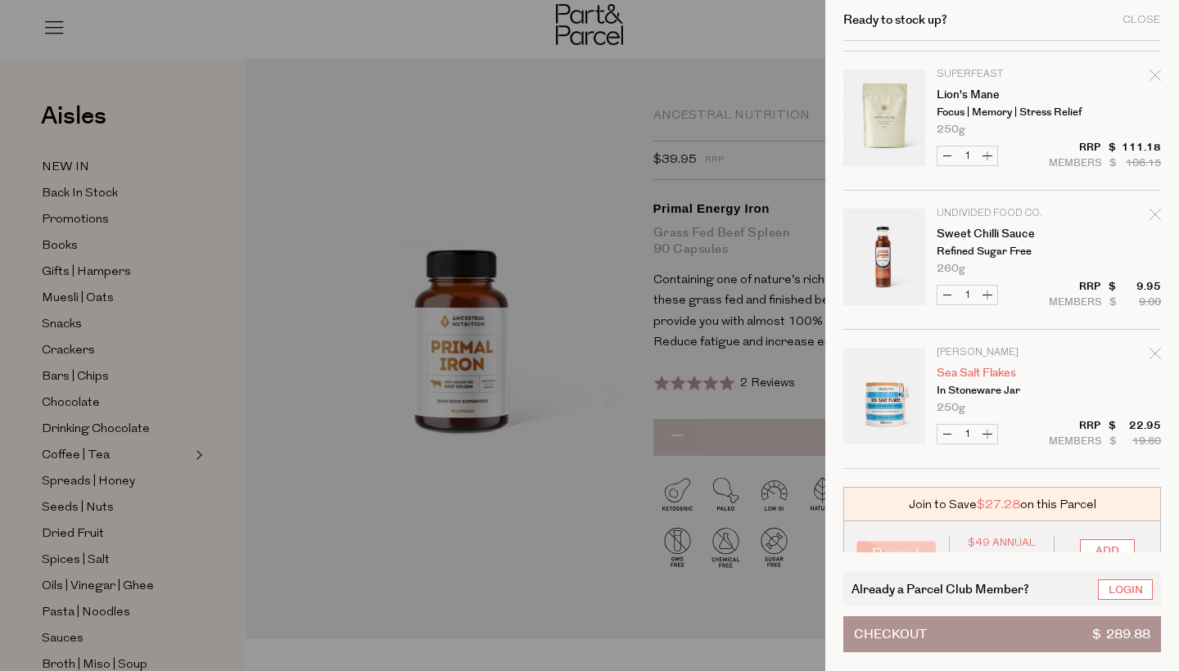
click at [967, 374] on link "Sea Salt Flakes" at bounding box center [1000, 373] width 127 height 11
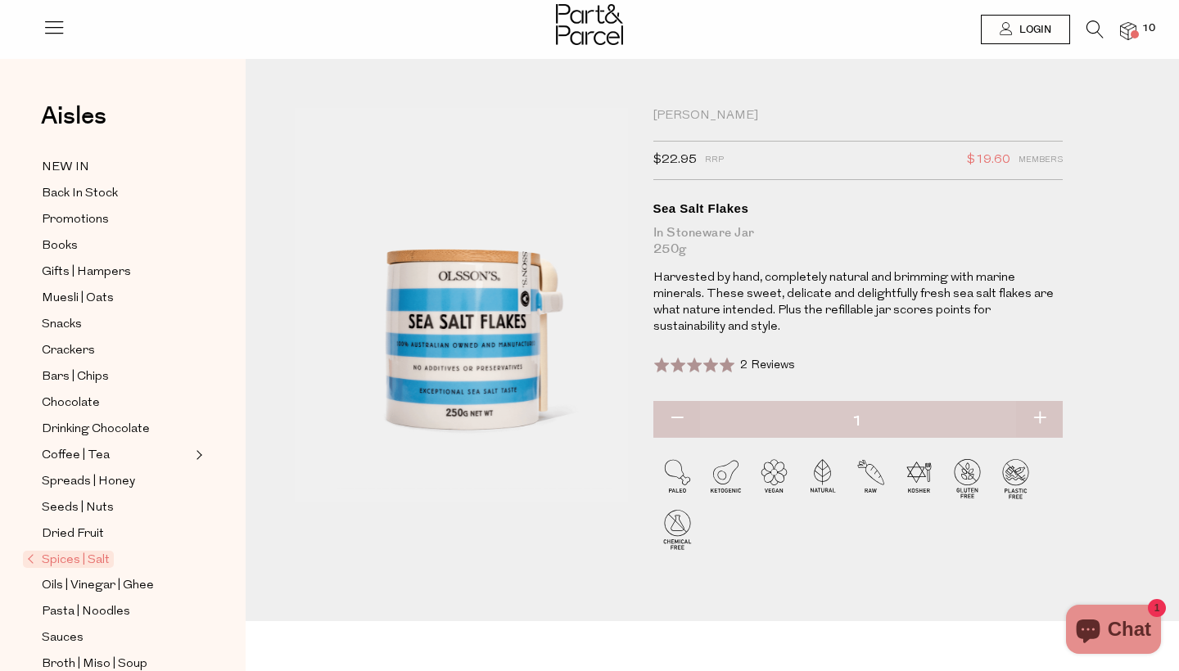
click at [97, 561] on span "Spices | Salt" at bounding box center [68, 559] width 91 height 17
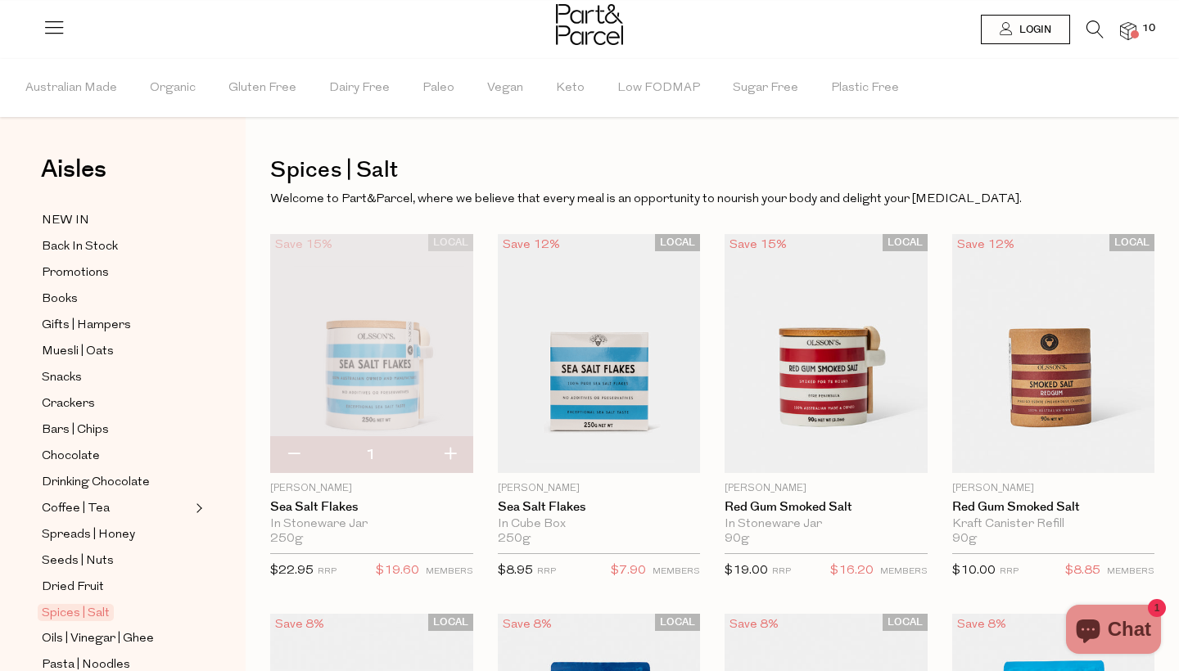
click at [1135, 30] on span at bounding box center [1135, 34] width 8 height 8
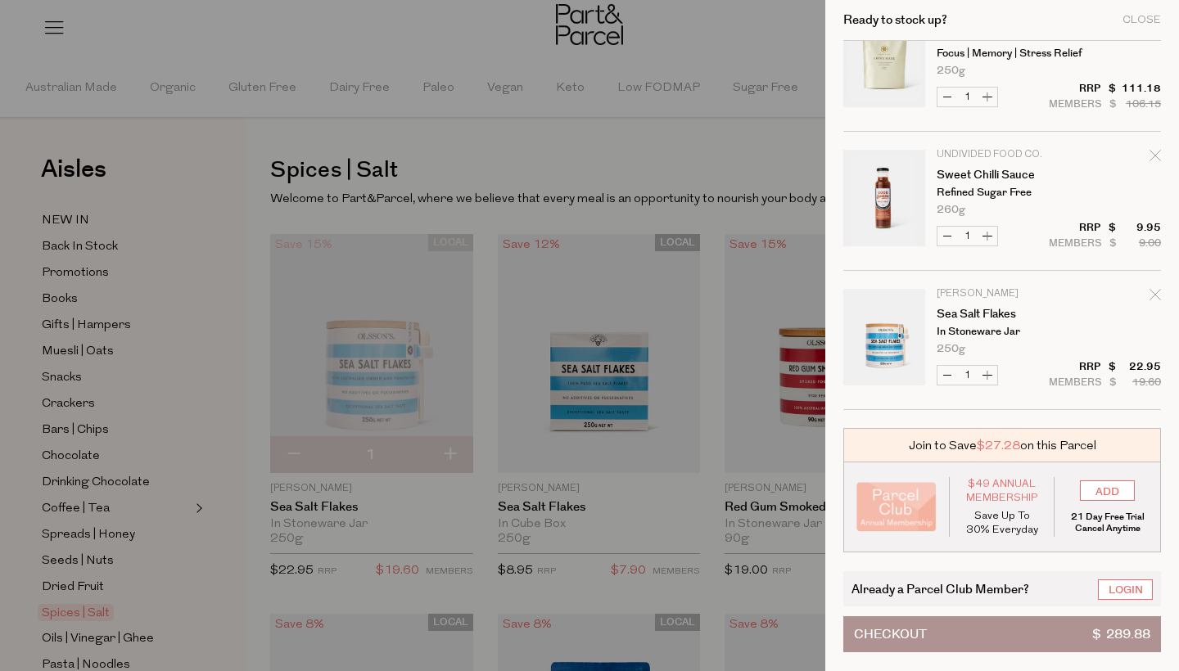
scroll to position [1036, 0]
click at [1153, 289] on icon "Remove Sea Salt Flakes" at bounding box center [1154, 294] width 11 height 11
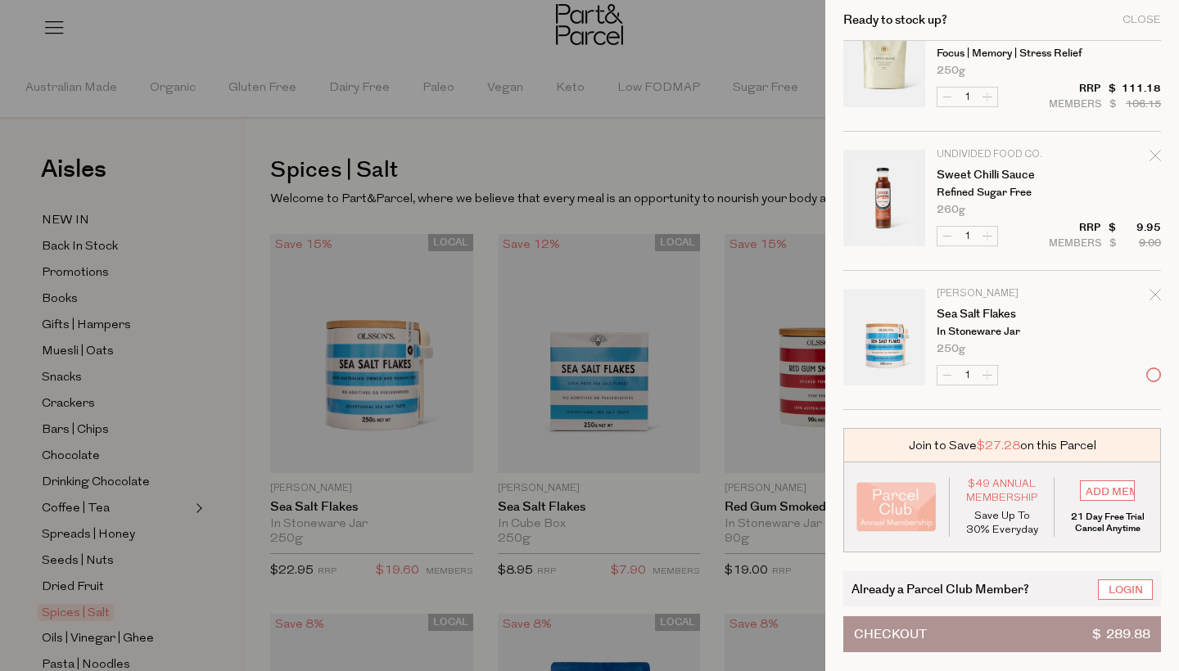
type input "Add Membership"
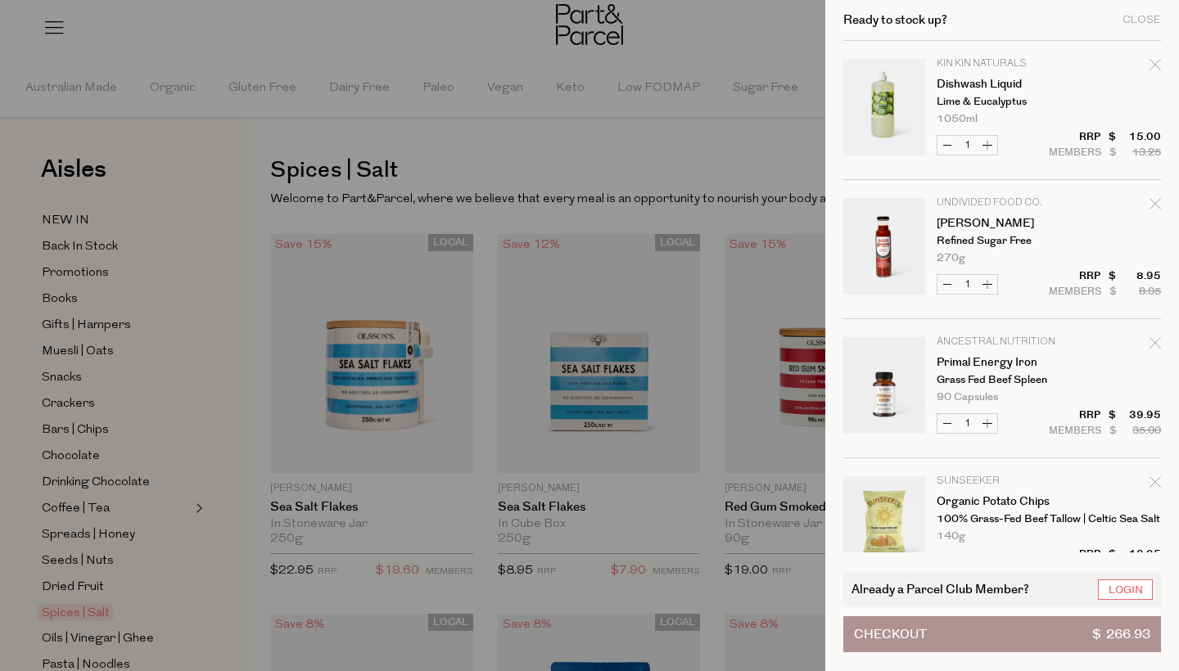
scroll to position [0, 0]
click at [694, 129] on div at bounding box center [589, 335] width 1179 height 671
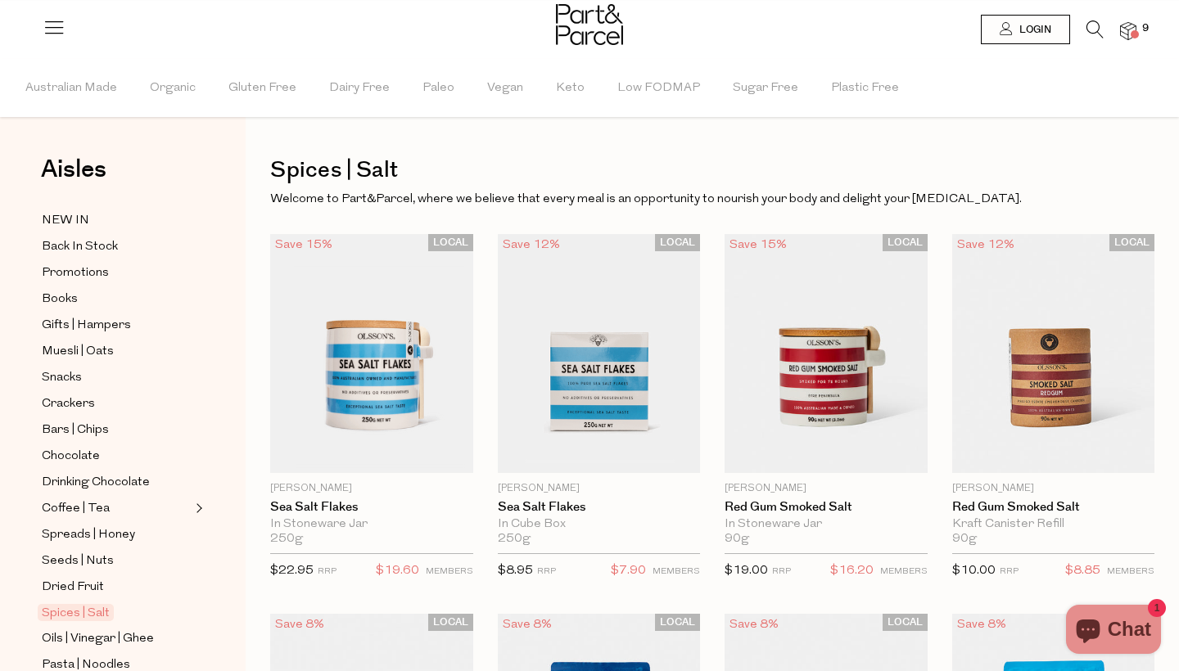
click at [1096, 28] on icon at bounding box center [1094, 29] width 17 height 18
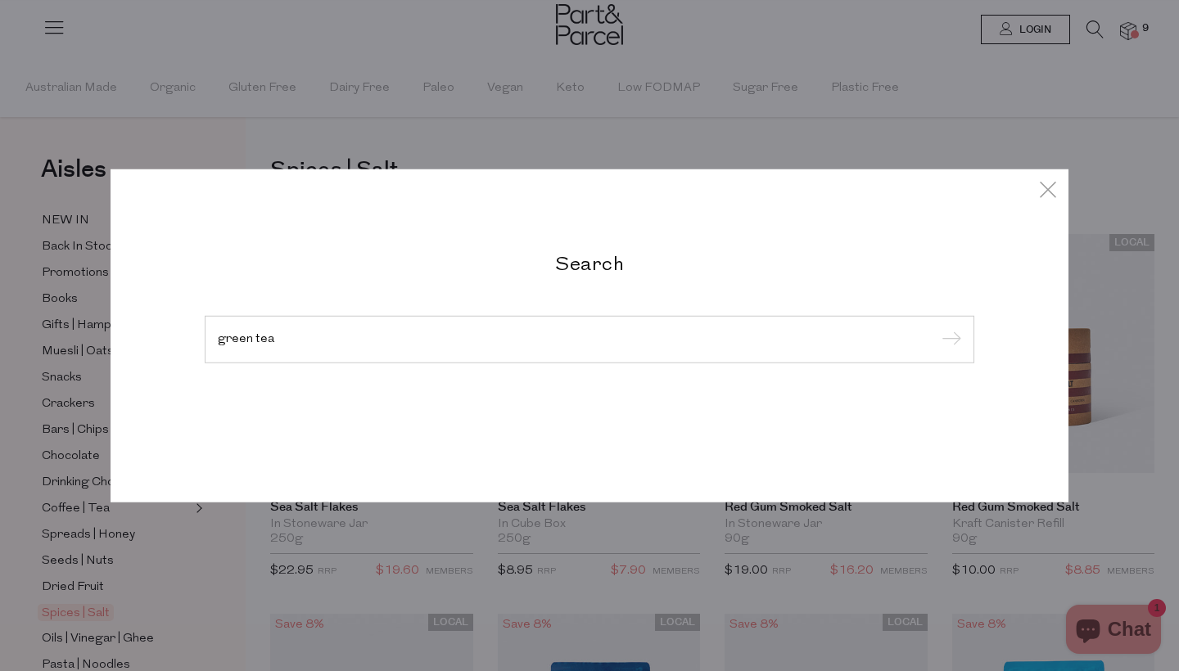
type input "green tea"
click at [949, 341] on input "submit" at bounding box center [949, 340] width 25 height 25
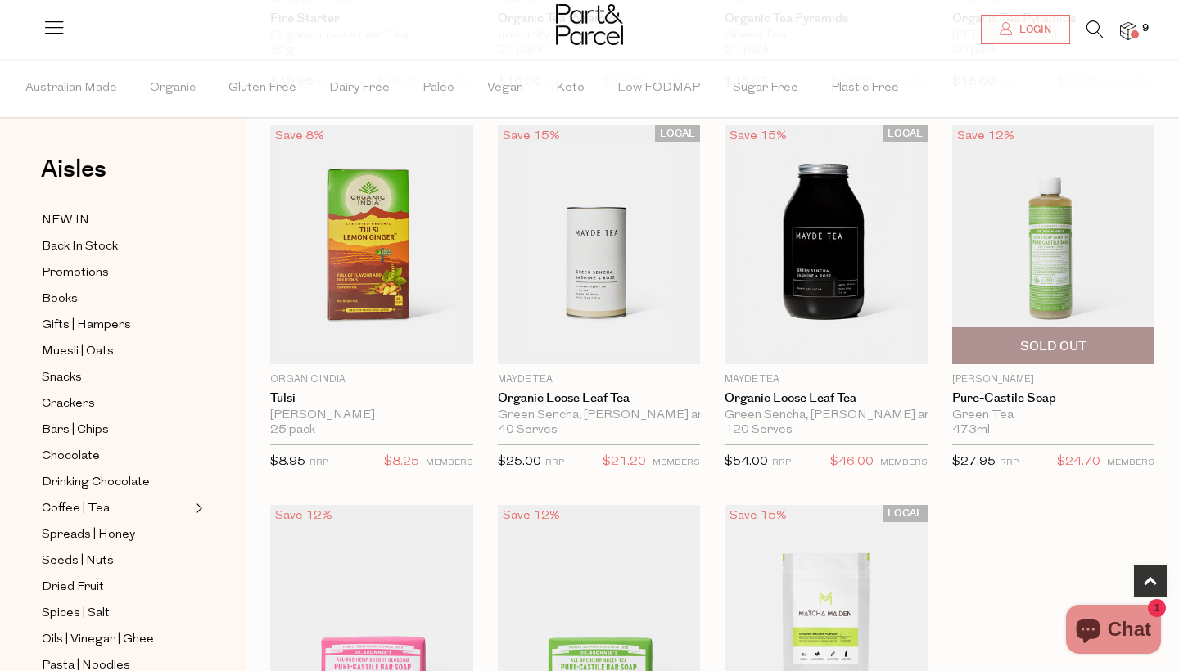
scroll to position [434, 0]
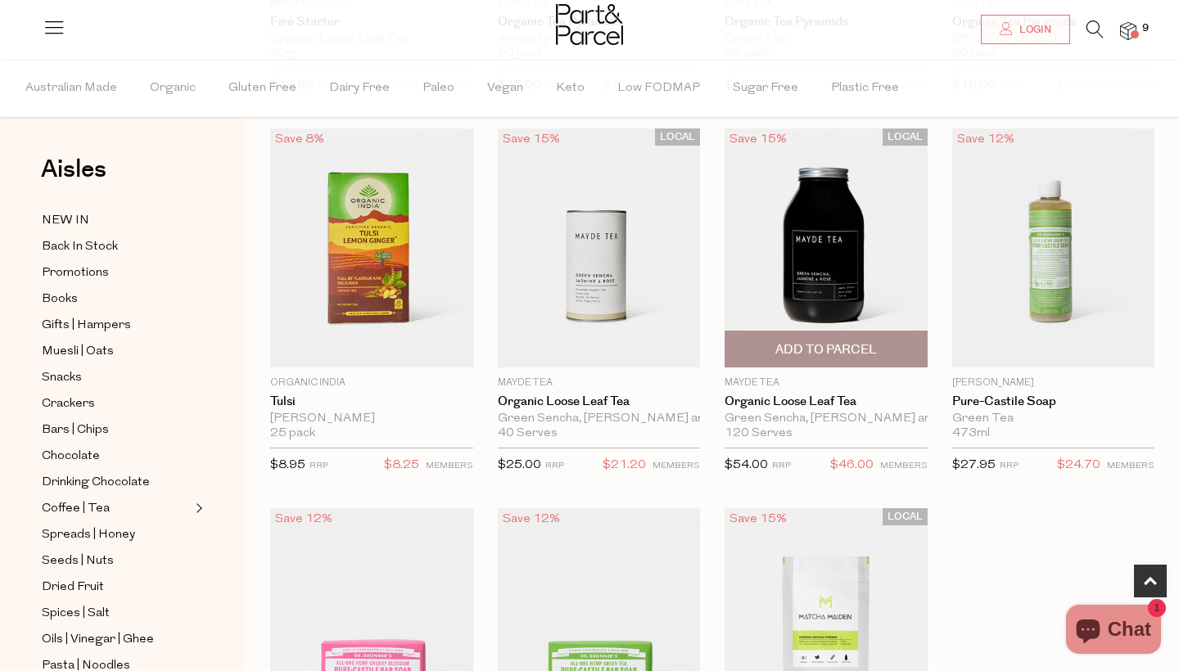
click at [835, 247] on img at bounding box center [826, 248] width 203 height 239
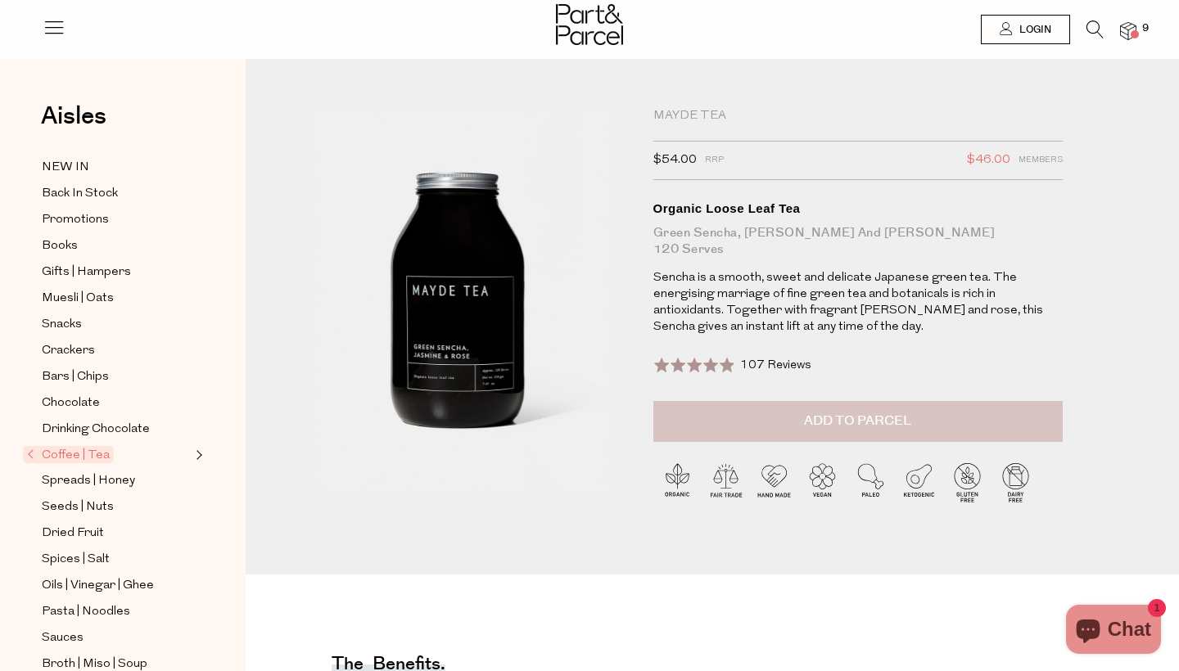
click at [863, 427] on span "Add to Parcel" at bounding box center [857, 421] width 107 height 19
